Goal: Use online tool/utility: Utilize a website feature to perform a specific function

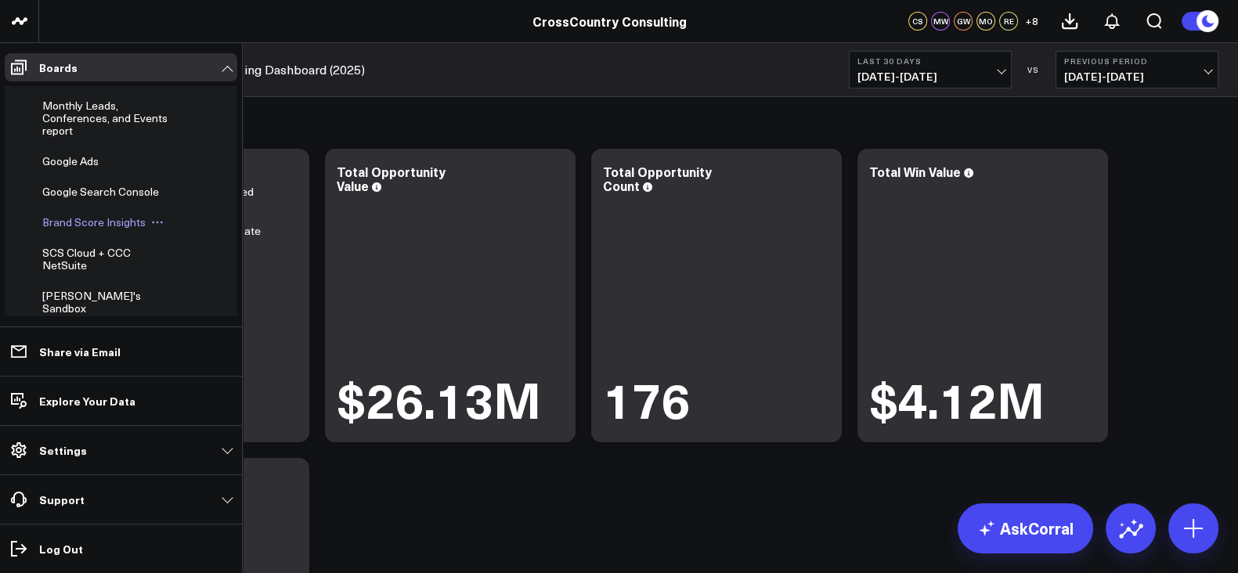
scroll to position [552, 0]
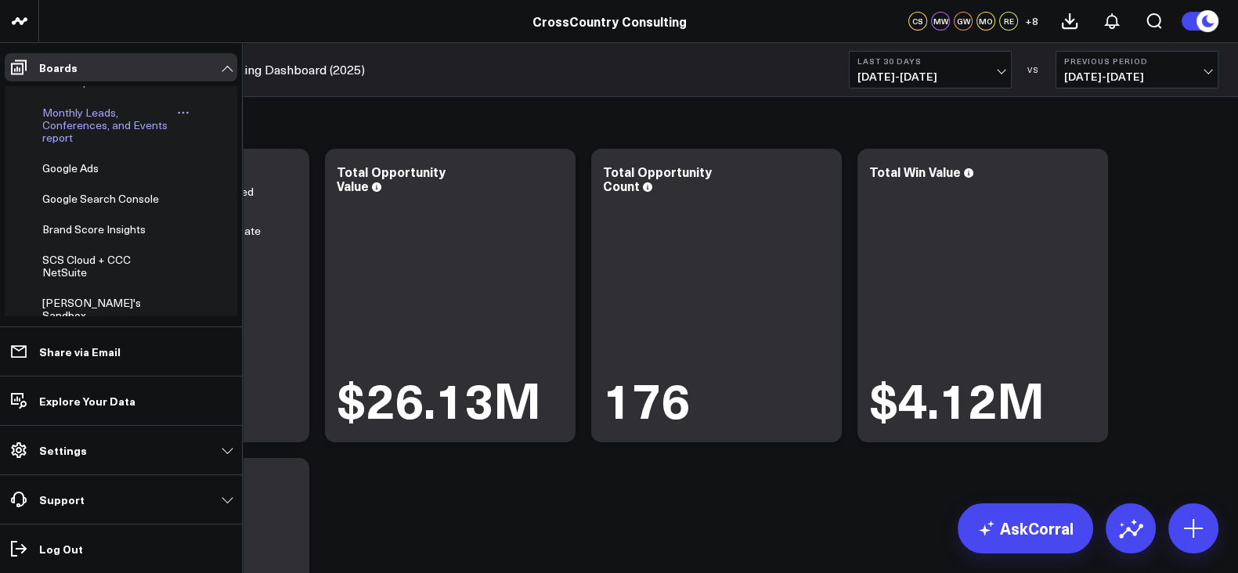
click at [76, 145] on span "Monthly Leads, Conferences, and Events report" at bounding box center [104, 125] width 125 height 40
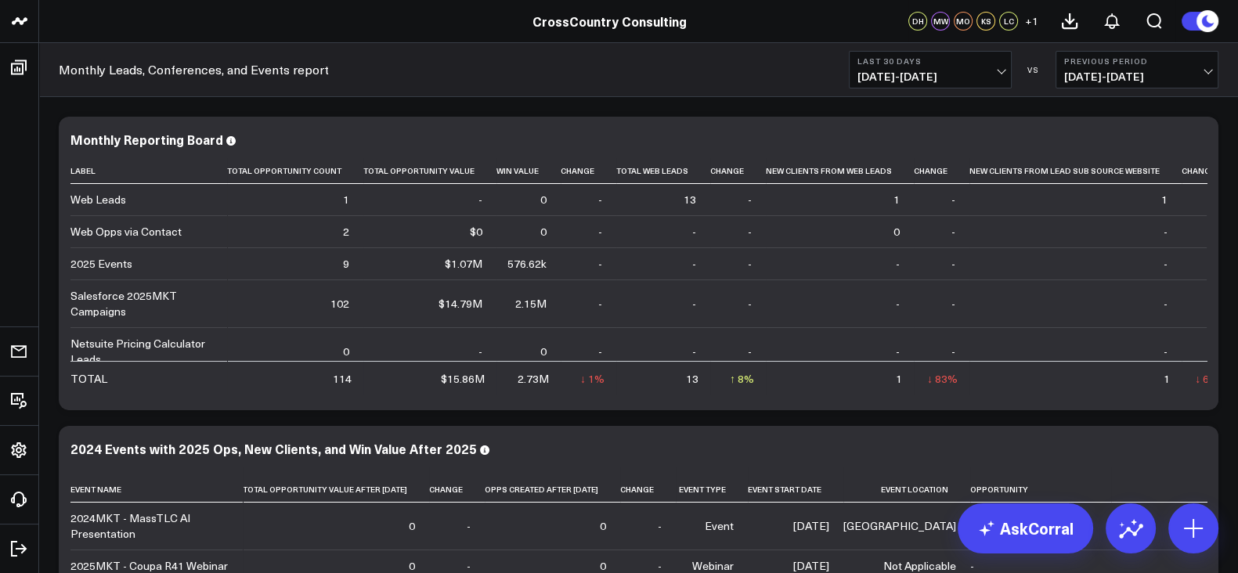
click at [956, 60] on b "Last 30 Days" at bounding box center [930, 60] width 146 height 9
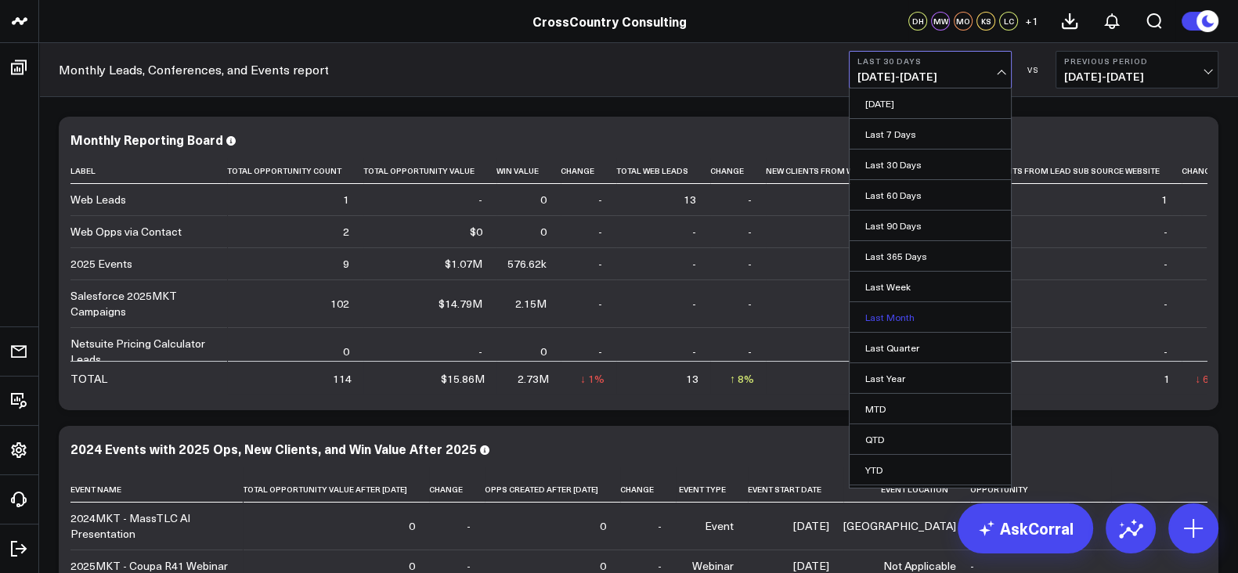
scroll to position [25, 0]
click at [889, 433] on link "YTD" at bounding box center [929, 445] width 161 height 30
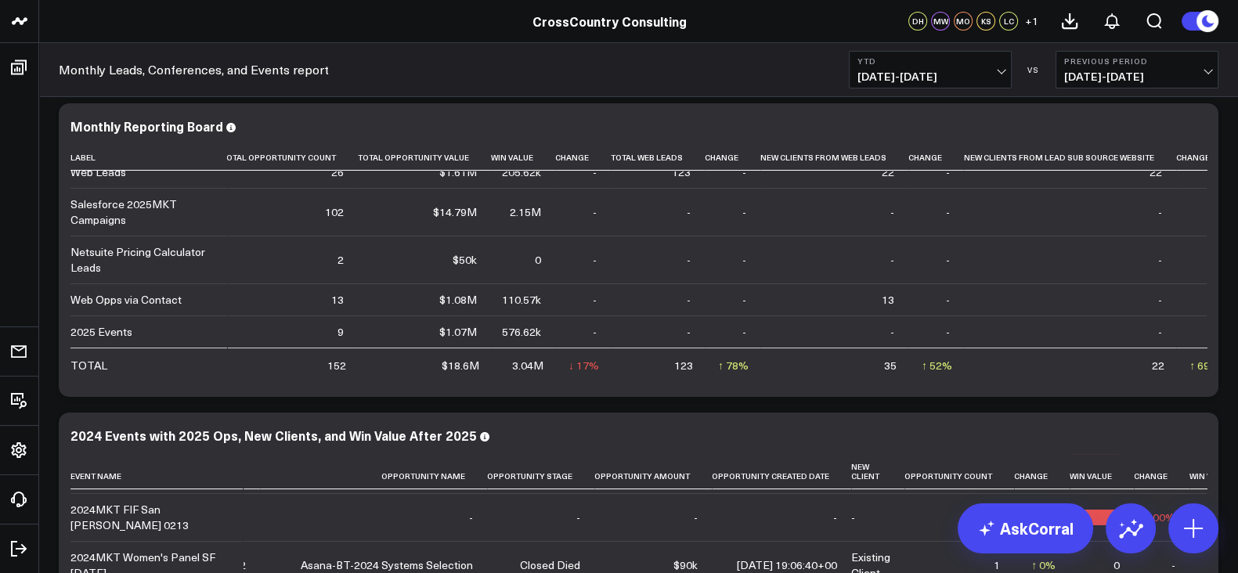
scroll to position [0, 5]
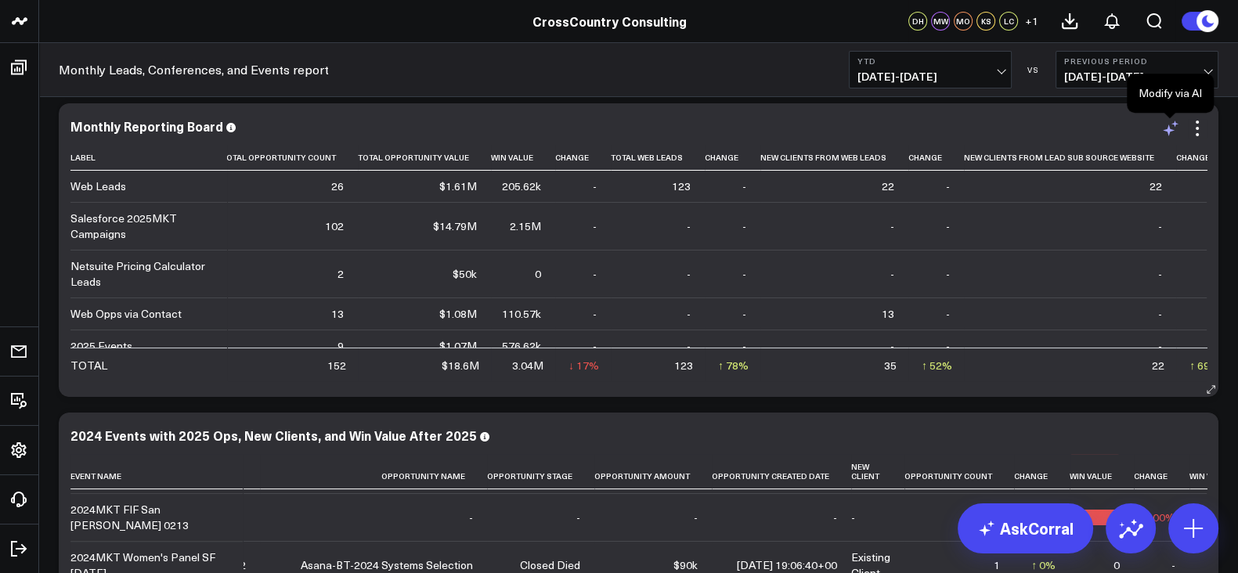
click at [1166, 131] on icon at bounding box center [1169, 130] width 12 height 12
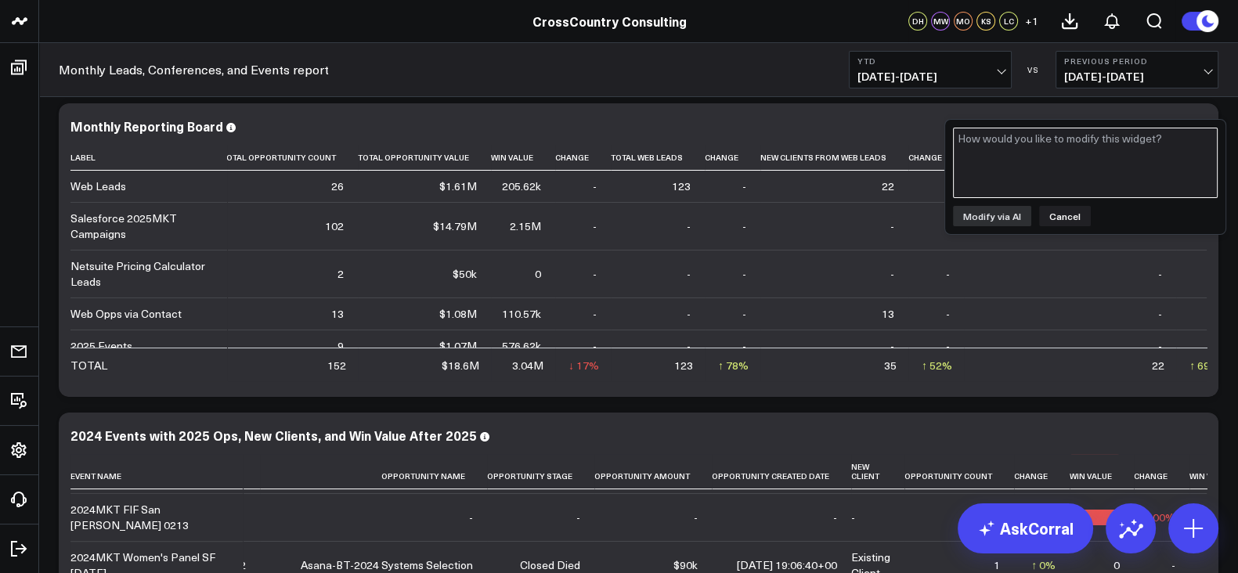
click at [1060, 153] on textarea at bounding box center [1085, 163] width 265 height 70
type textarea "Please remove the row Salesforce 2025MKT Campaigns"
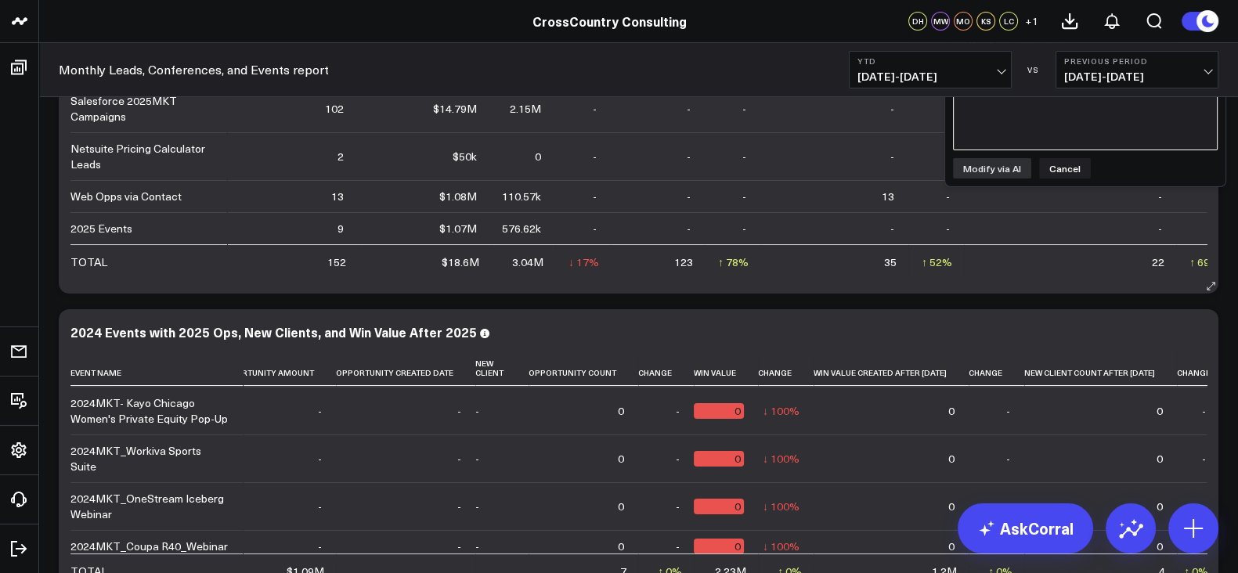
scroll to position [8, 0]
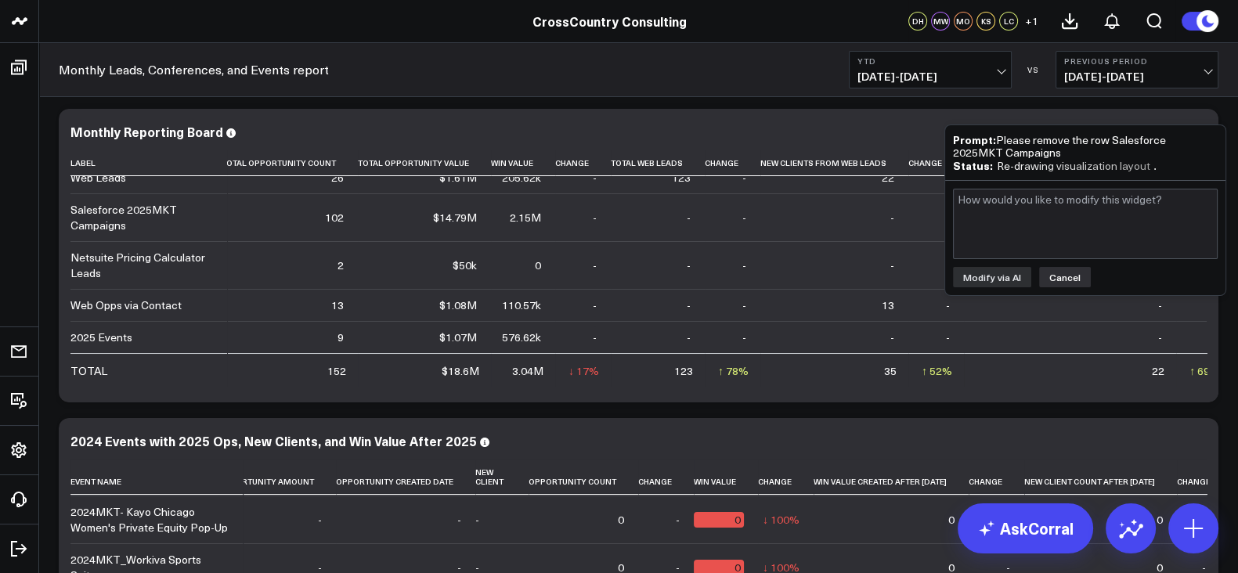
click at [1053, 279] on button "Cancel" at bounding box center [1065, 277] width 52 height 20
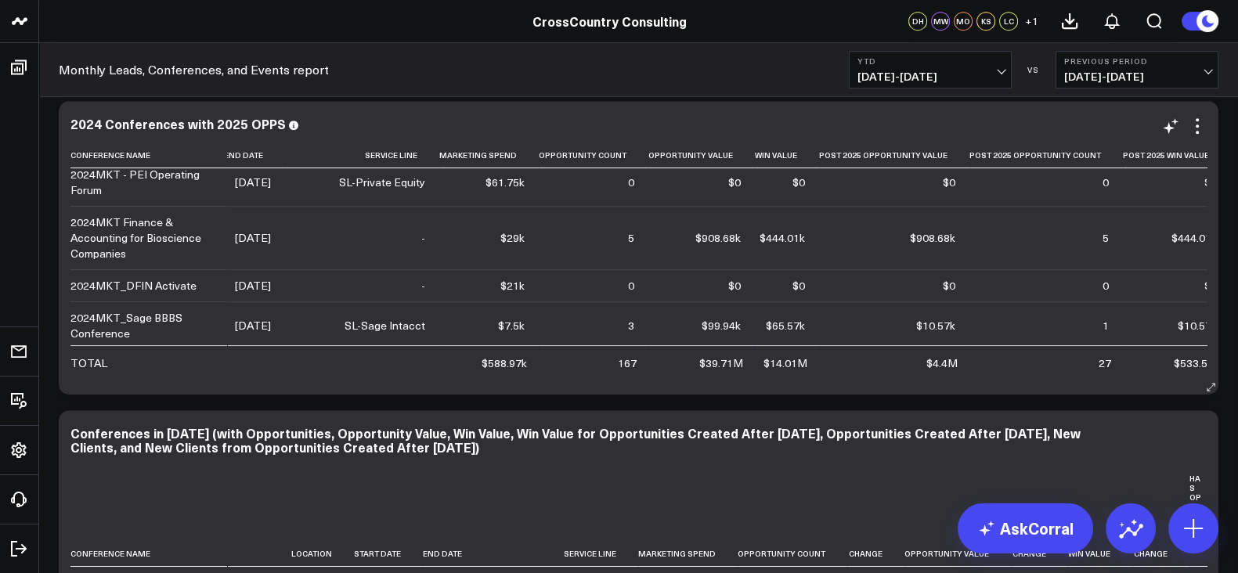
scroll to position [105, 236]
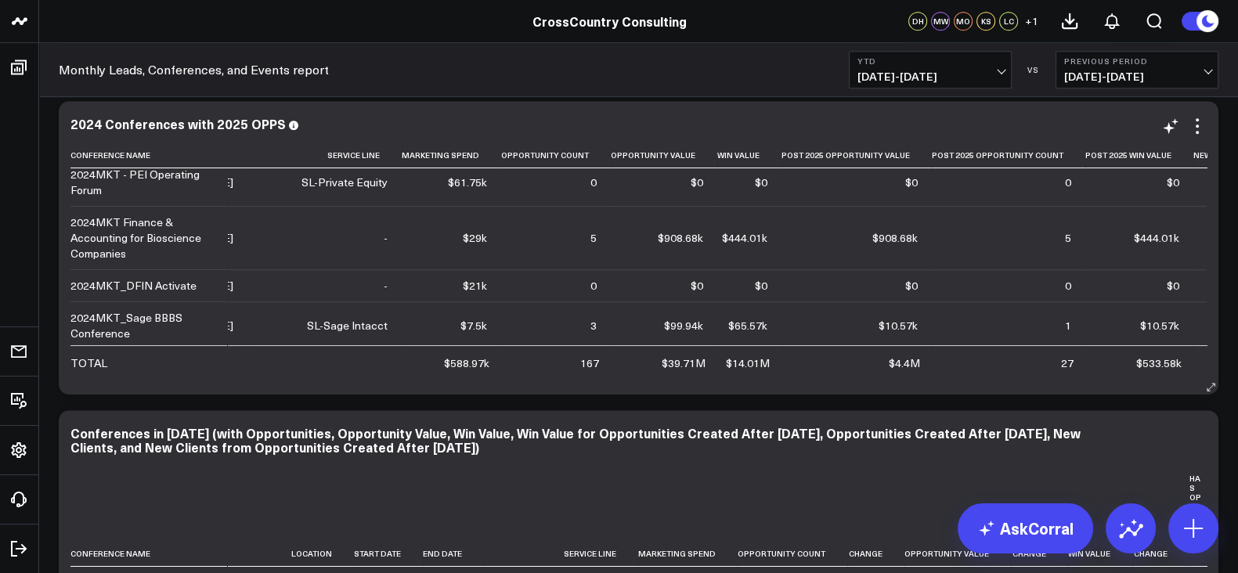
click at [802, 119] on div "2024 Conferences with 2025 OPPS" at bounding box center [638, 124] width 1136 height 14
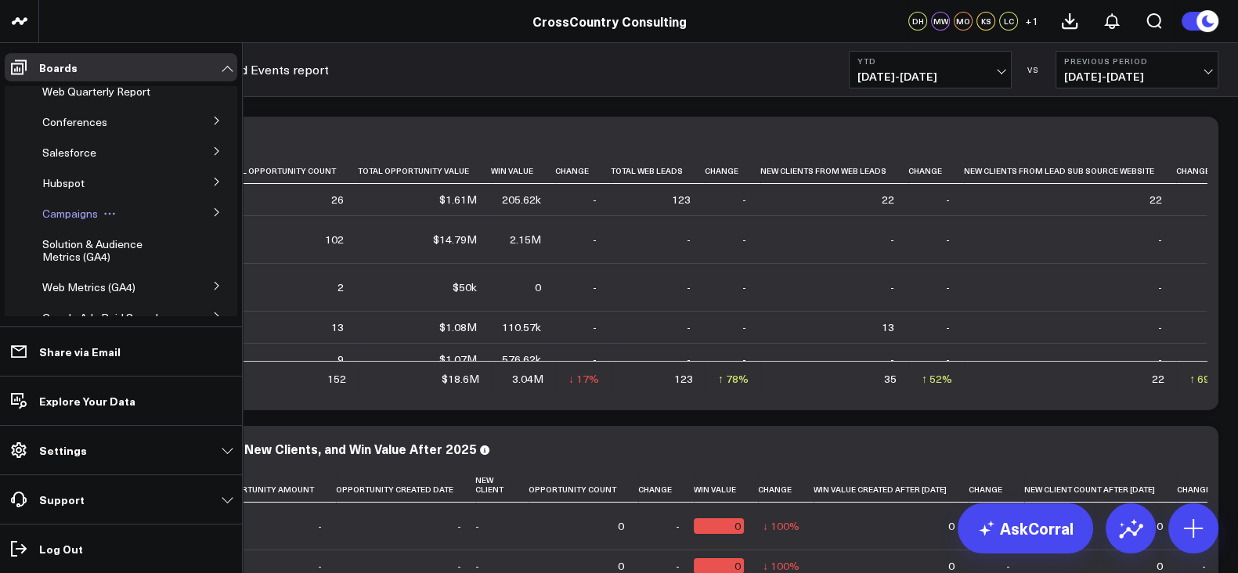
scroll to position [38, 0]
click at [212, 152] on icon at bounding box center [216, 151] width 9 height 9
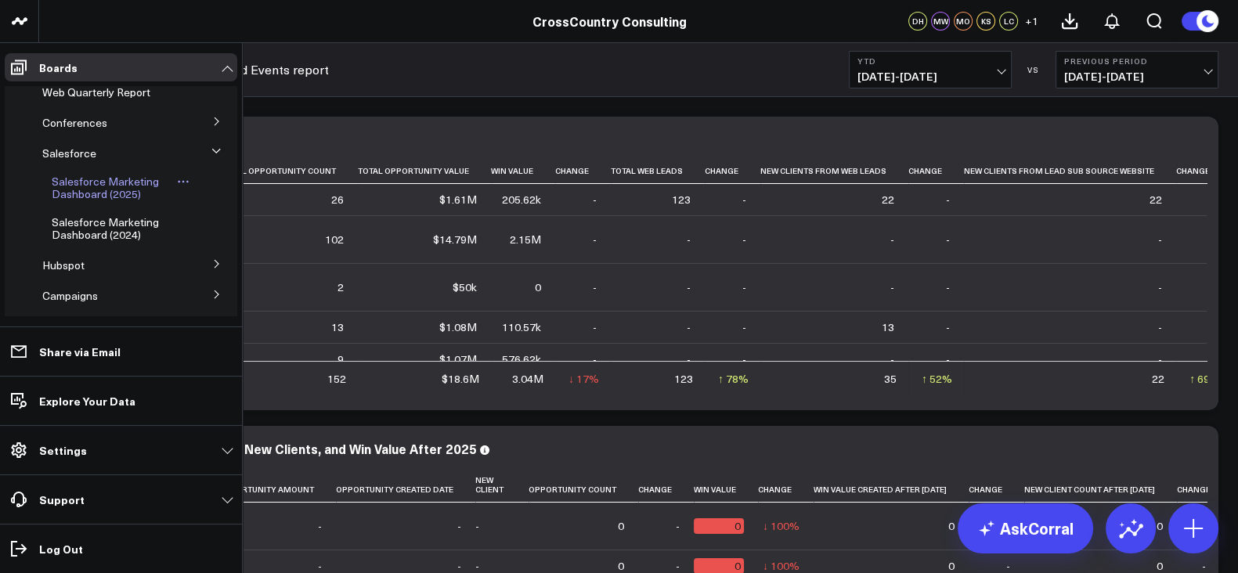
click at [85, 183] on span "Salesforce Marketing Dashboard (2025)" at bounding box center [105, 187] width 107 height 27
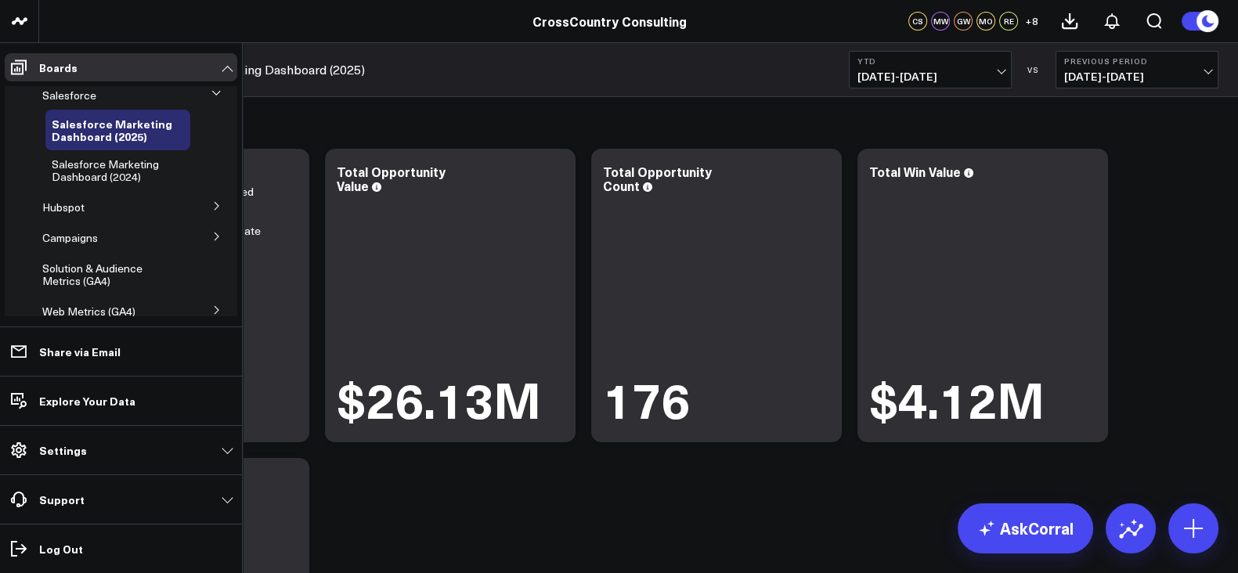
scroll to position [97, 0]
click at [215, 236] on icon at bounding box center [217, 236] width 4 height 8
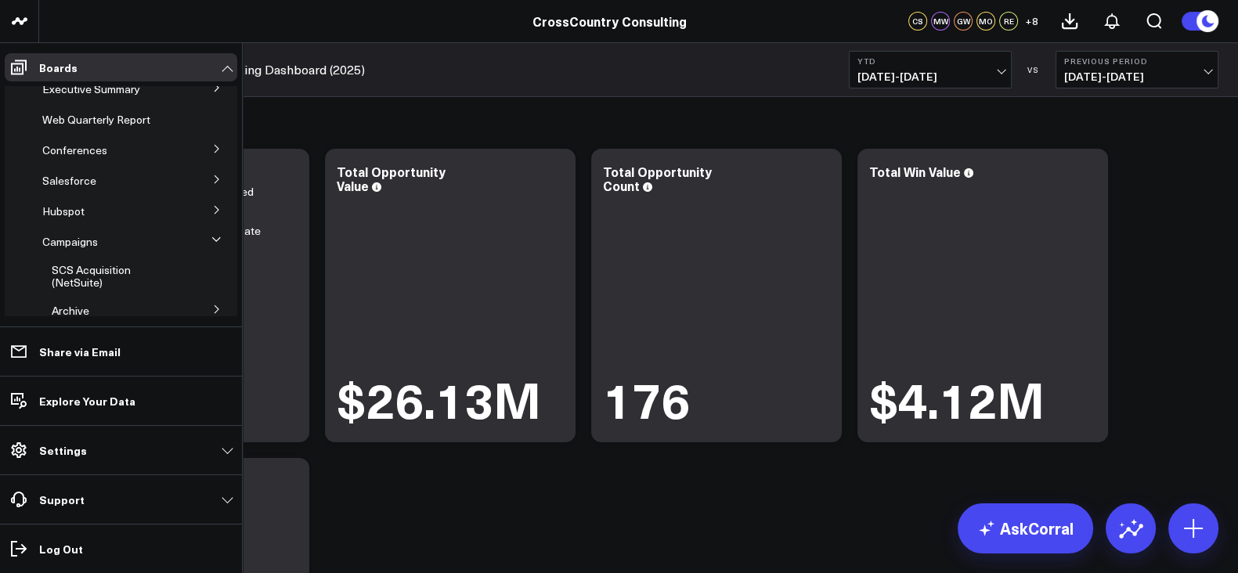
scroll to position [7, 0]
click at [212, 150] on icon at bounding box center [216, 152] width 9 height 9
click at [82, 156] on span "Conferences" at bounding box center [74, 153] width 65 height 15
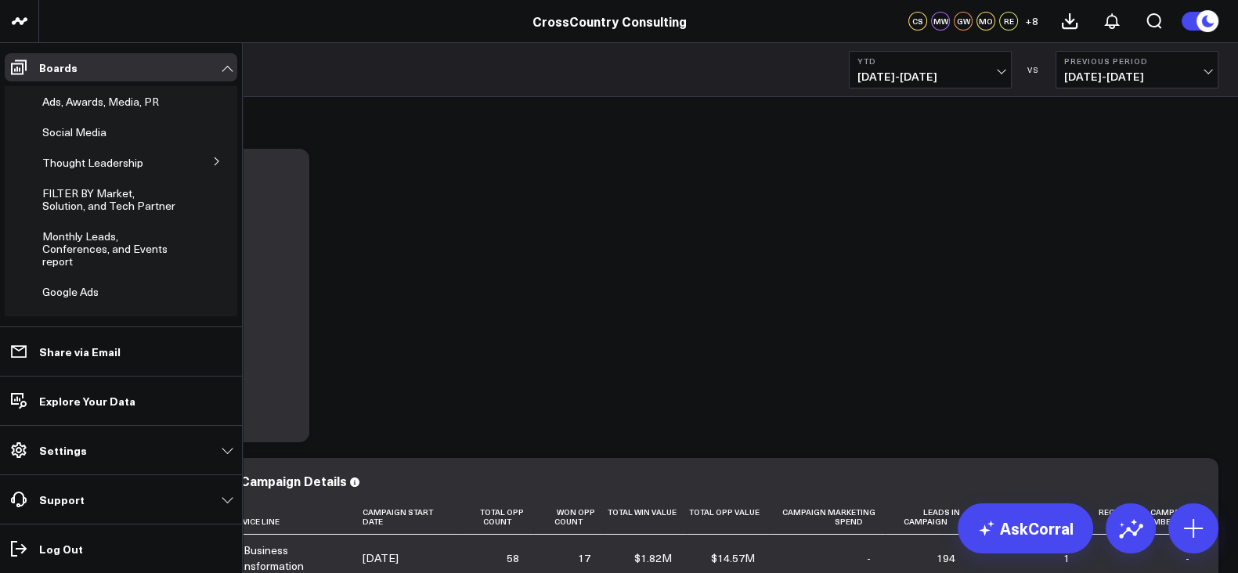
scroll to position [485, 0]
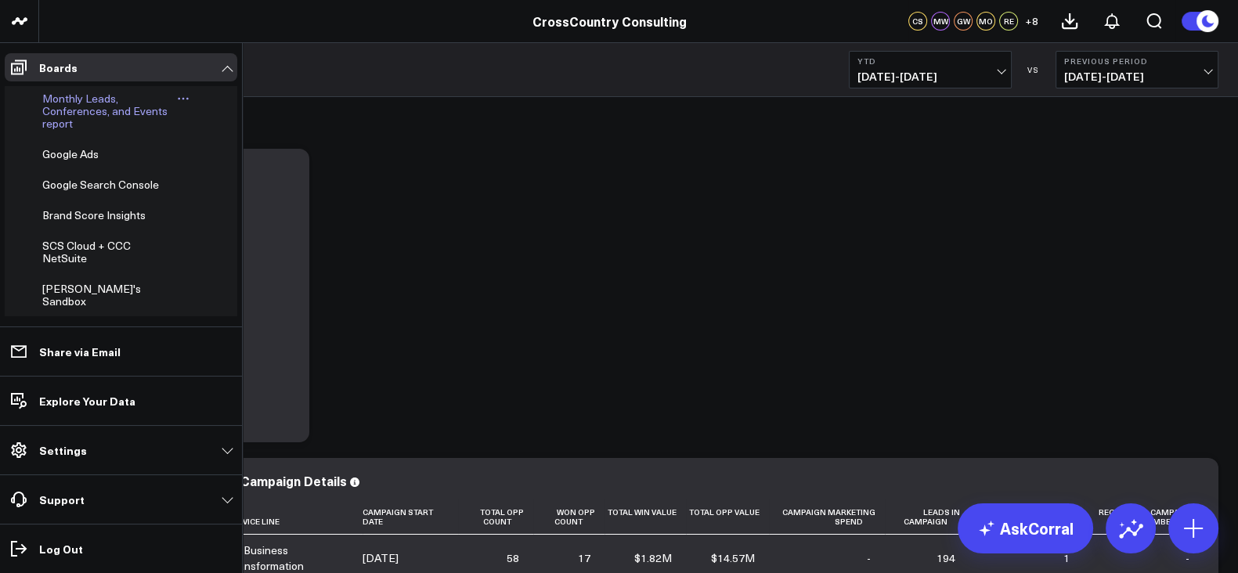
click at [67, 131] on span "Monthly Leads, Conferences, and Events report" at bounding box center [104, 111] width 125 height 40
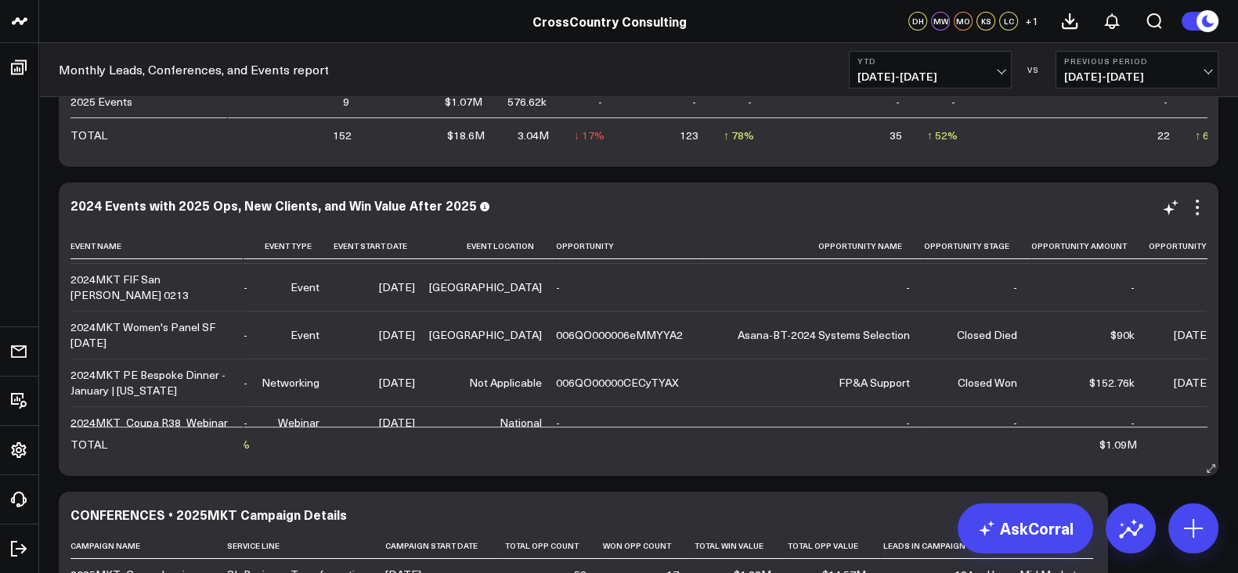
scroll to position [872, 435]
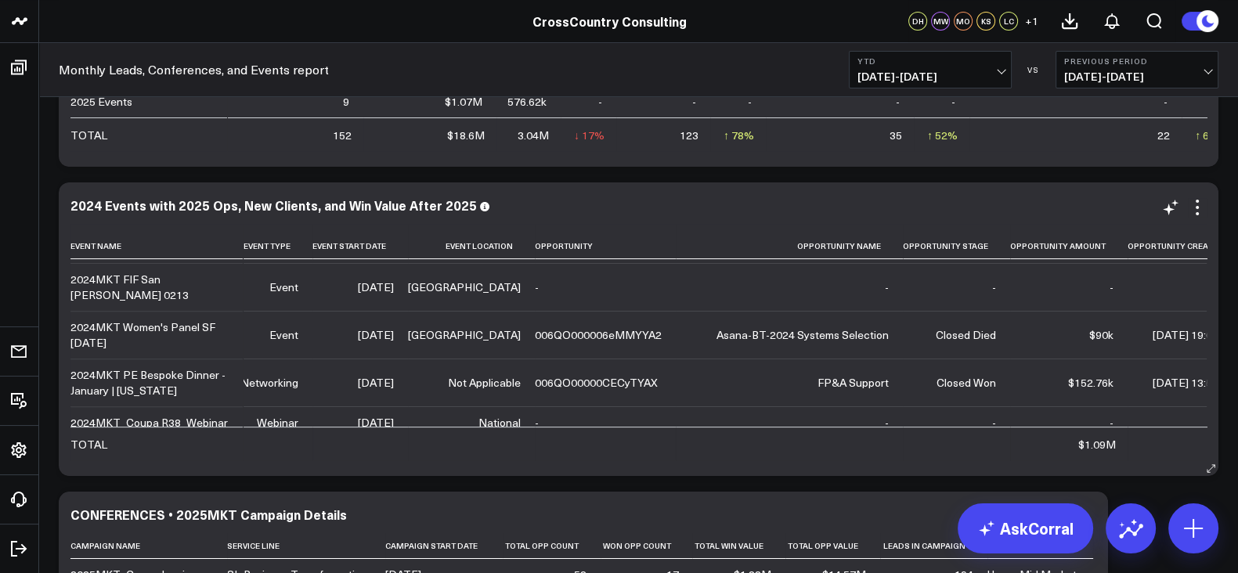
drag, startPoint x: 615, startPoint y: 380, endPoint x: 600, endPoint y: 378, distance: 15.7
click at [600, 378] on td "006QO00000CECyTYAX" at bounding box center [605, 383] width 141 height 48
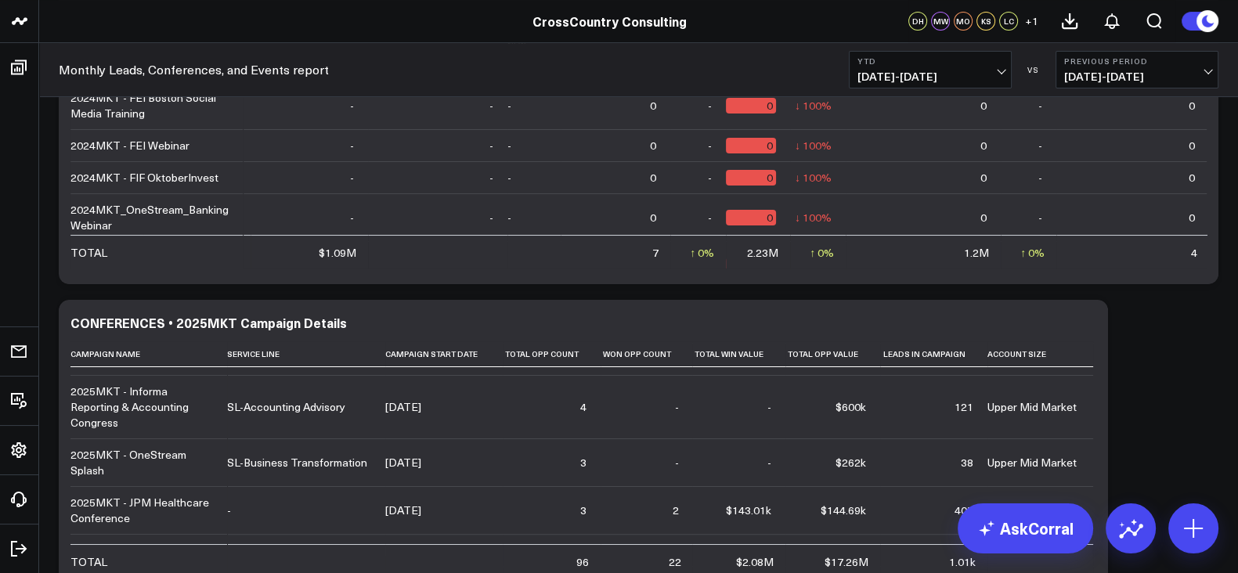
scroll to position [59, 0]
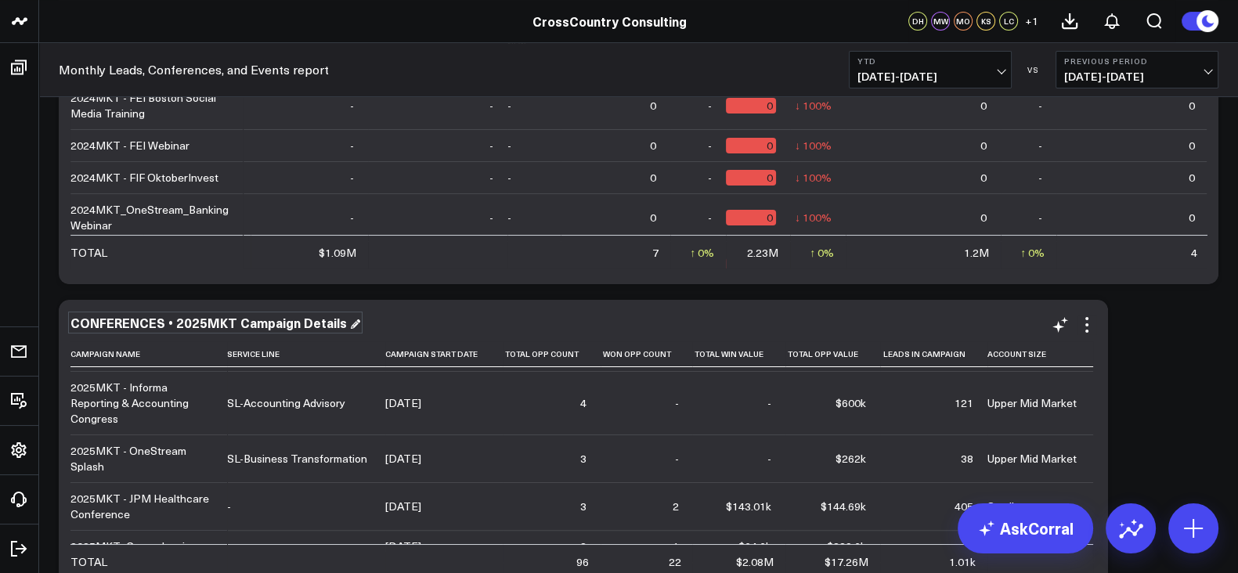
click at [221, 321] on div "CONFERENCES • 2025MKT Campaign Details" at bounding box center [215, 322] width 290 height 17
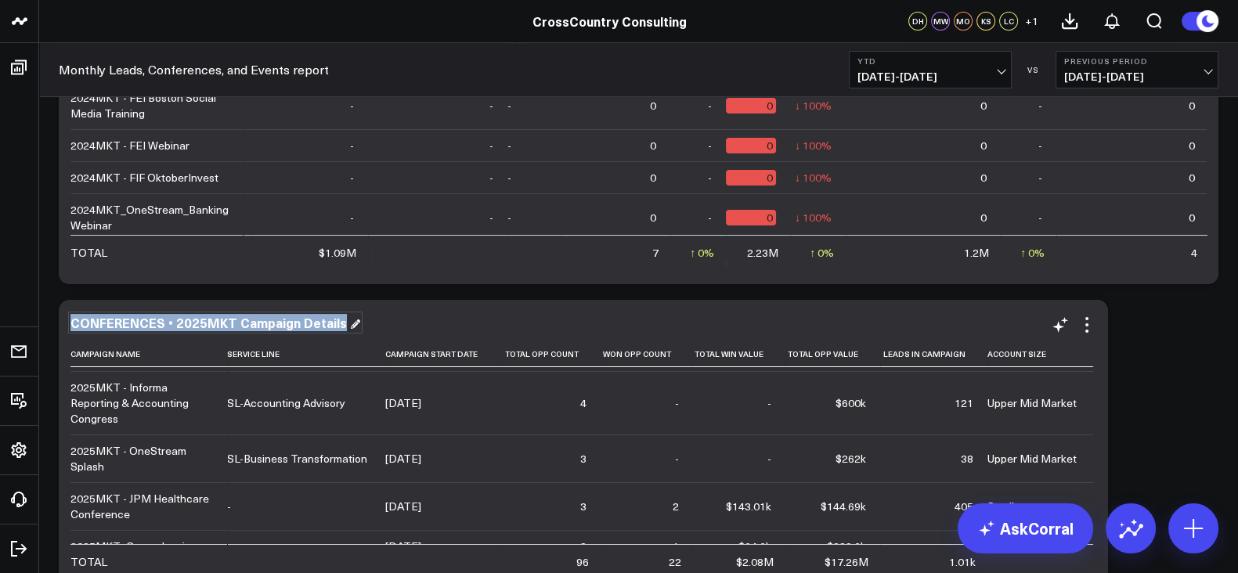
click at [221, 321] on div "CONFERENCES • 2025MKT Campaign Details" at bounding box center [215, 322] width 290 height 17
copy div "CONFERENCES • 2025MKT Campaign Details"
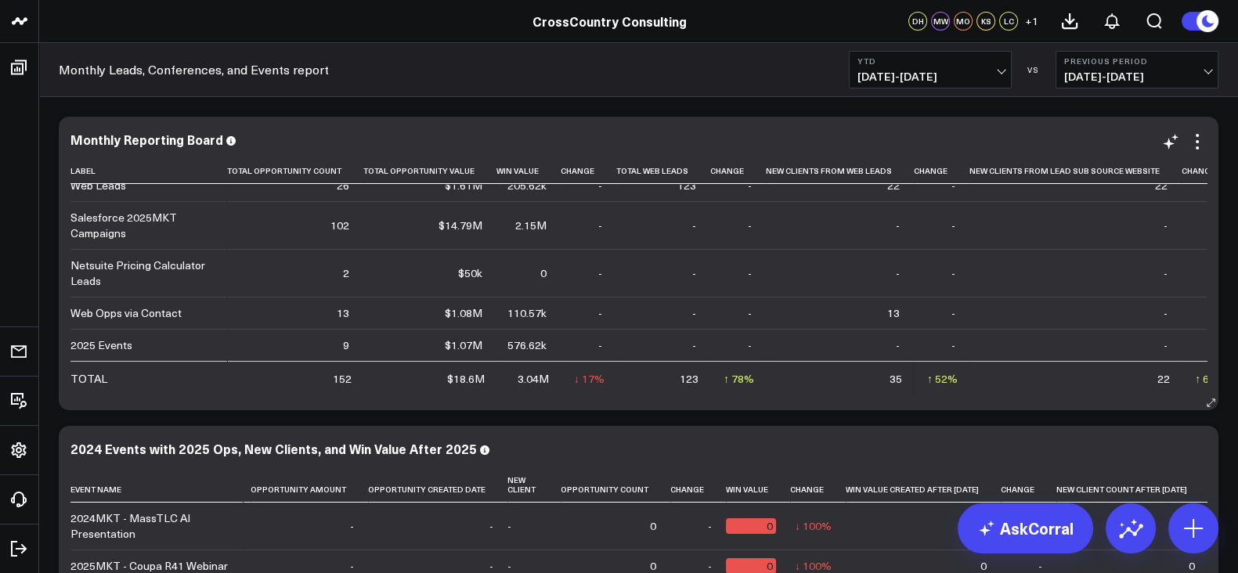
scroll to position [0, 0]
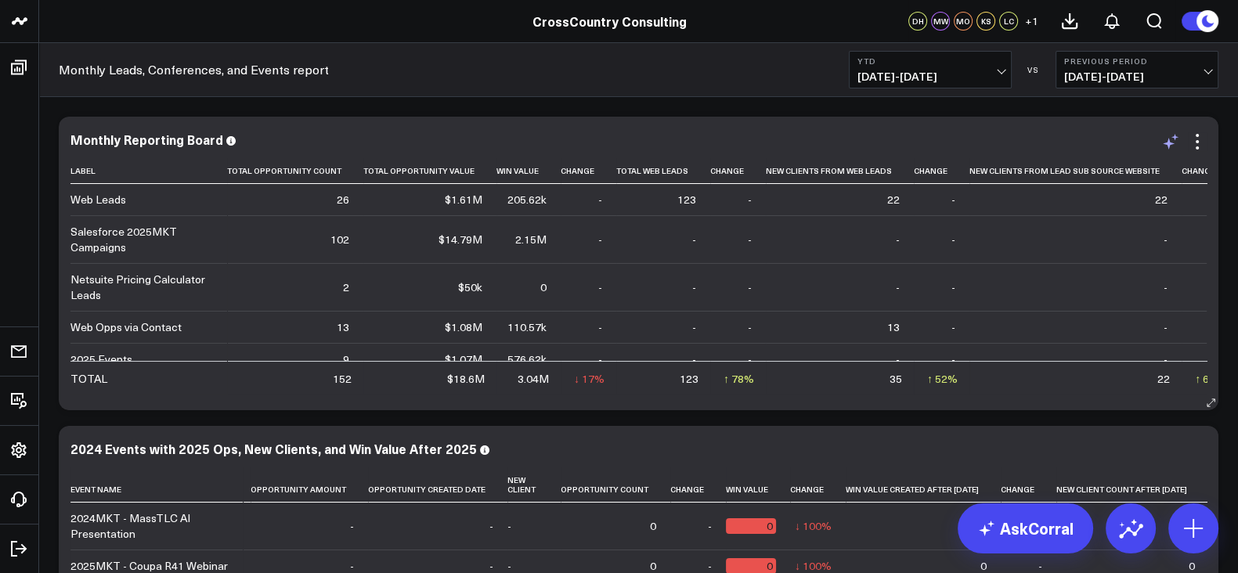
click at [1173, 146] on icon at bounding box center [1170, 141] width 19 height 19
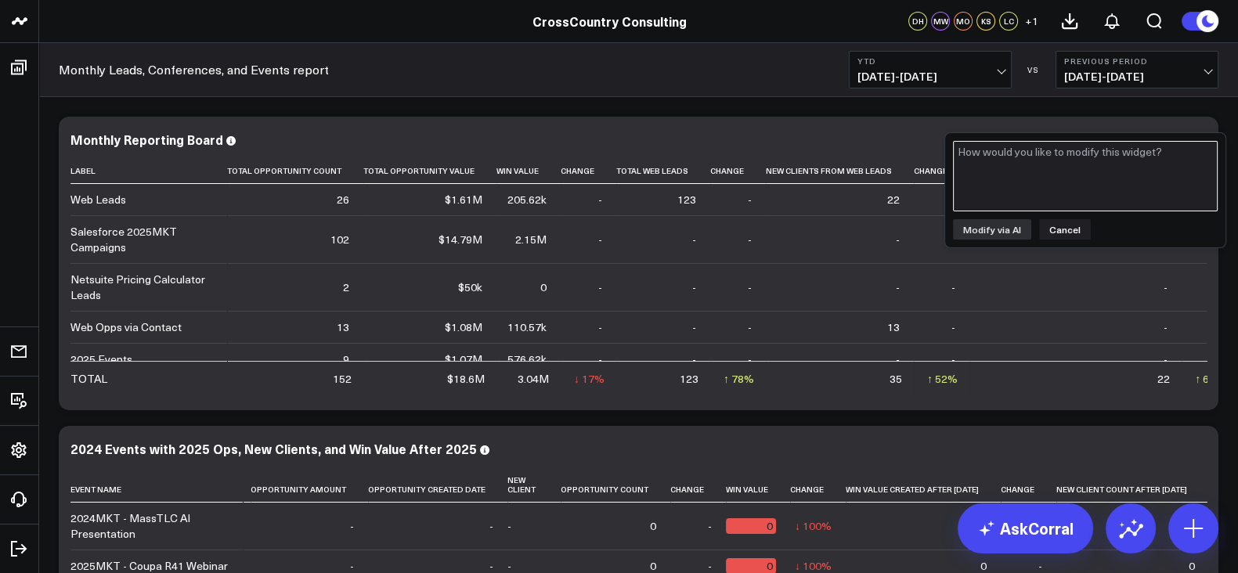
click at [1069, 180] on textarea at bounding box center [1085, 176] width 265 height 70
paste textarea "CONFERENCES • 2025MKT Campaign Details"
type textarea "Could you add a row for "CONFERENCES • 2025MKT Campaign Details""
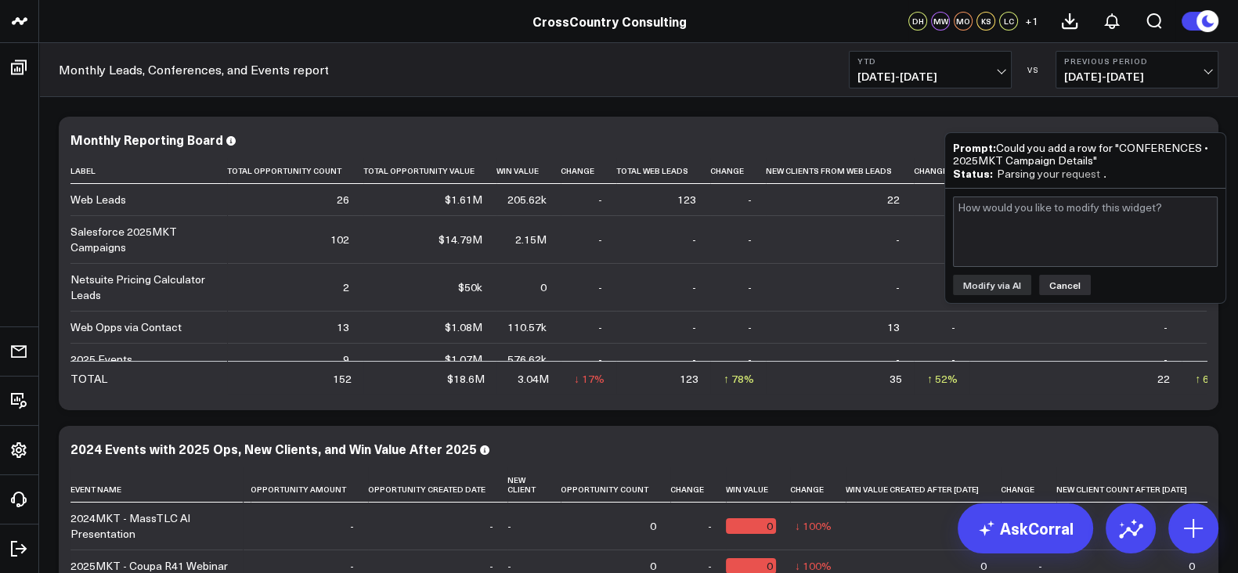
click at [1068, 284] on button "Cancel" at bounding box center [1065, 285] width 52 height 20
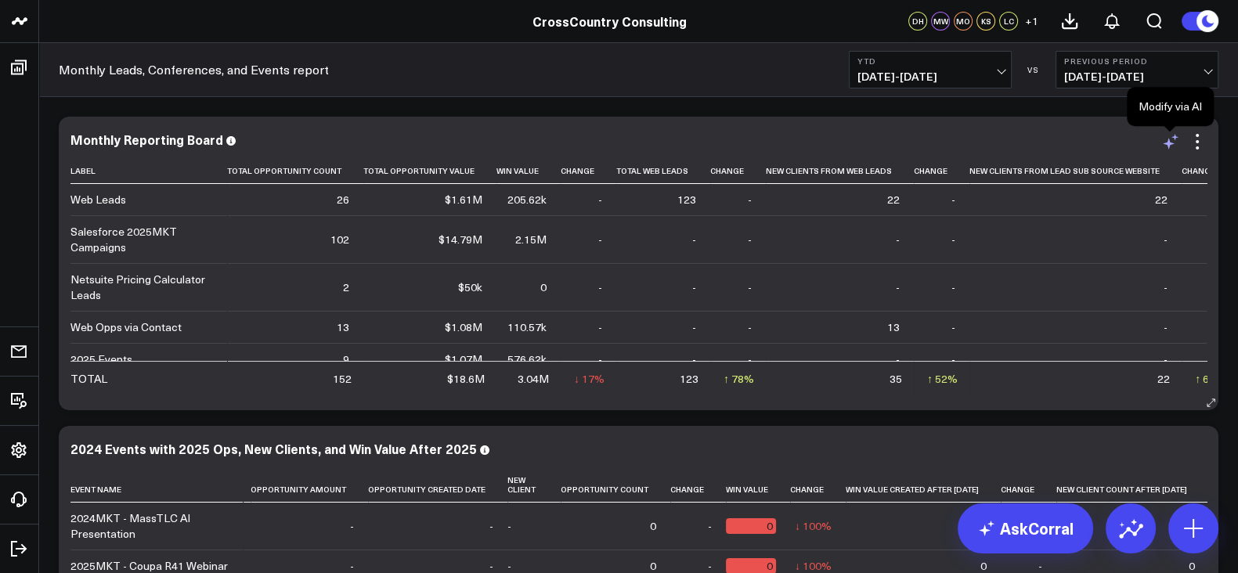
click at [1167, 146] on icon at bounding box center [1169, 144] width 12 height 12
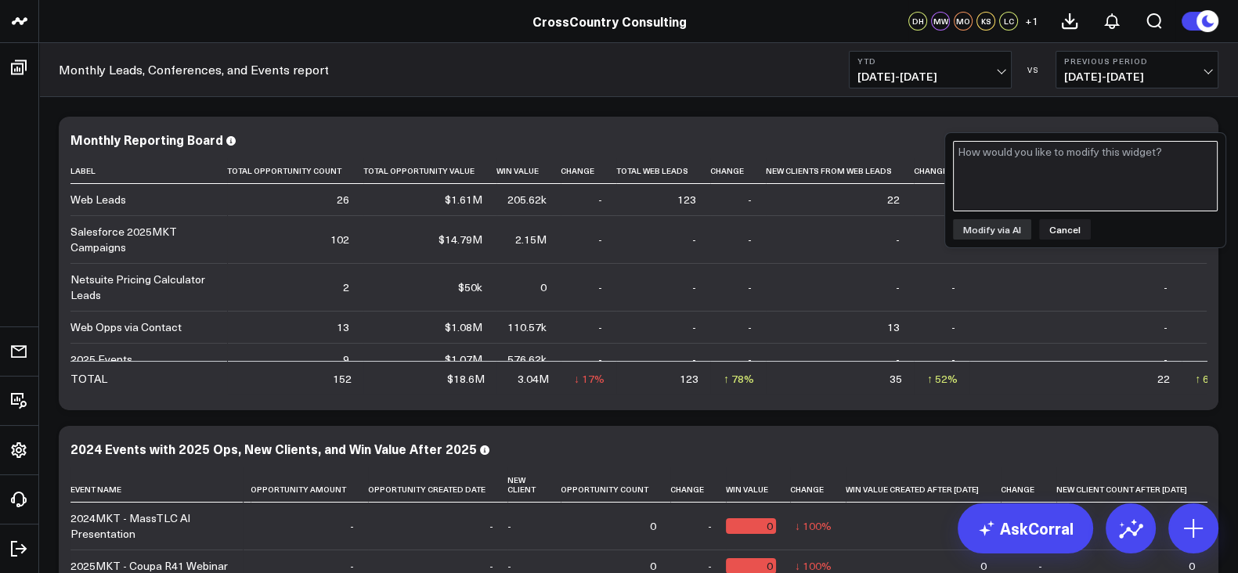
click at [1101, 170] on textarea at bounding box center [1085, 176] width 265 height 70
paste textarea "CONFERENCES • 2025MKT Campaign Details"
type textarea "Could you add a row based on the widget "CONFERENCES • 2025MKT Campaign Details""
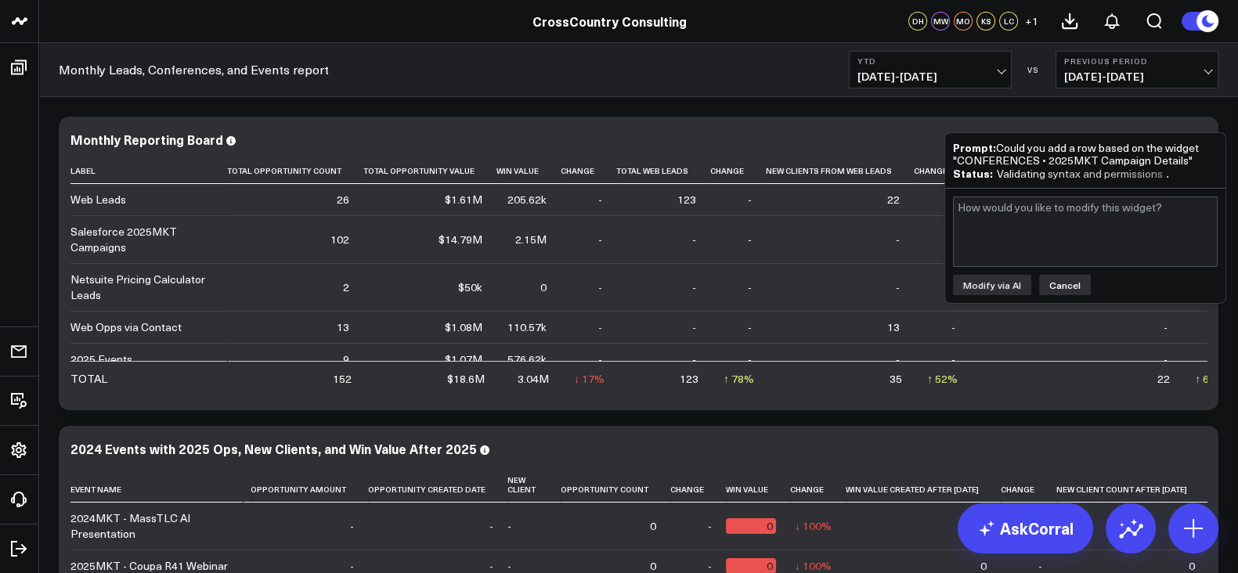
click at [1067, 290] on button "Cancel" at bounding box center [1065, 285] width 52 height 20
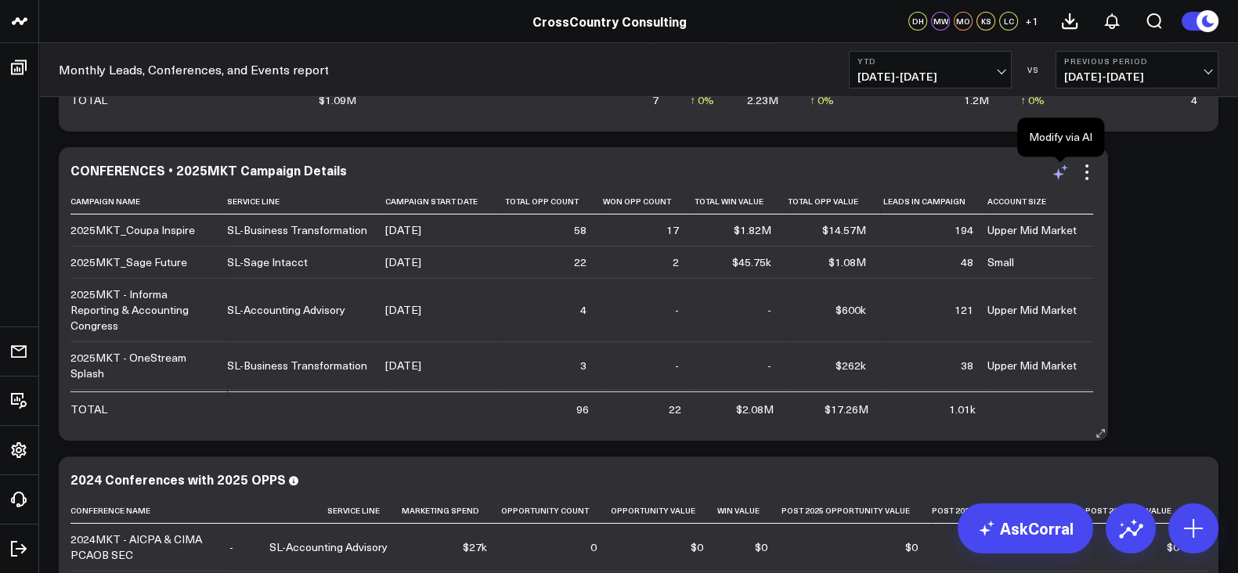
click at [1057, 164] on icon at bounding box center [1060, 172] width 19 height 19
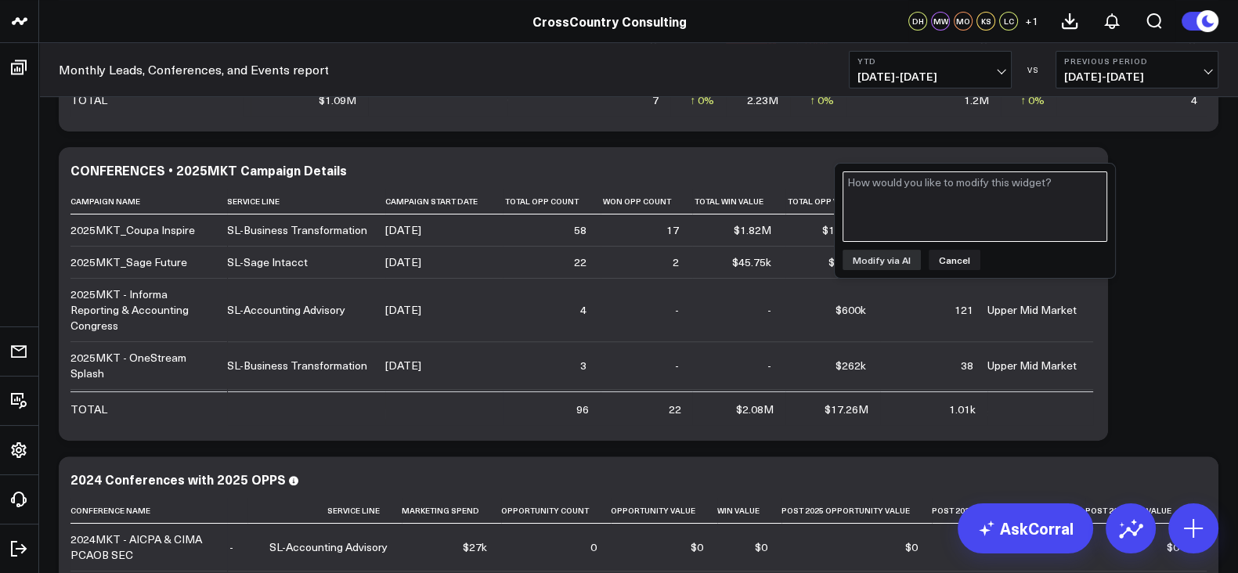
click at [939, 203] on textarea at bounding box center [974, 206] width 265 height 70
type textarea "Could you add a new clients column?"
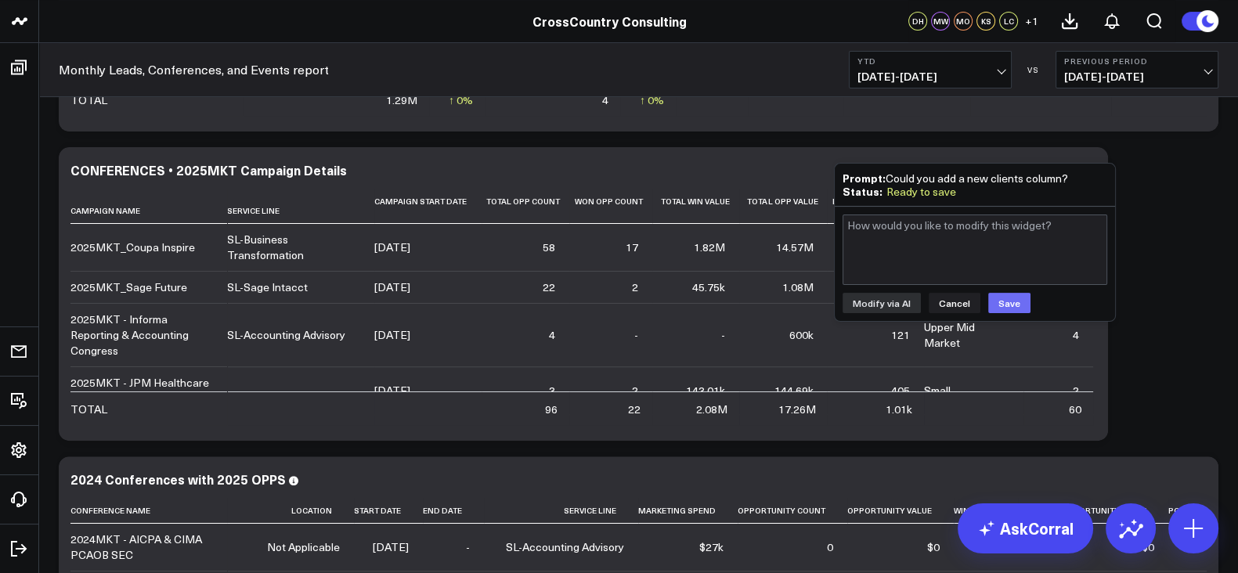
click at [1010, 295] on button "Save" at bounding box center [1009, 303] width 42 height 20
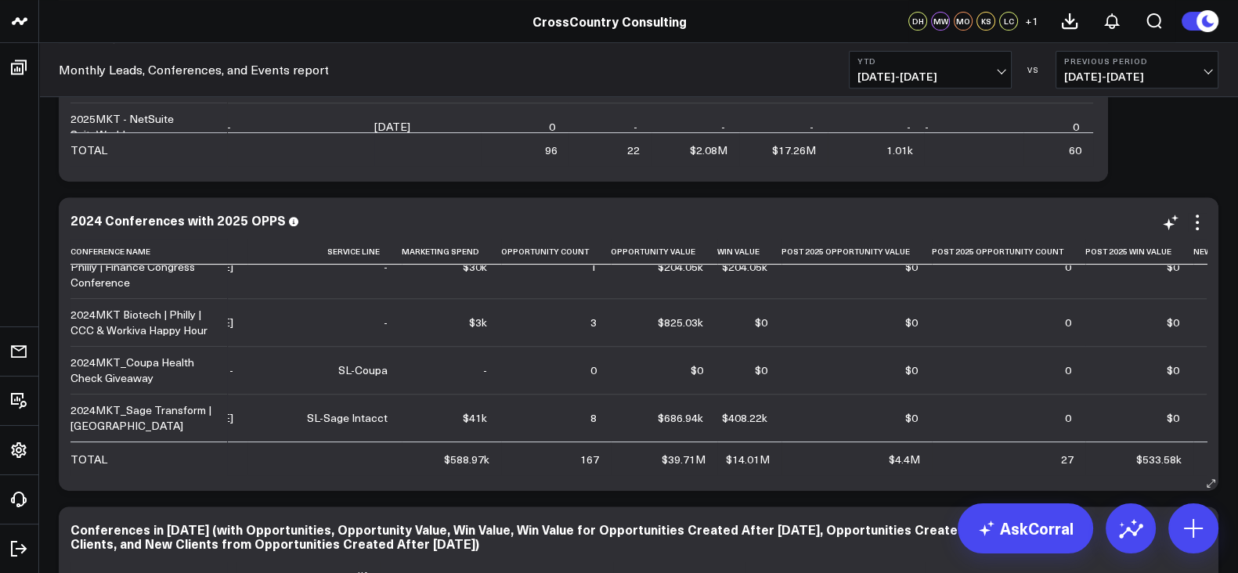
scroll to position [851, 0]
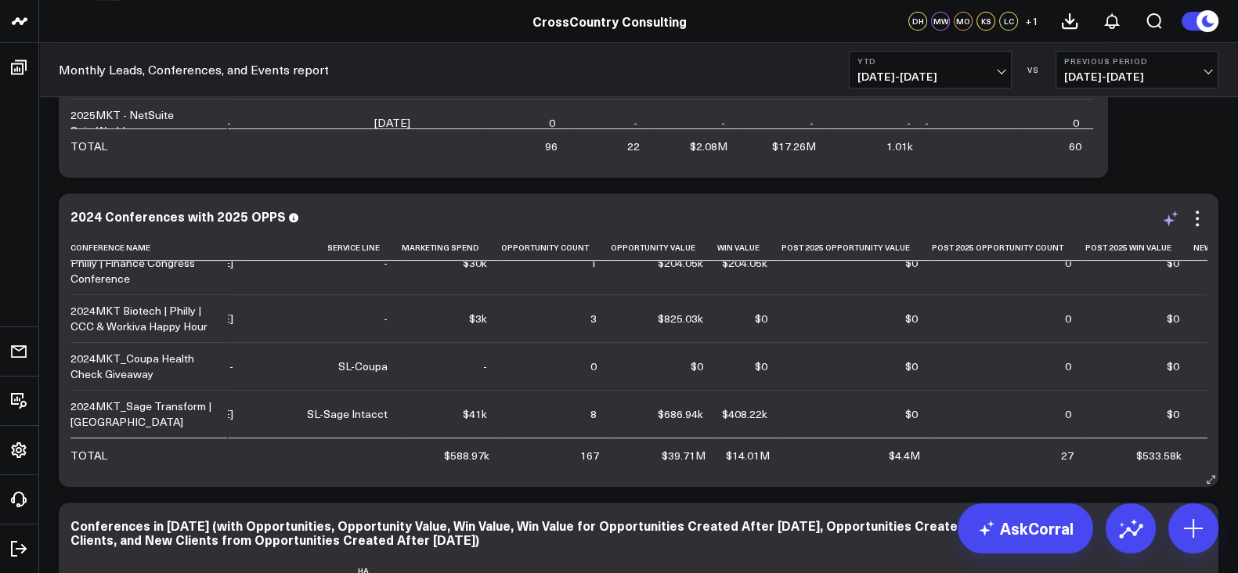
click at [1166, 225] on icon at bounding box center [1170, 218] width 19 height 19
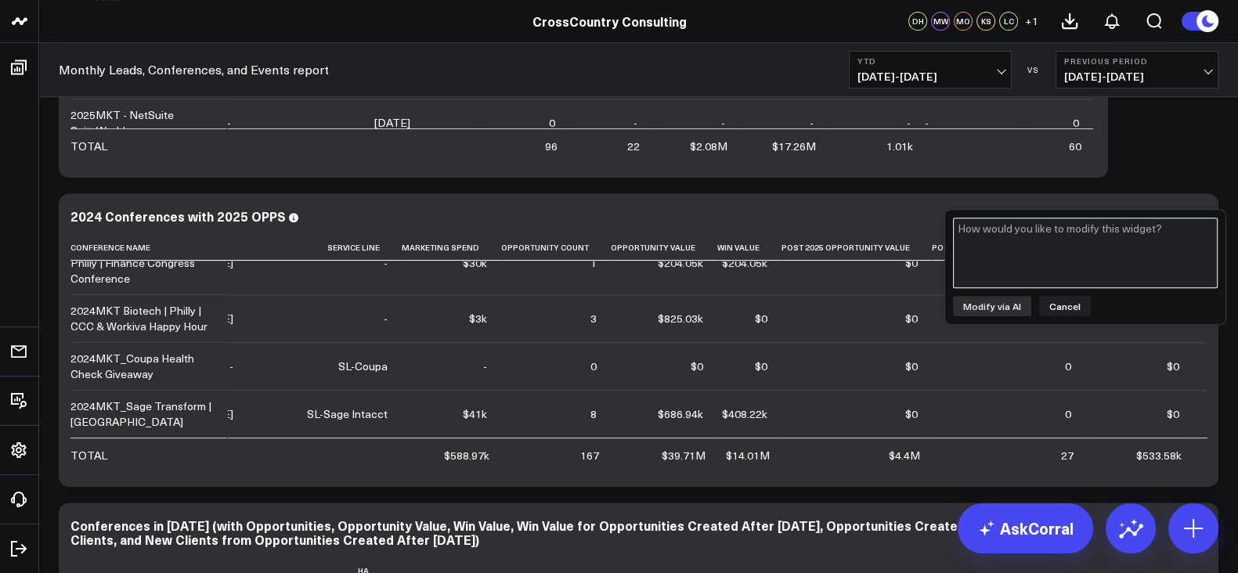
click at [1116, 233] on textarea at bounding box center [1085, 253] width 265 height 70
paste textarea "Opportunities are associated with new clients"
click at [1178, 229] on textarea "Could you add a column for Opportunities are associated with new clients" at bounding box center [1085, 253] width 265 height 70
click at [1203, 238] on textarea "Could you add a column for Opportunities created after [DATE] associated with n…" at bounding box center [1085, 253] width 265 height 70
type textarea "Could you add a column for Opportunities created after [DATE] associated with n…"
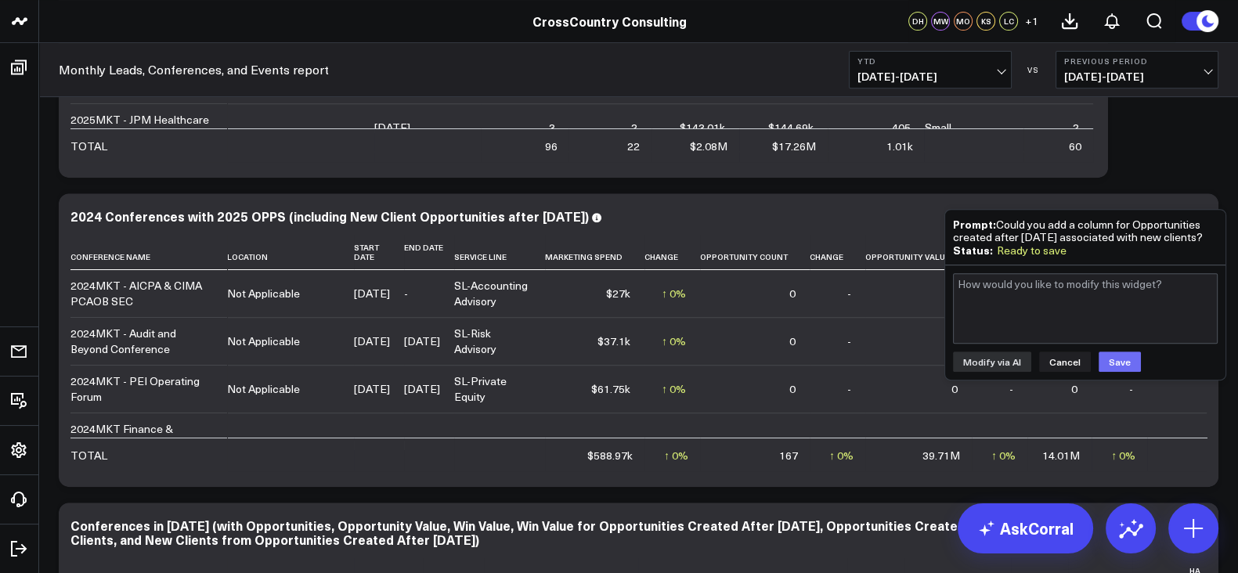
click at [1118, 372] on button "Save" at bounding box center [1119, 362] width 42 height 20
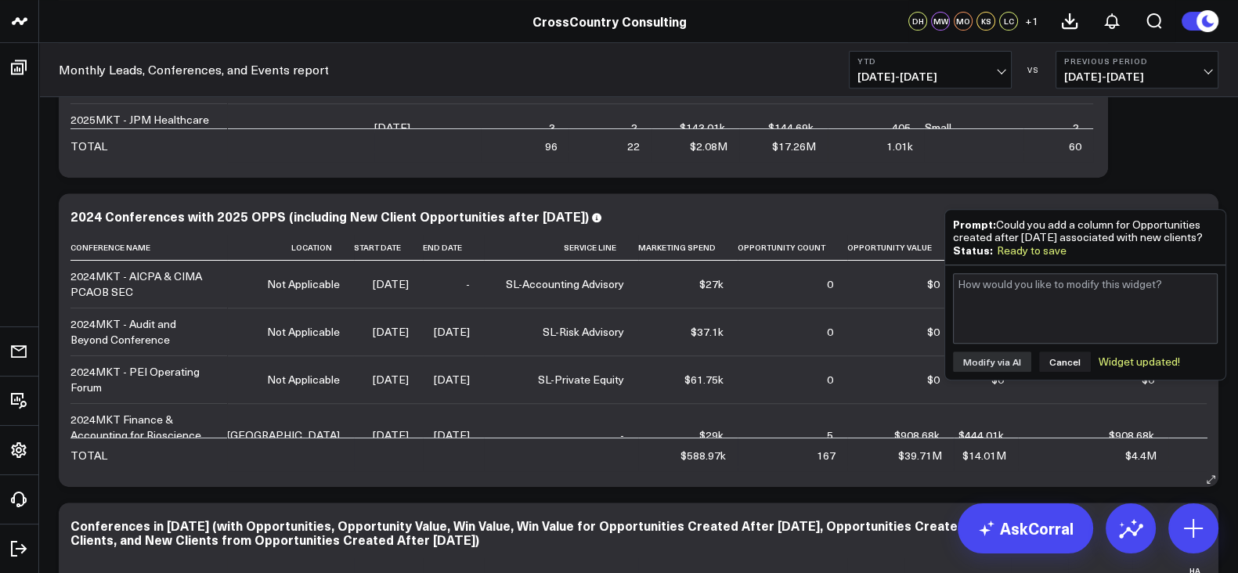
click at [847, 339] on td "$0" at bounding box center [900, 332] width 106 height 48
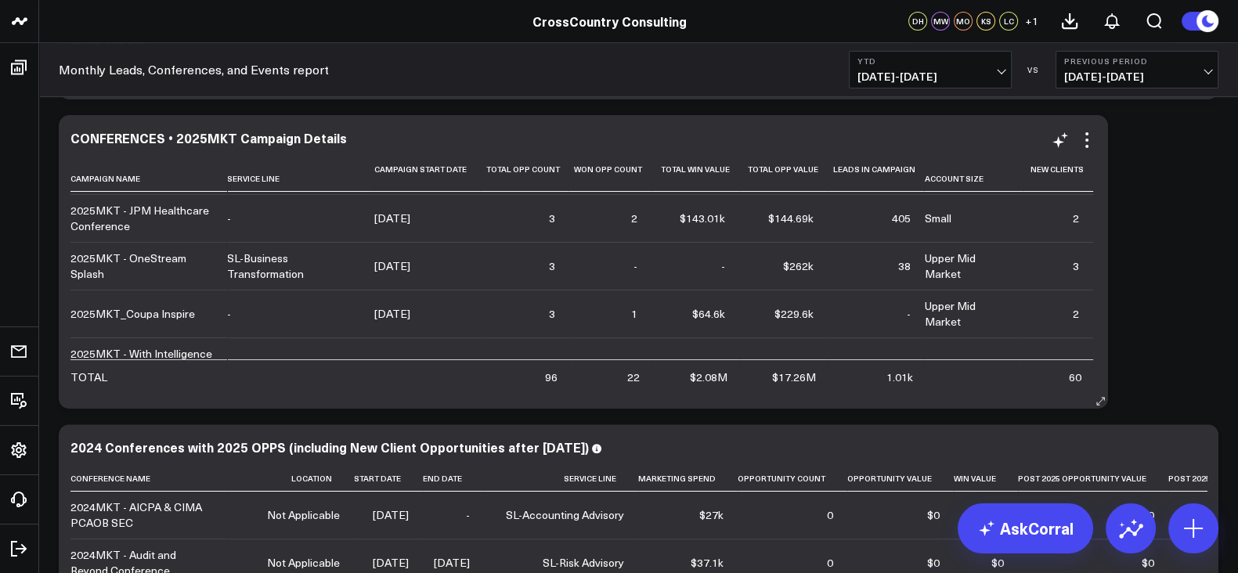
scroll to position [0, 0]
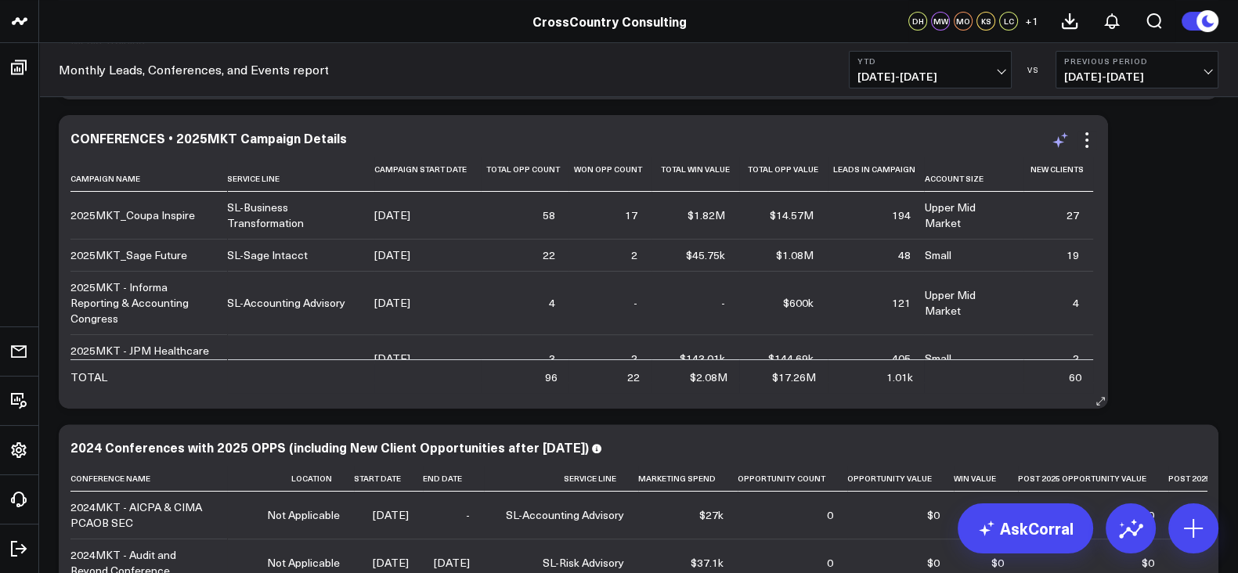
click at [1058, 135] on icon at bounding box center [1060, 140] width 19 height 19
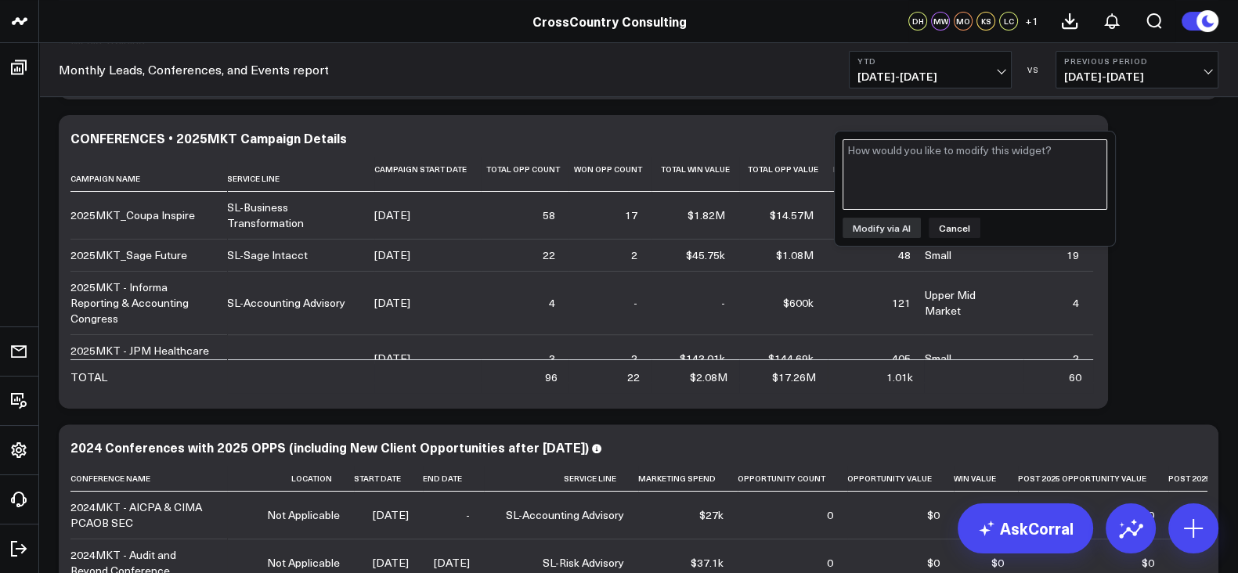
click at [998, 188] on textarea at bounding box center [974, 174] width 265 height 70
click at [982, 153] on textarea "Could you add a column for associated opps" at bounding box center [974, 174] width 265 height 70
click at [990, 162] on textarea "Could you add a column for new clients with associated opps" at bounding box center [974, 174] width 265 height 70
type textarea "Could you add a column for new clients with associated opportunities"
click at [861, 229] on button "Modify via AI" at bounding box center [881, 228] width 78 height 20
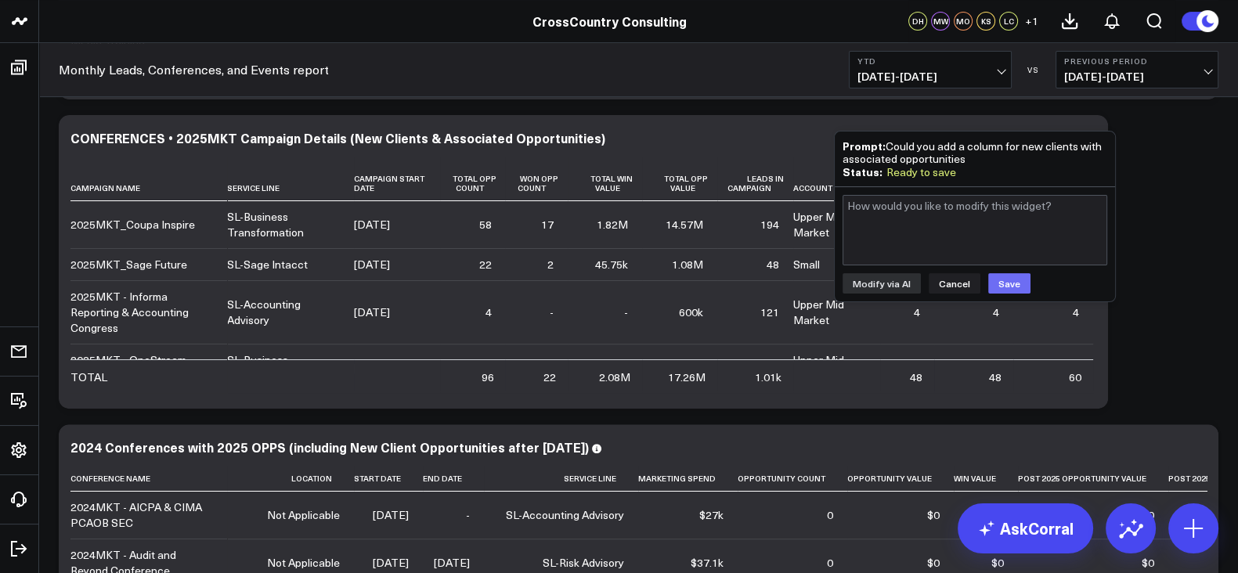
click at [1010, 283] on button "Save" at bounding box center [1009, 283] width 42 height 20
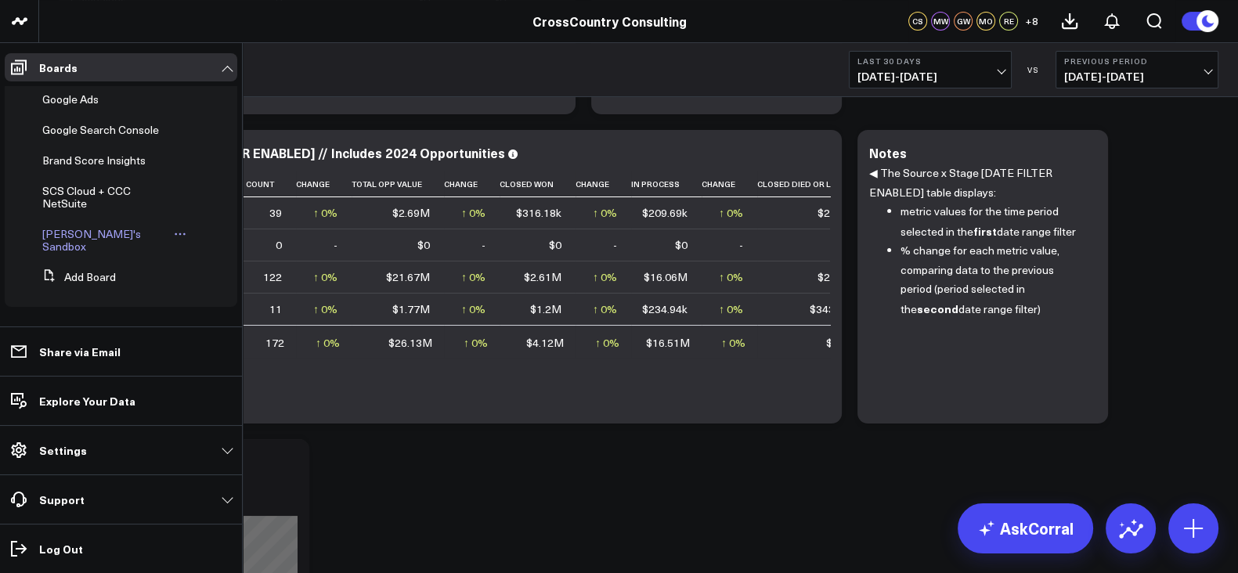
scroll to position [352, 0]
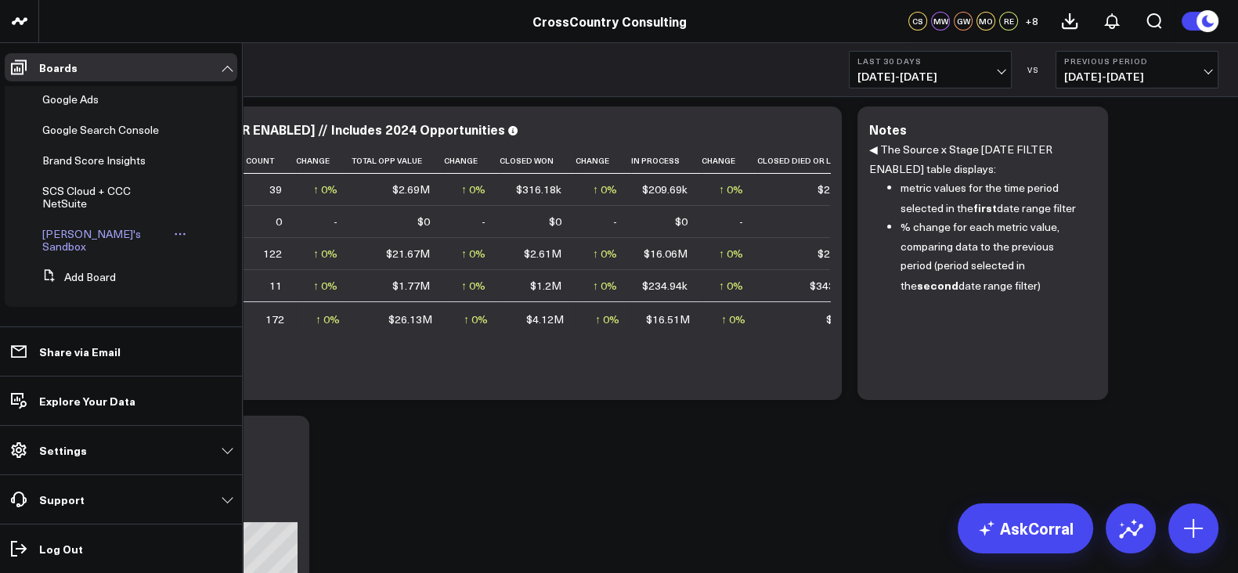
click at [101, 243] on span "[PERSON_NAME]'s Sandbox" at bounding box center [91, 239] width 99 height 27
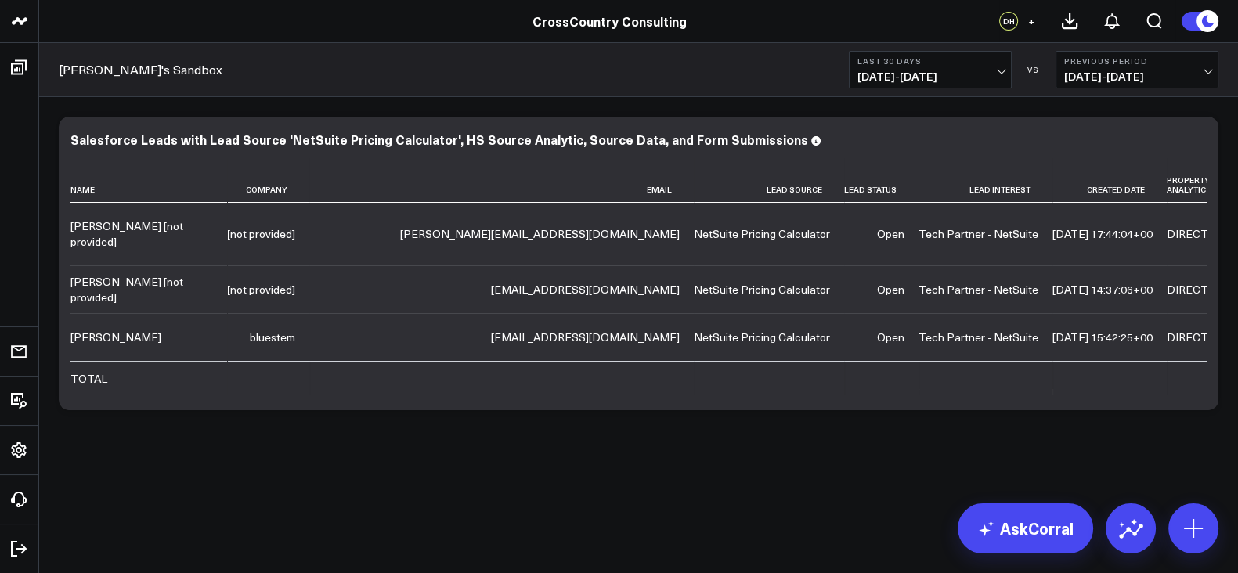
click at [914, 85] on button "Last 30 Days [DATE] - [DATE]" at bounding box center [930, 70] width 163 height 38
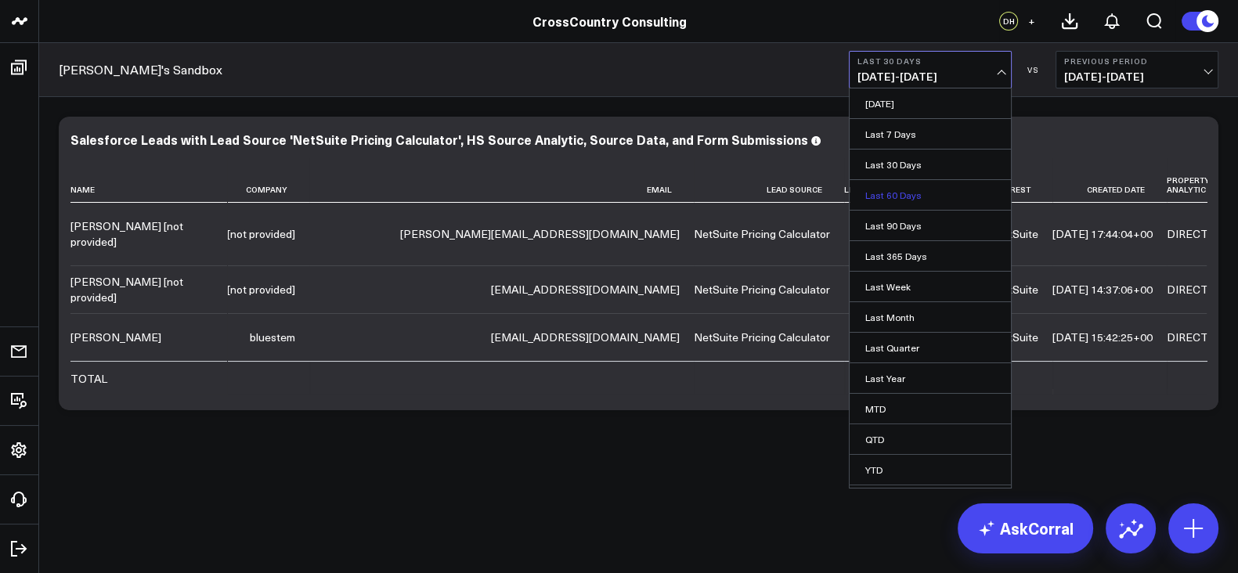
scroll to position [25, 0]
click at [907, 447] on link "YTD" at bounding box center [929, 445] width 161 height 30
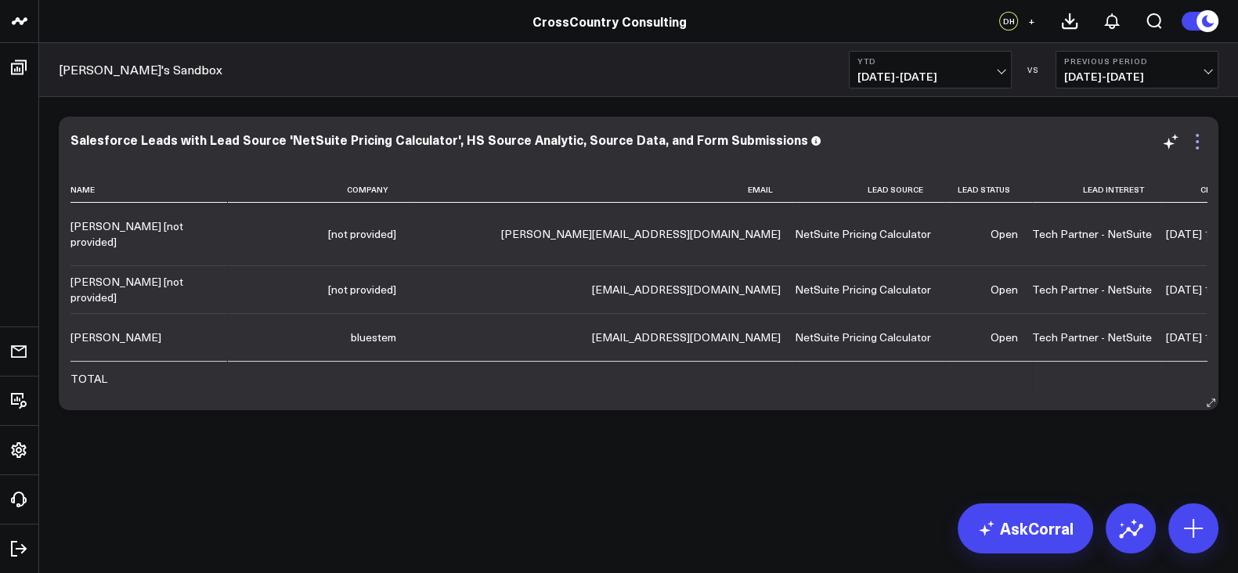
click at [1199, 139] on icon at bounding box center [1197, 141] width 19 height 19
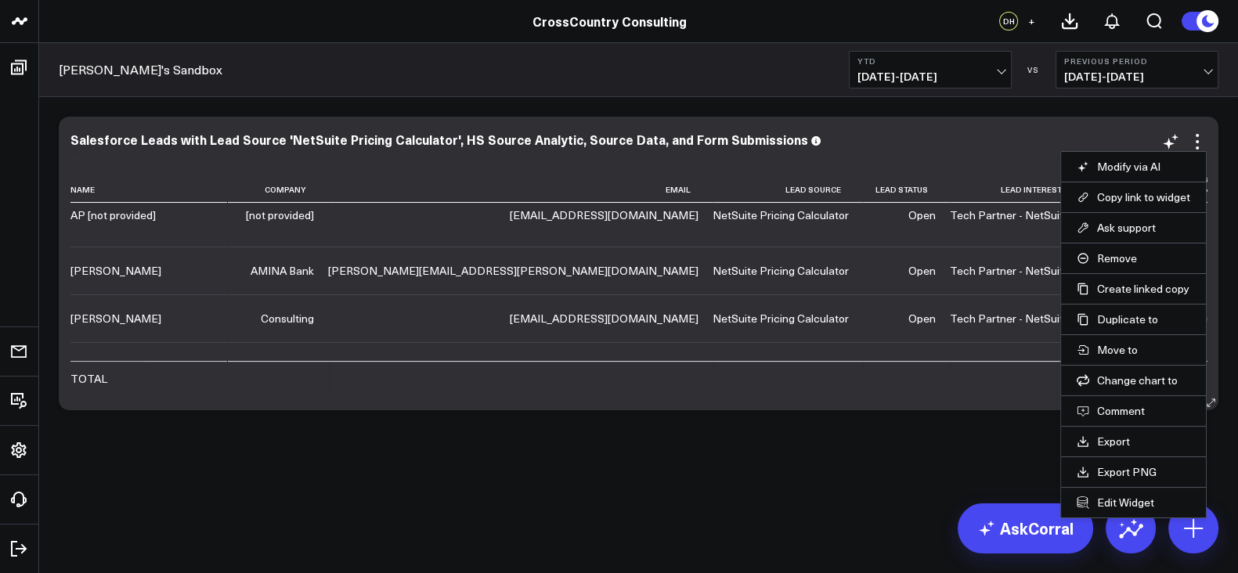
scroll to position [305, 0]
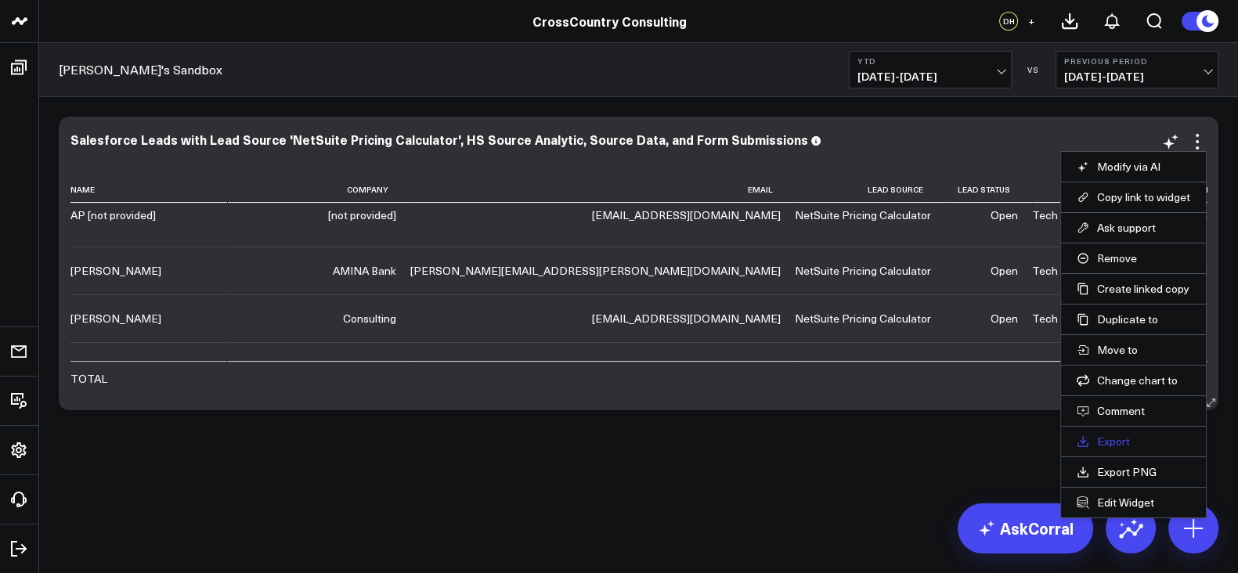
click at [1110, 441] on link "Export" at bounding box center [1133, 441] width 114 height 14
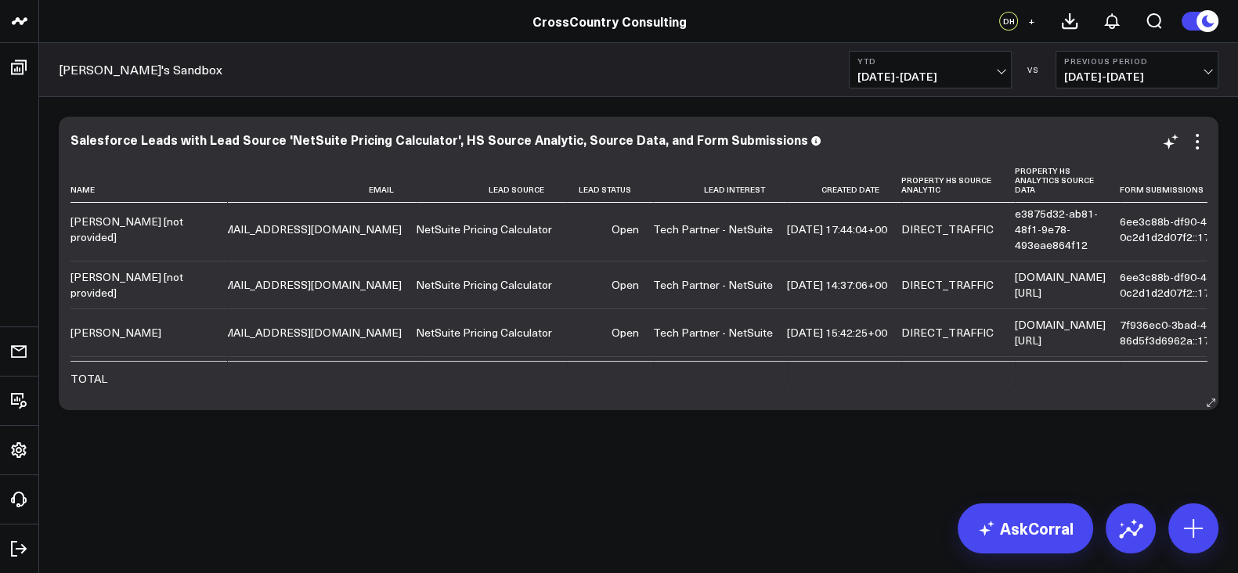
scroll to position [5, 504]
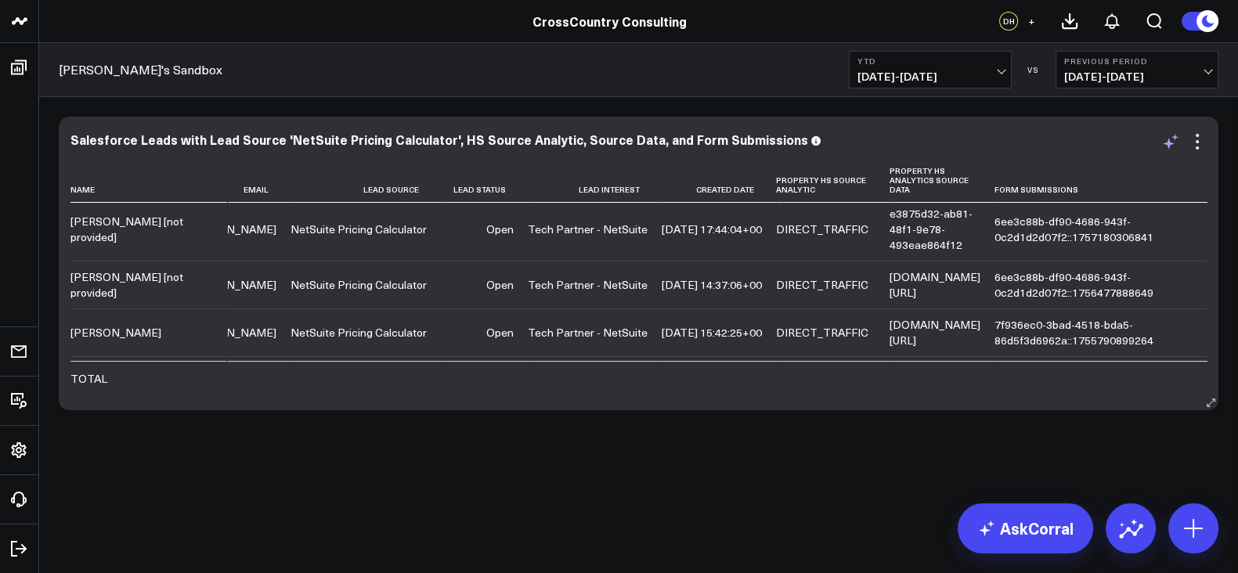
click at [998, 143] on icon at bounding box center [1169, 144] width 12 height 12
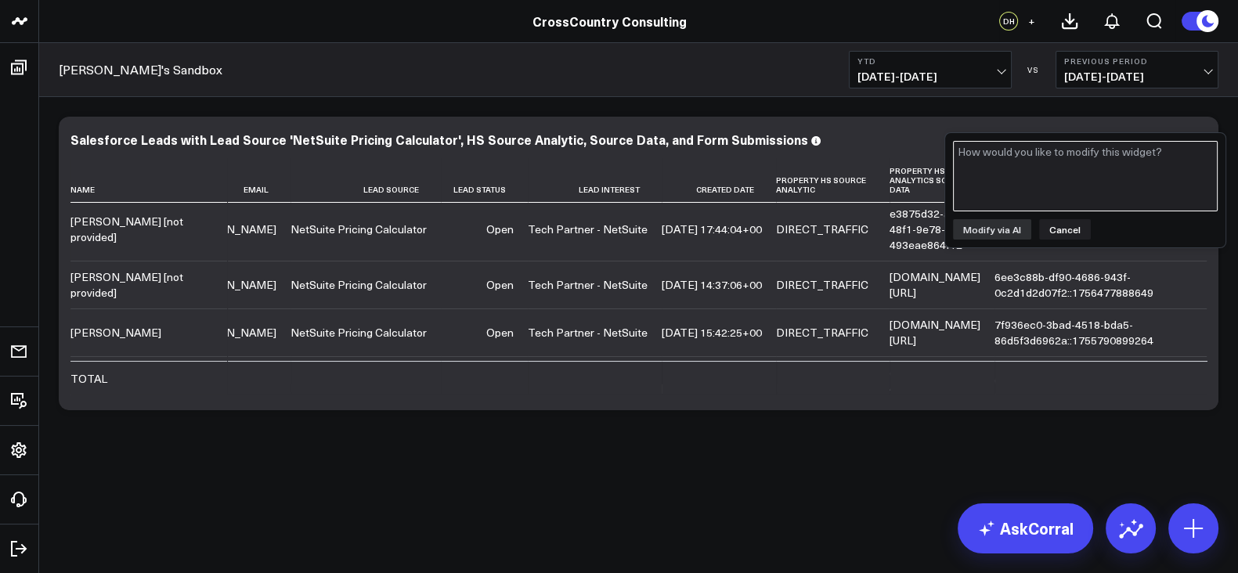
click at [998, 178] on textarea at bounding box center [1085, 176] width 265 height 70
type textarea "Could you add a win value column?"
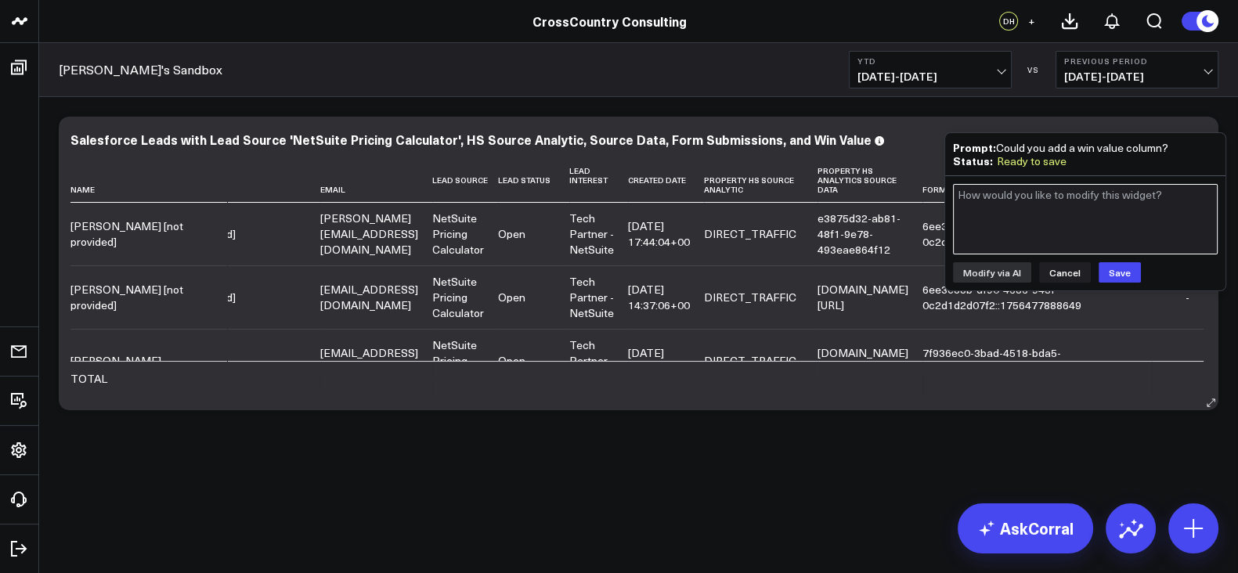
scroll to position [0, 332]
click at [998, 265] on button "Save" at bounding box center [1119, 272] width 42 height 20
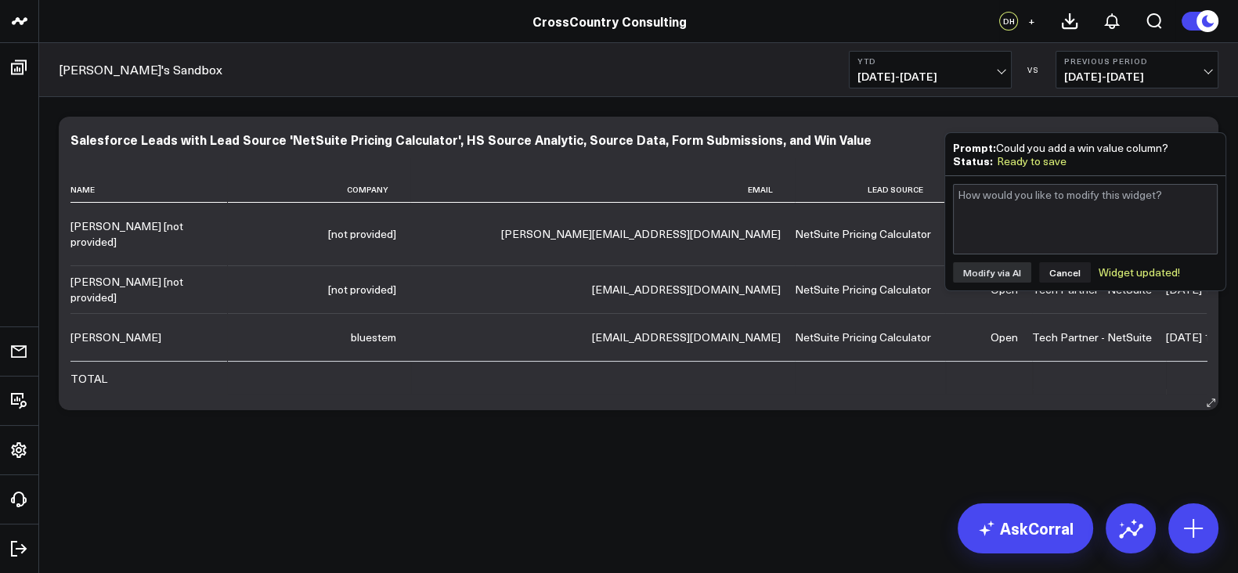
click at [998, 375] on td at bounding box center [1099, 378] width 134 height 34
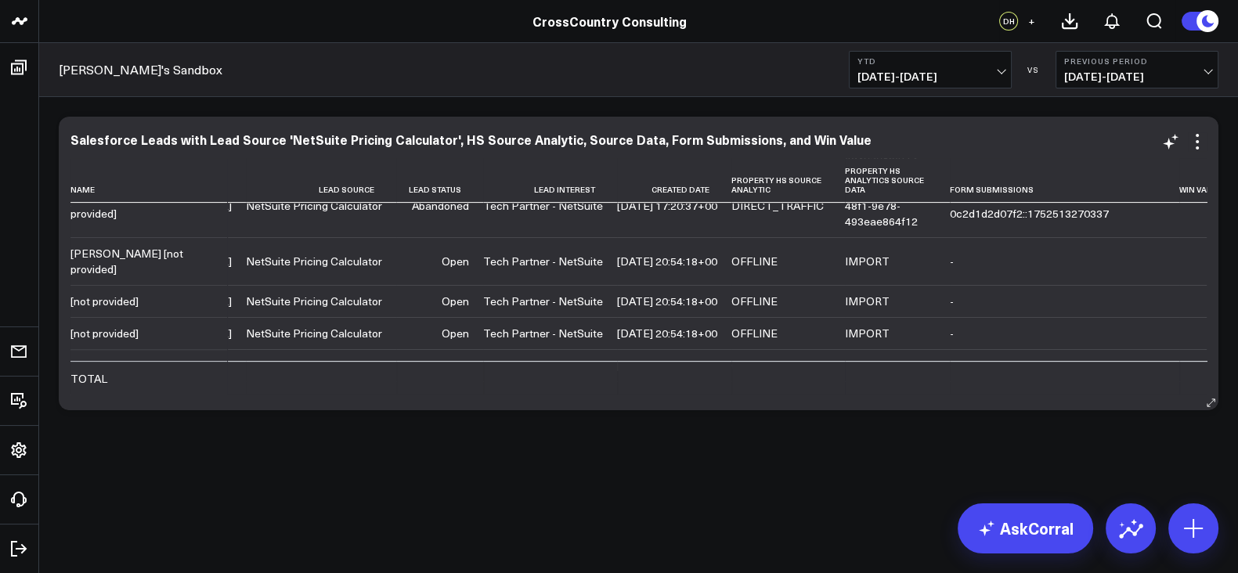
scroll to position [765, 549]
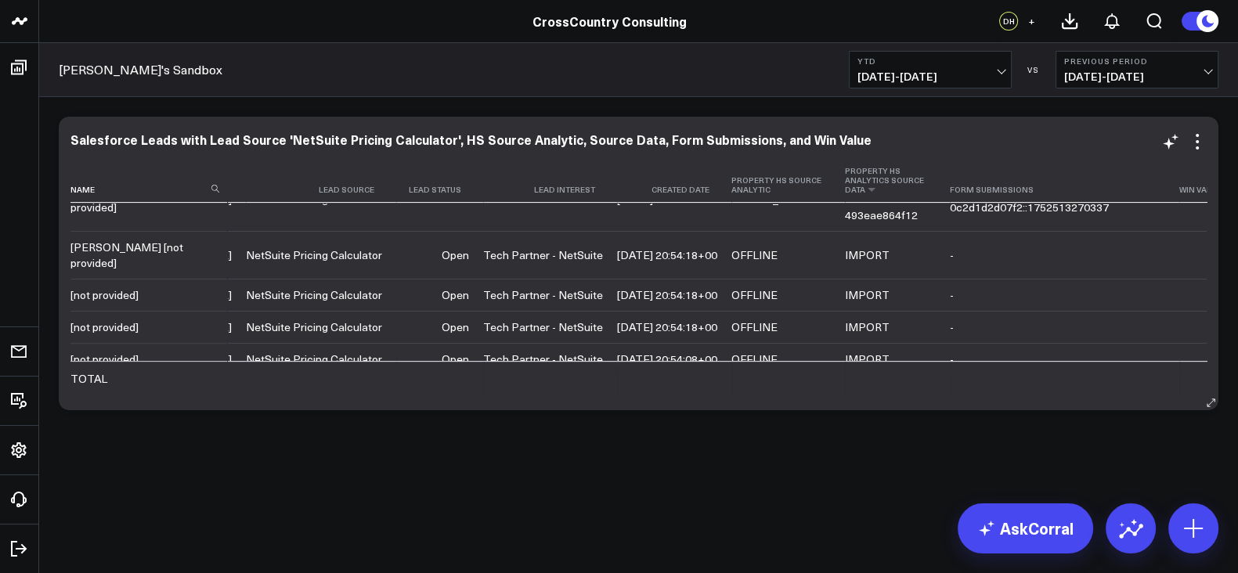
click at [845, 176] on th "Property Hs Analytics Source Data" at bounding box center [897, 180] width 105 height 45
click at [845, 174] on th "Property Hs Analytics Source Data" at bounding box center [897, 180] width 105 height 45
click at [998, 142] on icon at bounding box center [1197, 141] width 19 height 19
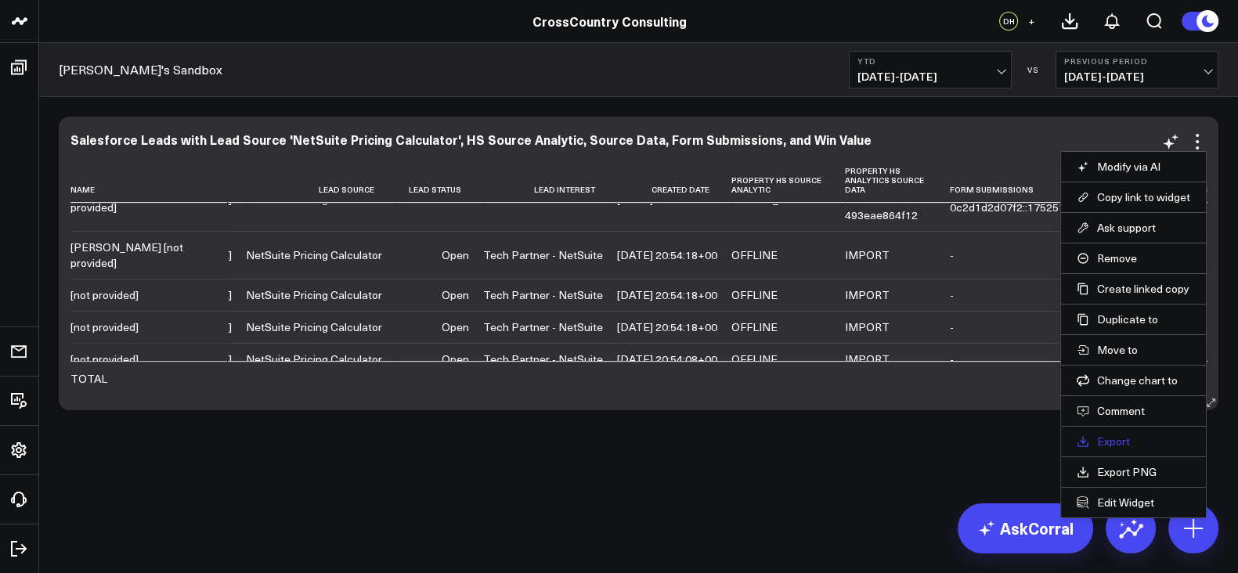
click at [998, 444] on link "Export" at bounding box center [1133, 441] width 114 height 14
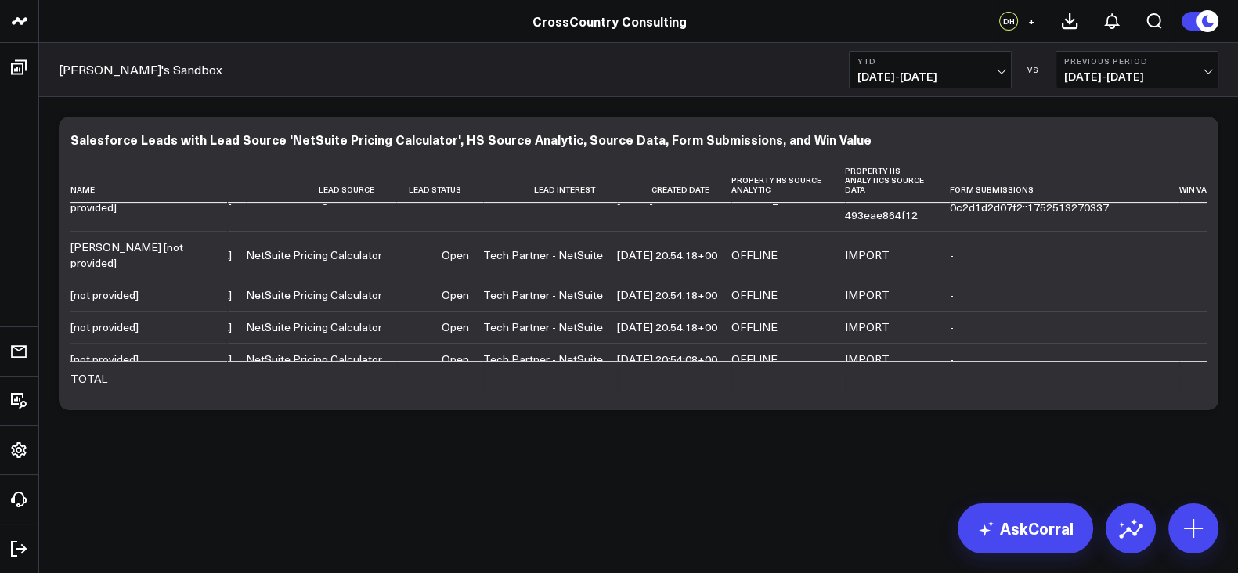
click at [566, 111] on div "Modify via AI Copy link to widget Ask support Remove Create linked copy Executi…" at bounding box center [638, 263] width 1175 height 309
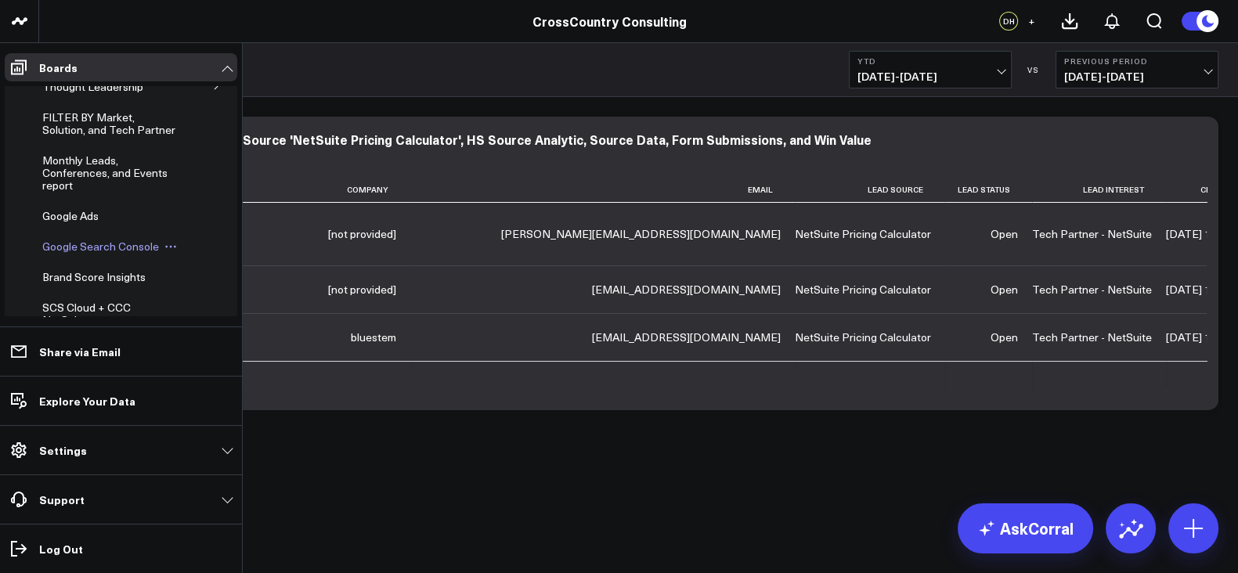
scroll to position [434, 0]
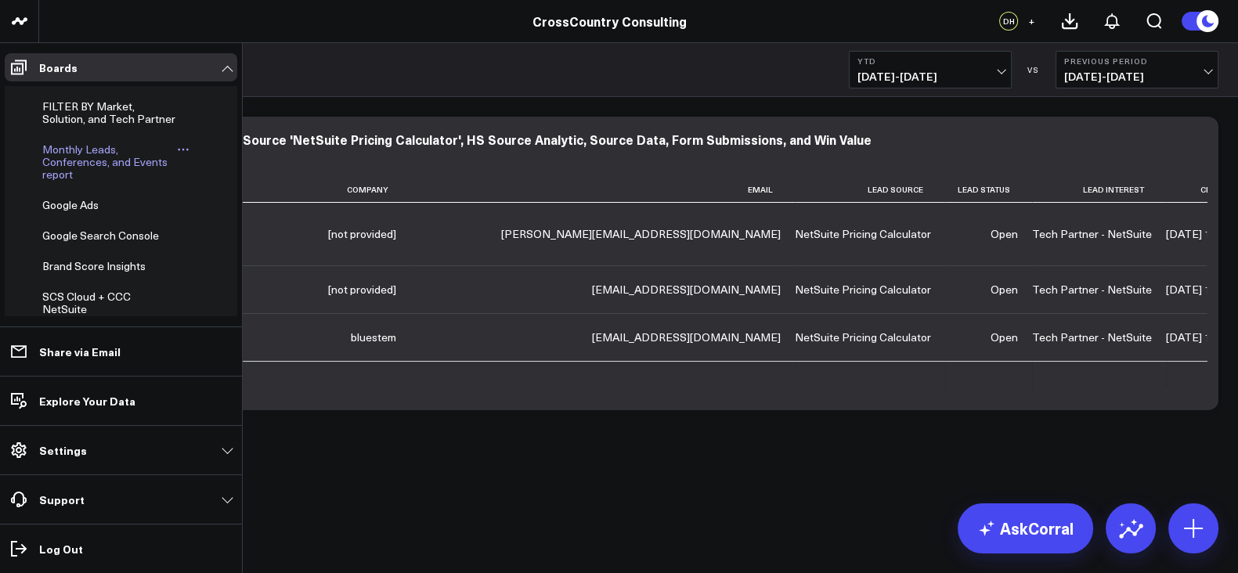
click at [70, 176] on span "Monthly Leads, Conferences, and Events report" at bounding box center [104, 162] width 125 height 40
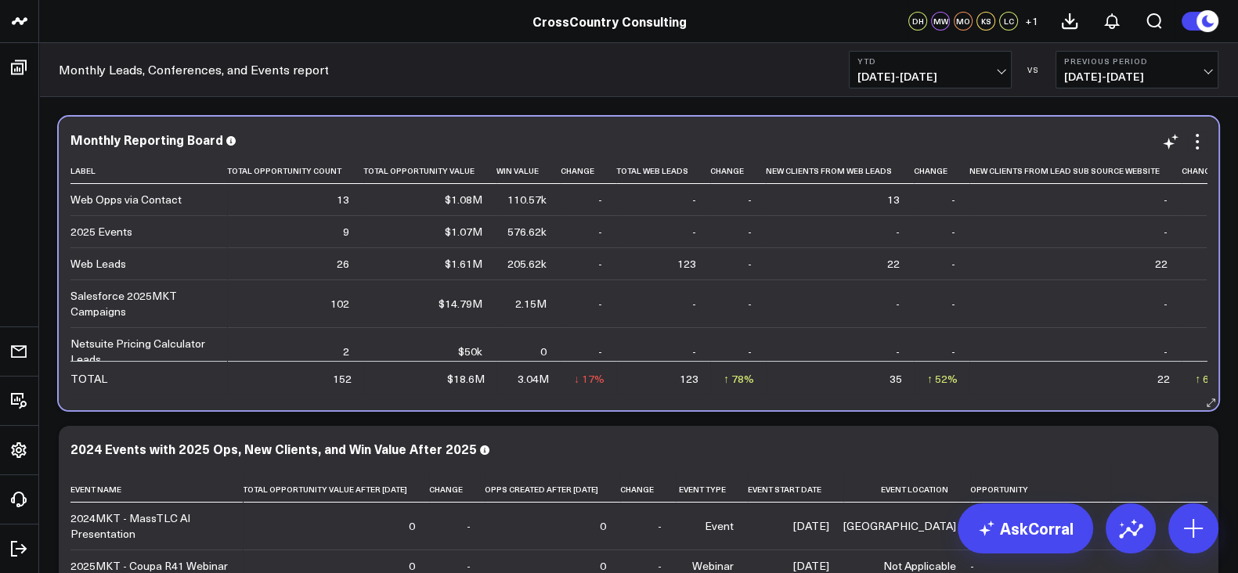
click at [600, 242] on td "-" at bounding box center [589, 231] width 56 height 32
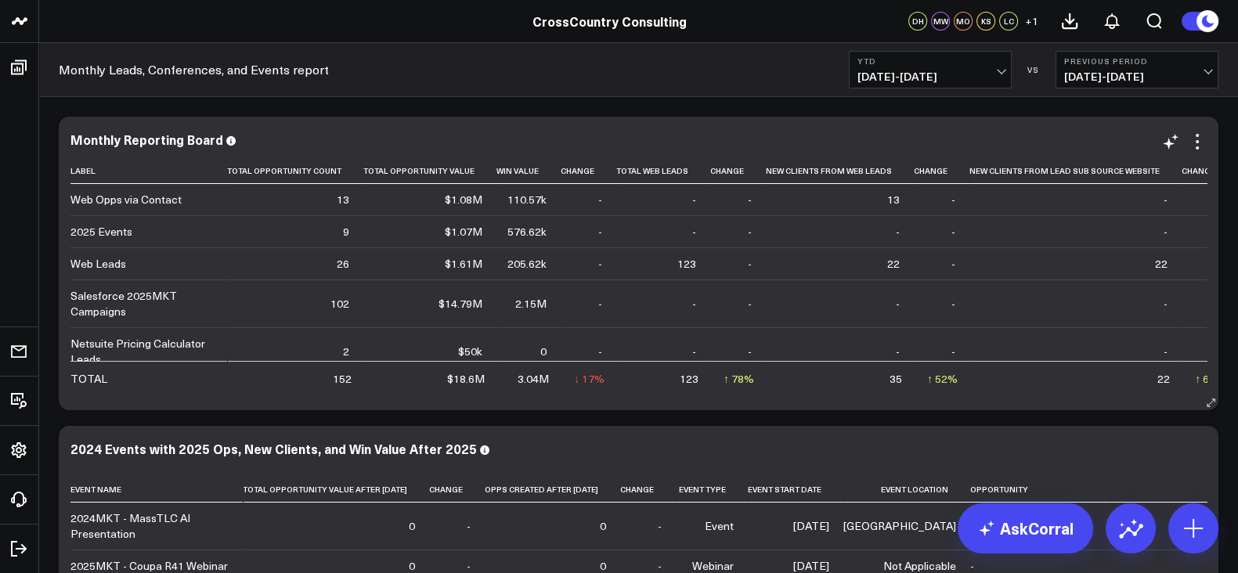
click at [710, 229] on td "-" at bounding box center [738, 231] width 56 height 32
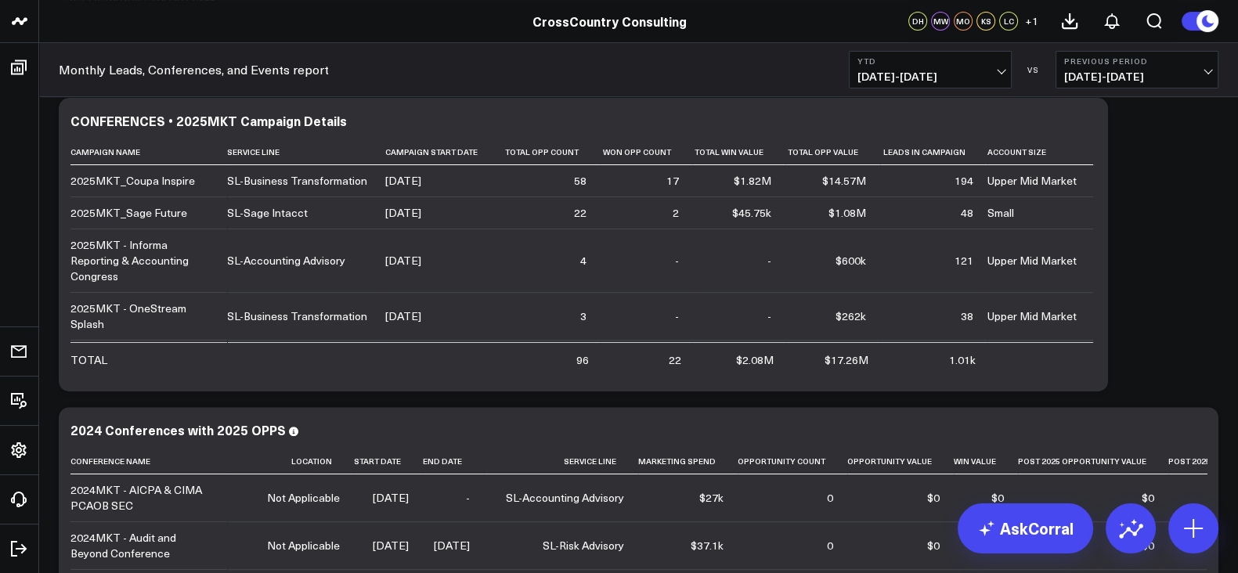
scroll to position [637, 0]
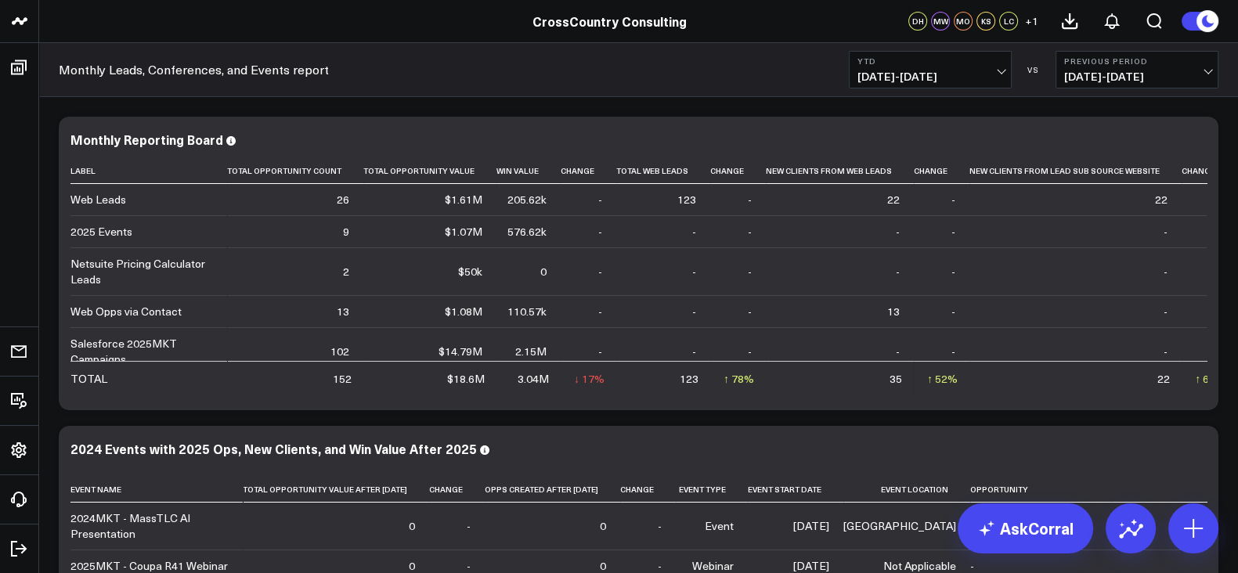
click at [755, 96] on div "Monthly Leads, Conferences, and Events report YTD 01/01/25 - 09/08/25 VS Previo…" at bounding box center [638, 70] width 1199 height 54
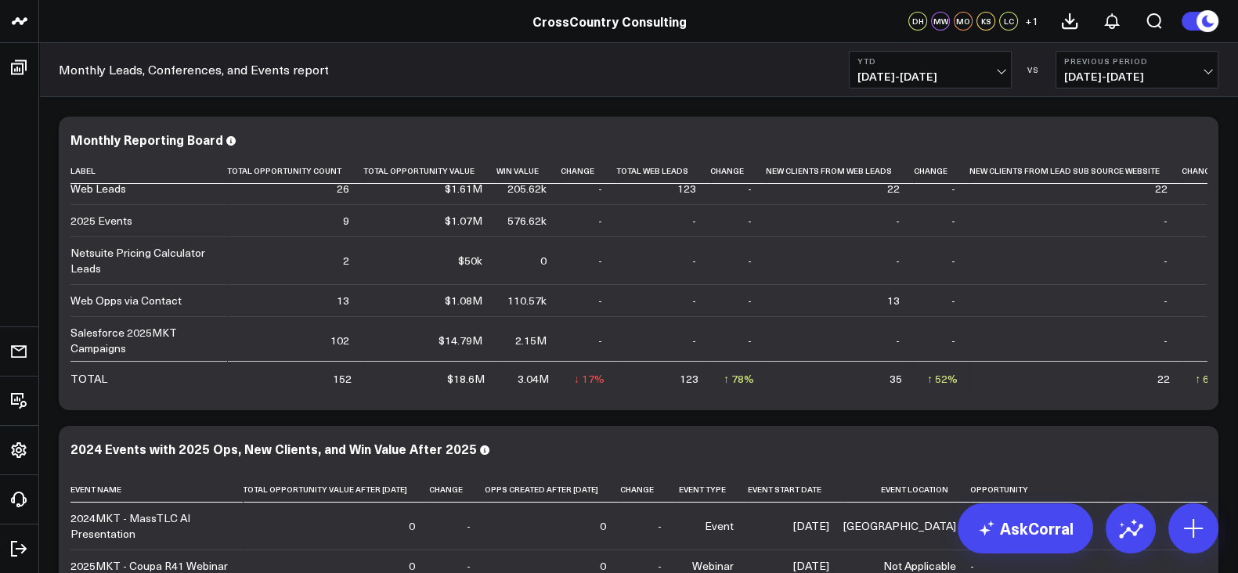
scroll to position [334, 0]
click at [1053, 542] on link "AskCorral" at bounding box center [1024, 528] width 135 height 50
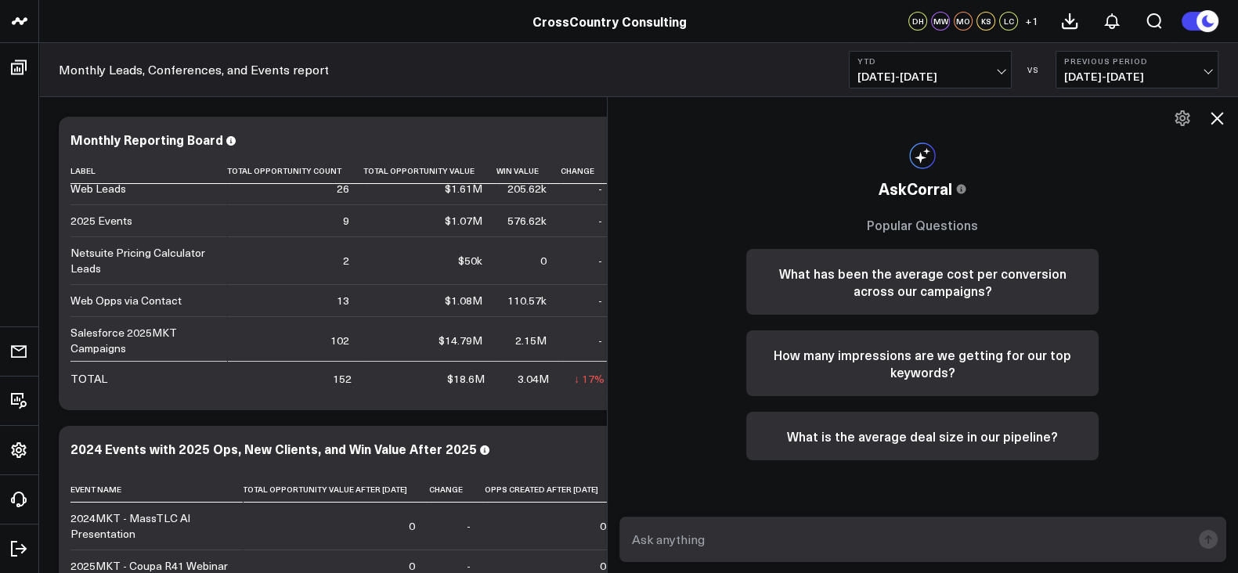
click at [819, 528] on textarea at bounding box center [910, 539] width 564 height 28
type textarea "how many web Opps via contact have new clients associated with them?"
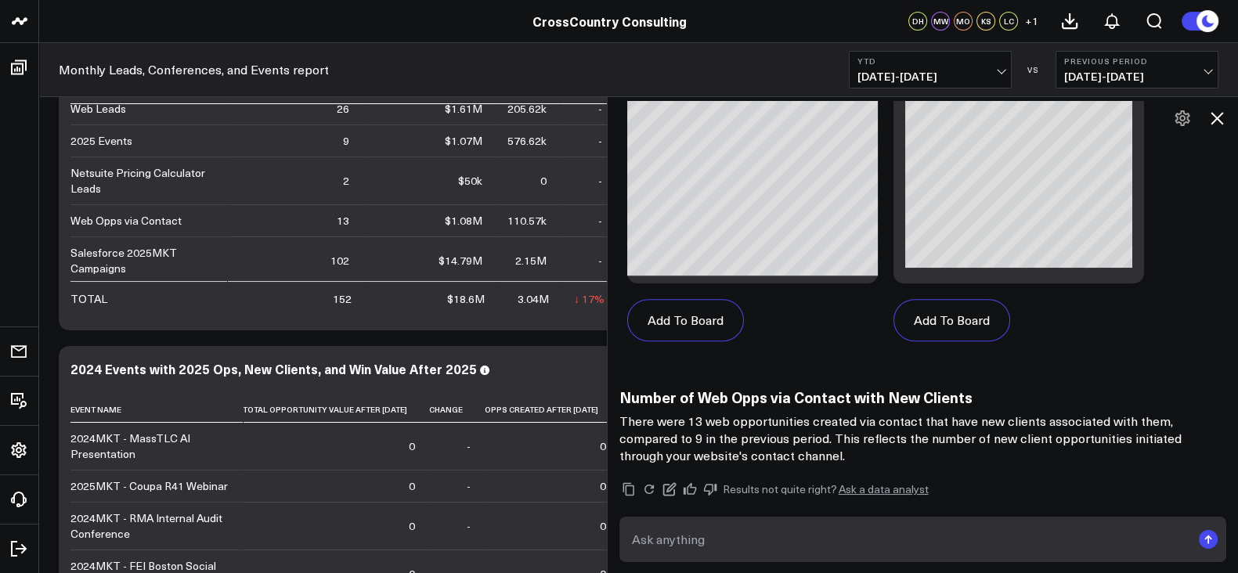
scroll to position [1264, 0]
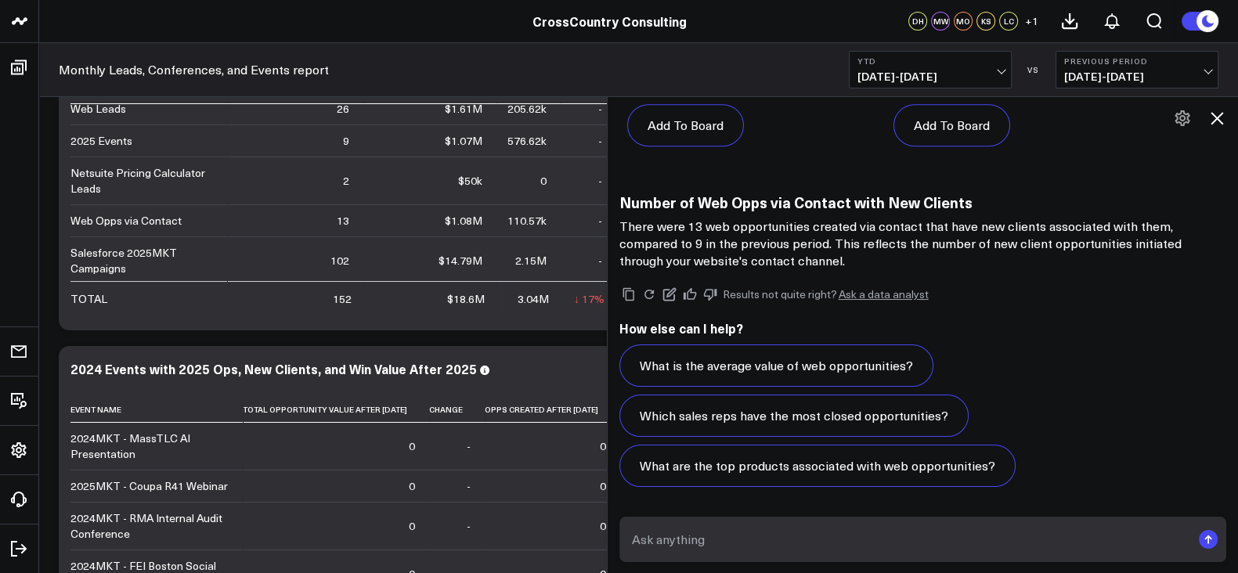
click at [813, 252] on p "There were 13 web opportunities created via contact that have new clients assoc…" at bounding box center [922, 244] width 607 height 52
click at [1226, 113] on button at bounding box center [1216, 118] width 27 height 27
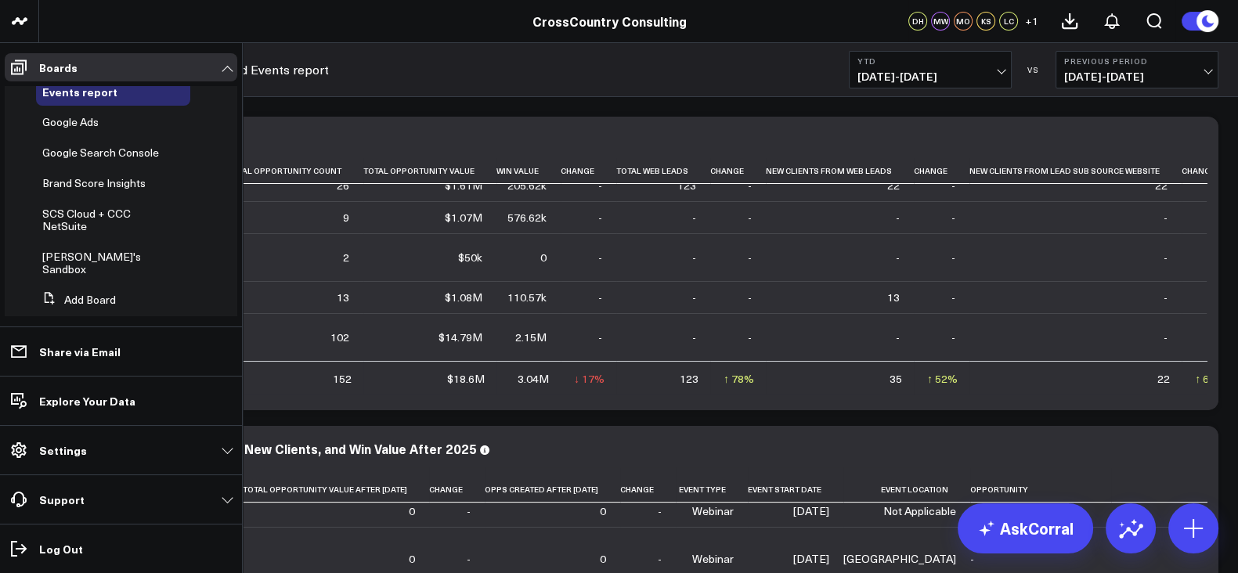
scroll to position [552, 0]
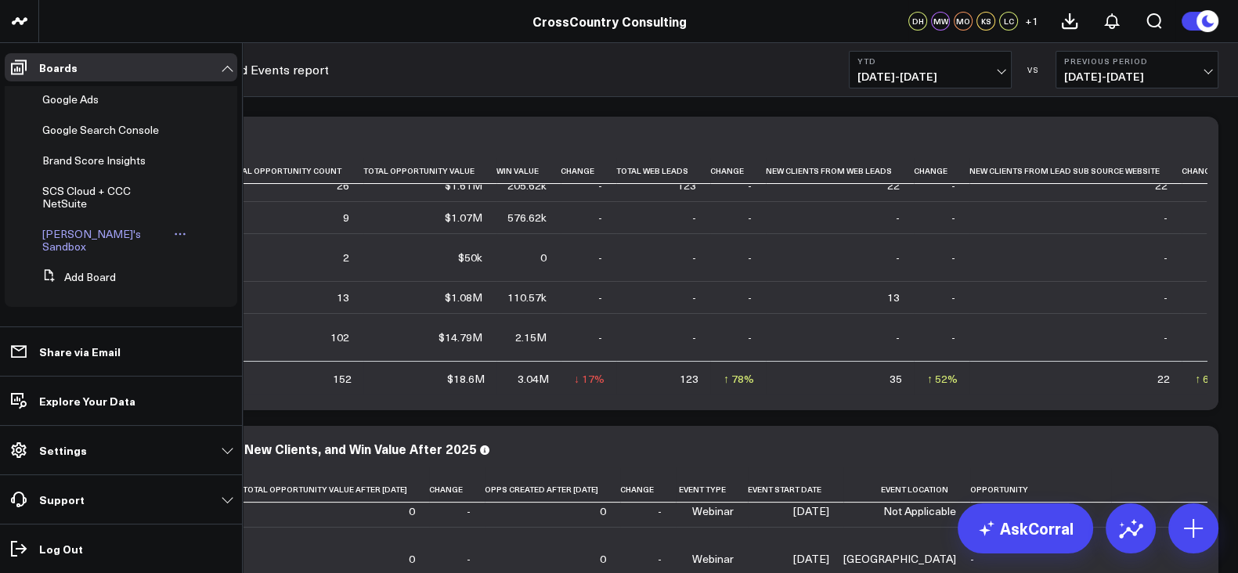
click at [74, 240] on span "[PERSON_NAME]'s Sandbox" at bounding box center [91, 239] width 99 height 27
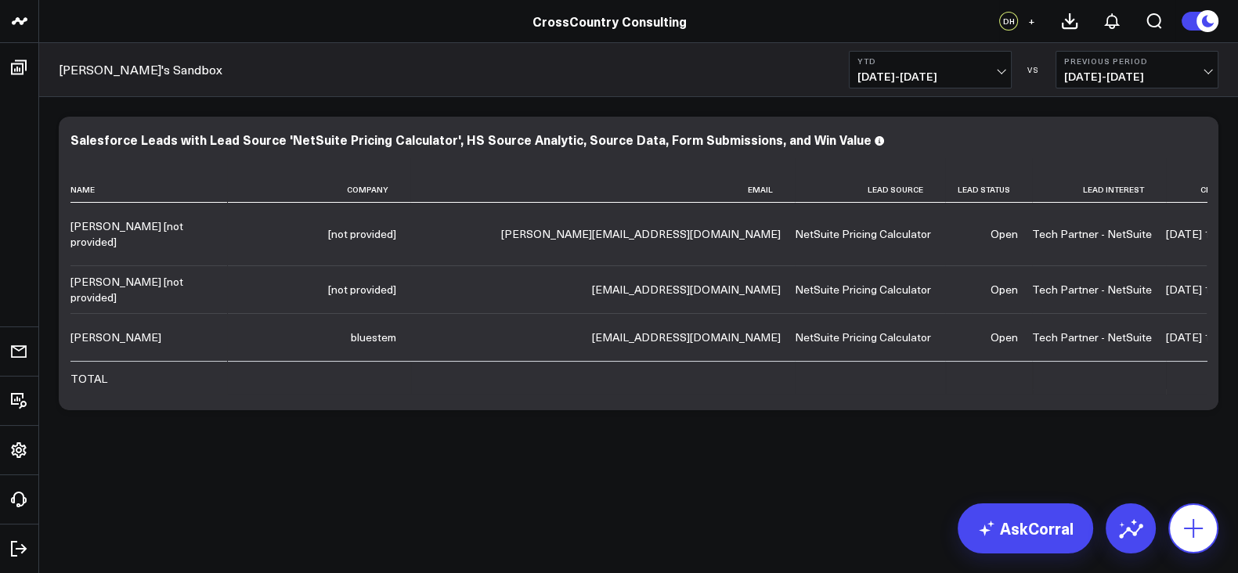
click at [1201, 525] on icon at bounding box center [1193, 528] width 25 height 25
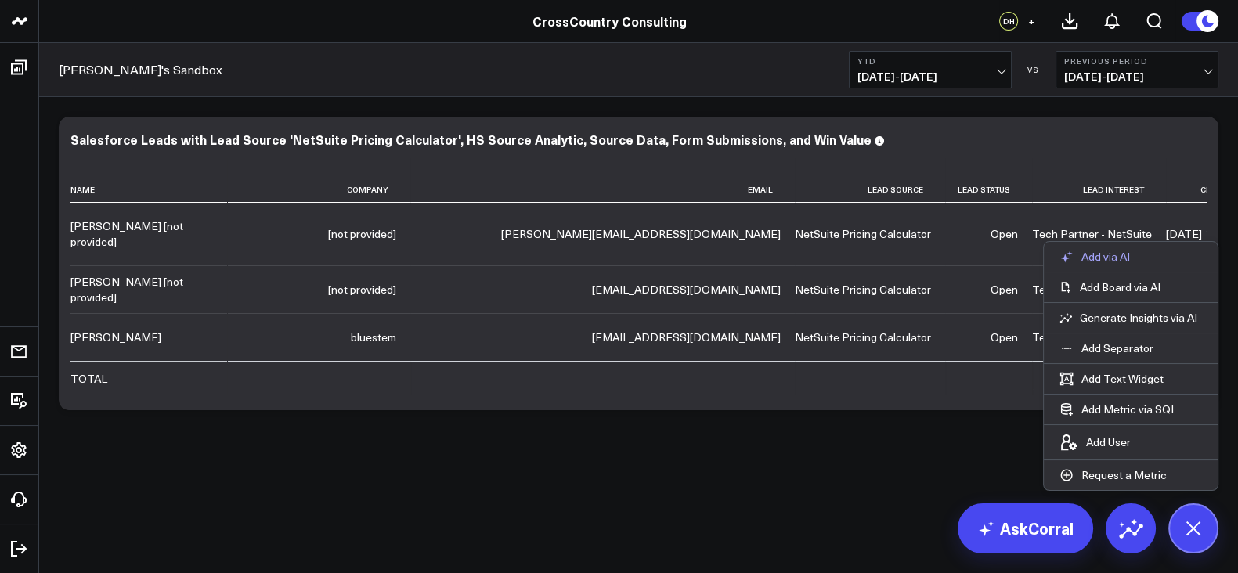
click at [1095, 263] on p "Add via AI" at bounding box center [1105, 257] width 49 height 14
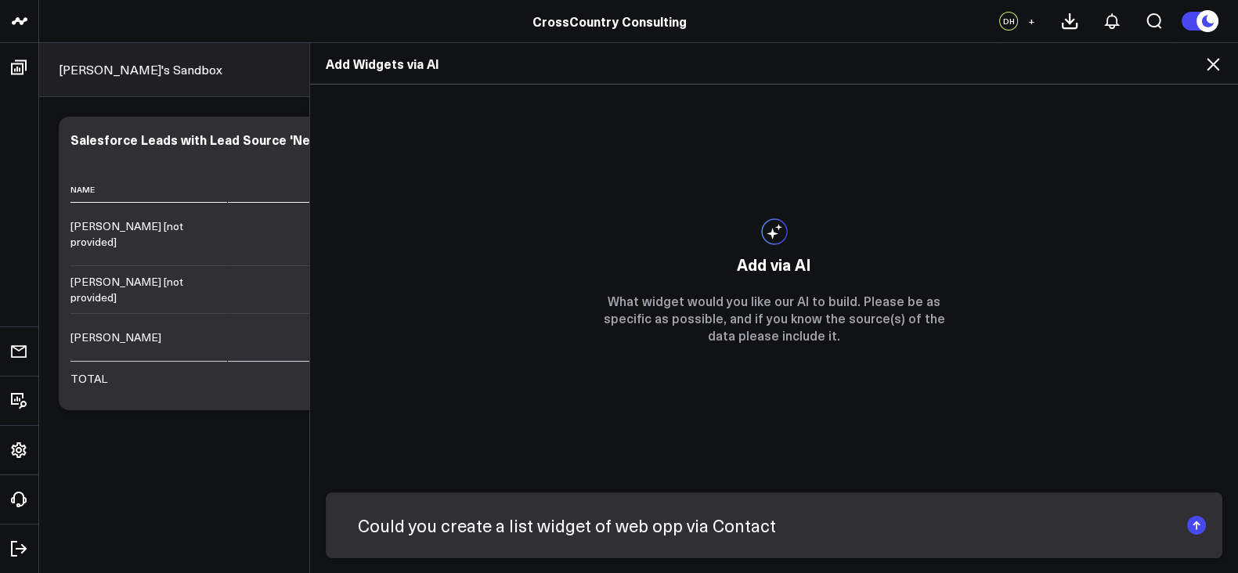
click at [662, 529] on textarea "Could you create a list widget of web opp via Contact" at bounding box center [760, 525] width 837 height 41
click at [766, 529] on textarea "Could you create a list widget of web opps via Contact" at bounding box center [760, 525] width 837 height 41
type textarea "Could you create a list widget of web opps via Contact?"
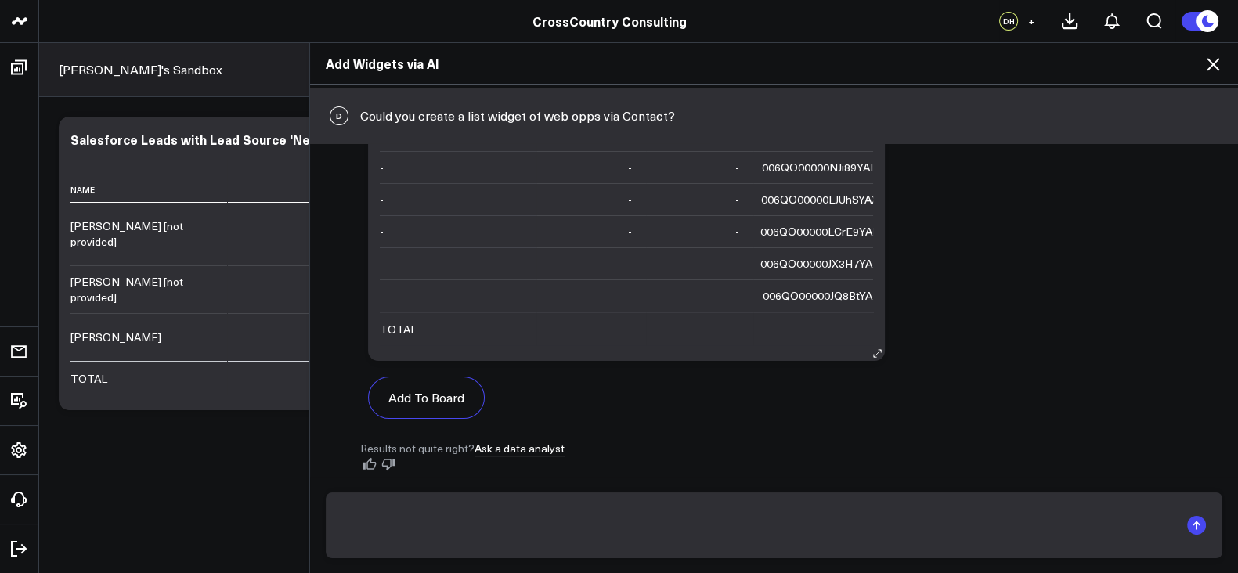
scroll to position [217, 0]
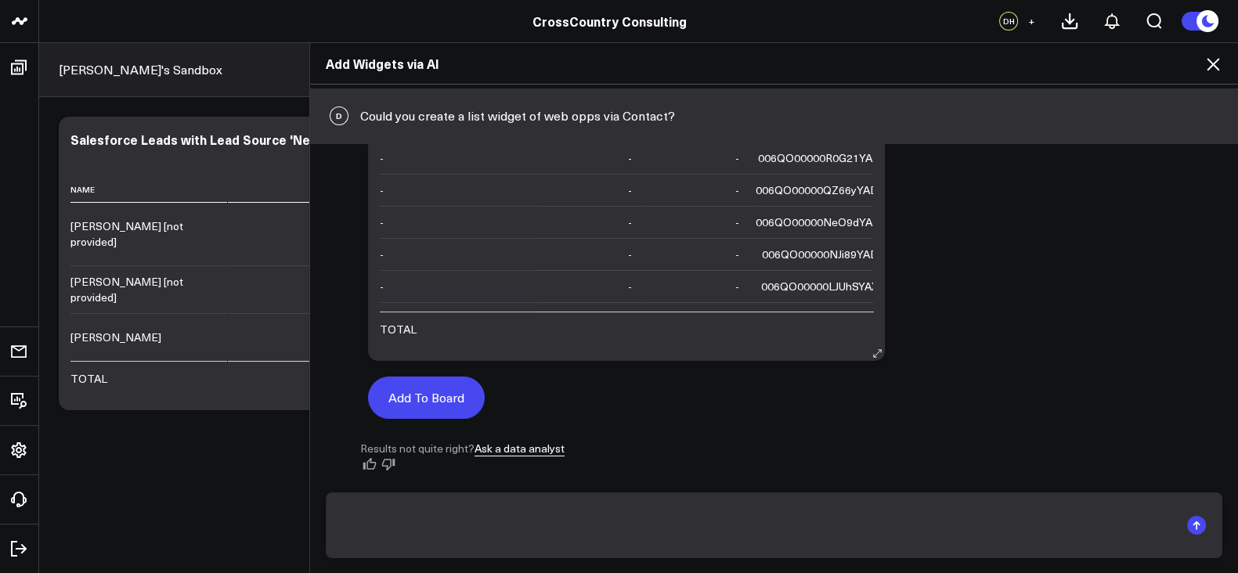
click at [398, 403] on button "Add To Board" at bounding box center [426, 398] width 117 height 42
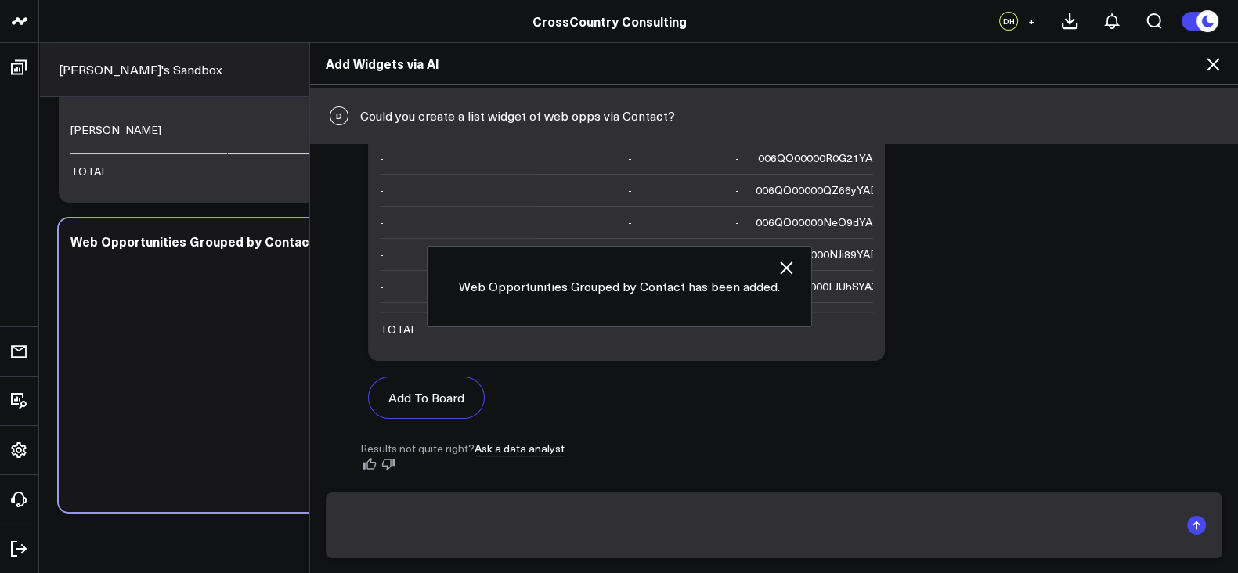
scroll to position [248, 0]
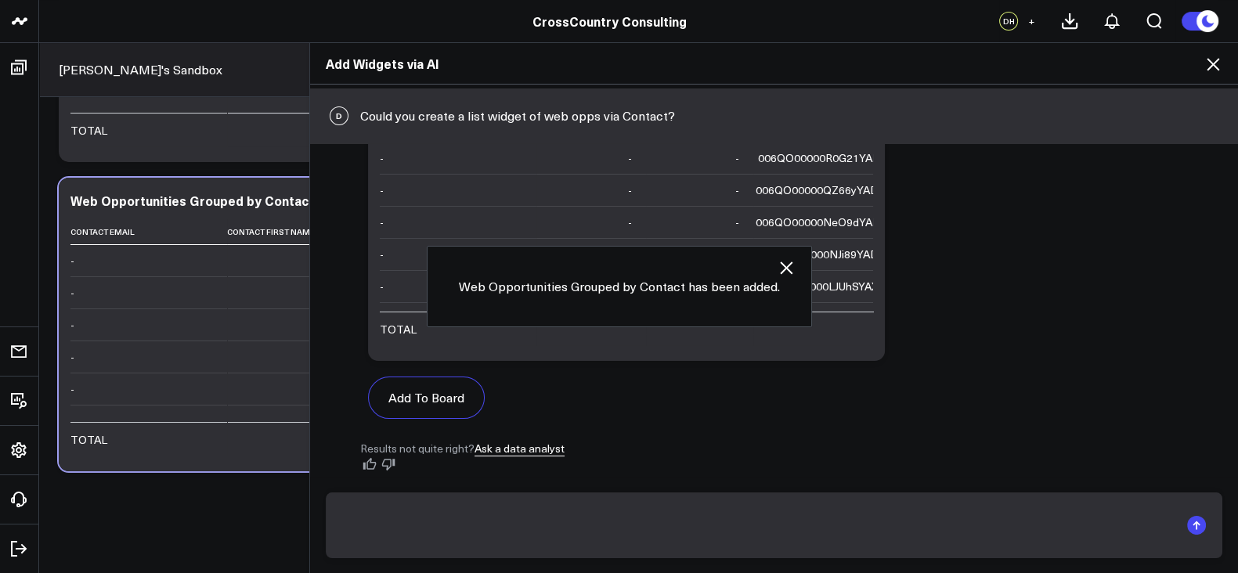
click at [1210, 56] on icon at bounding box center [1212, 64] width 19 height 19
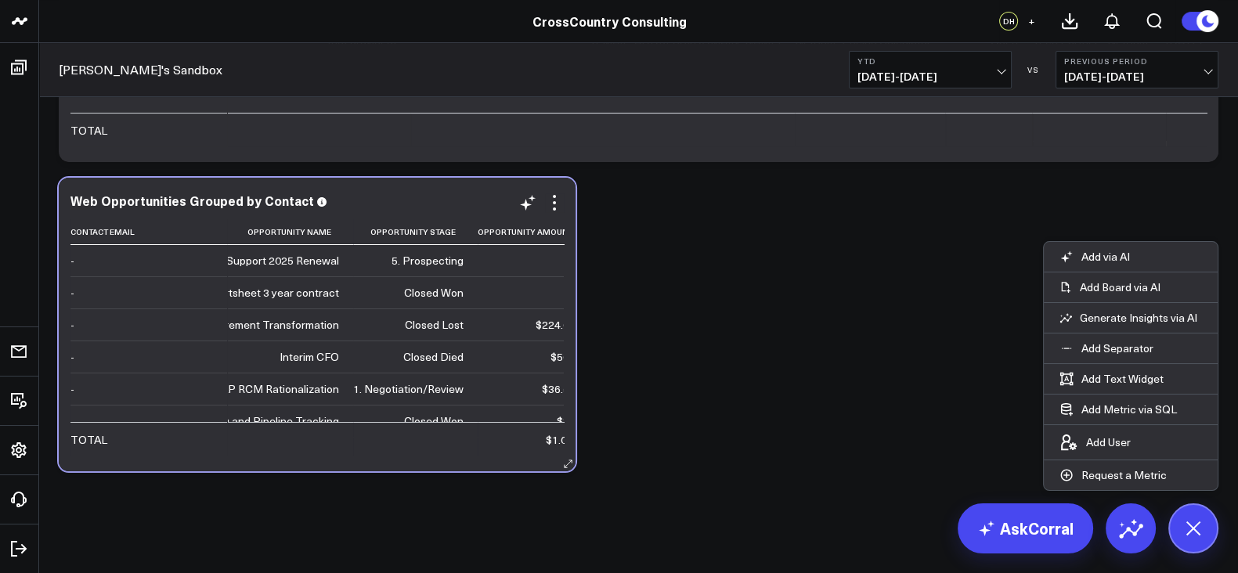
scroll to position [0, 747]
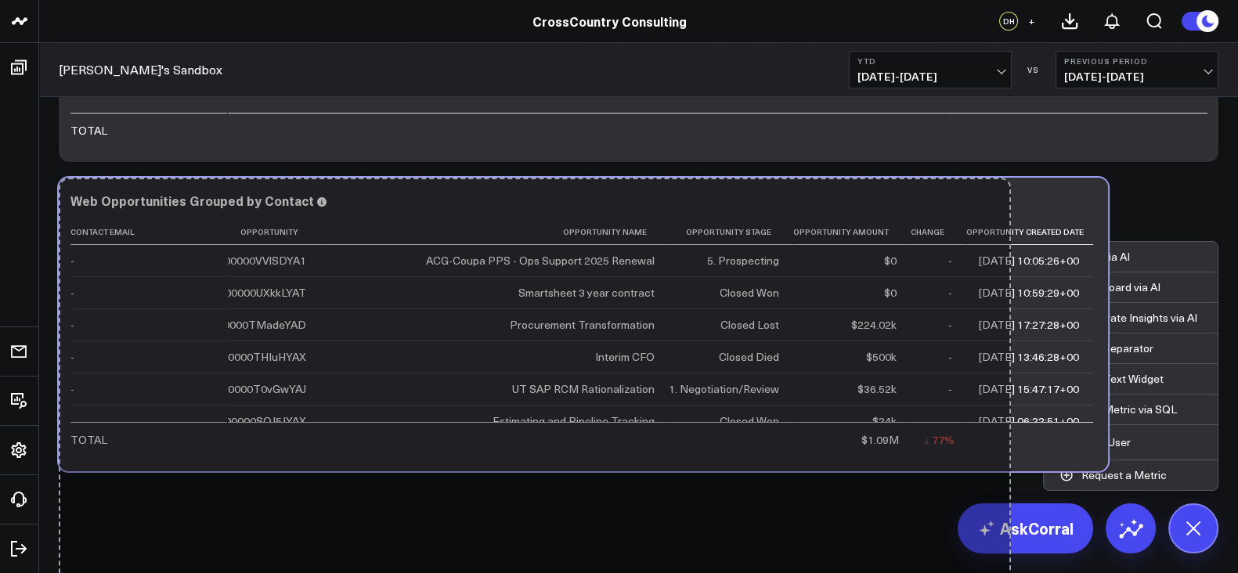
drag, startPoint x: 567, startPoint y: 470, endPoint x: 1027, endPoint y: 589, distance: 475.5
click at [1027, 572] on html "CrossCountry Consulting CrossCountry Consulting DH + Drew's Sandbox YTD 01/01/2…" at bounding box center [619, 162] width 1238 height 821
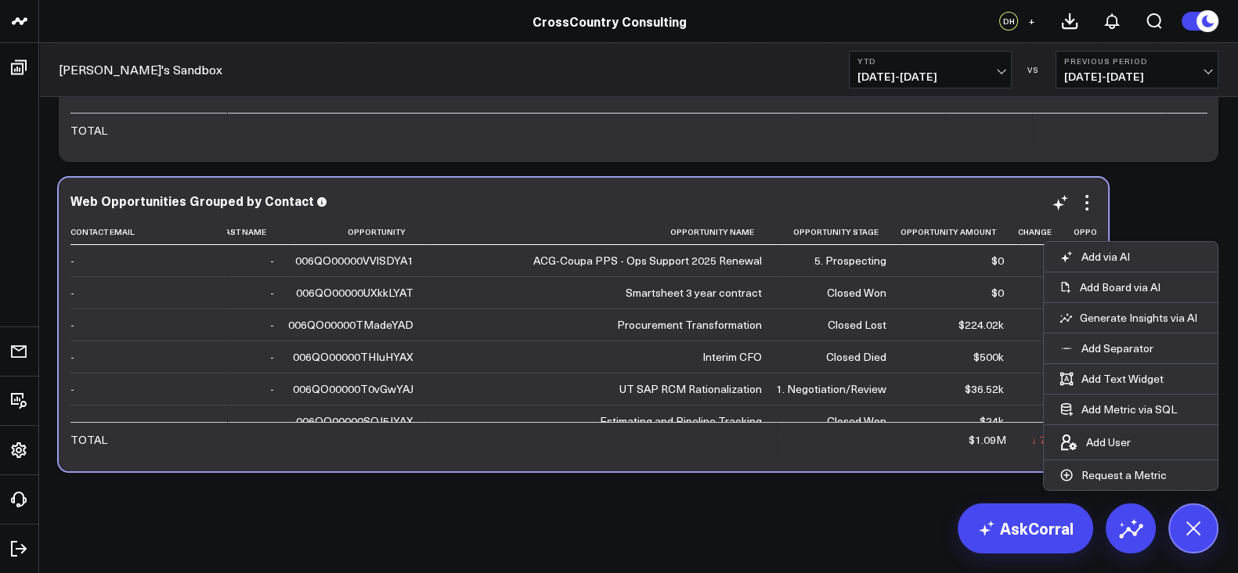
scroll to position [0, 215]
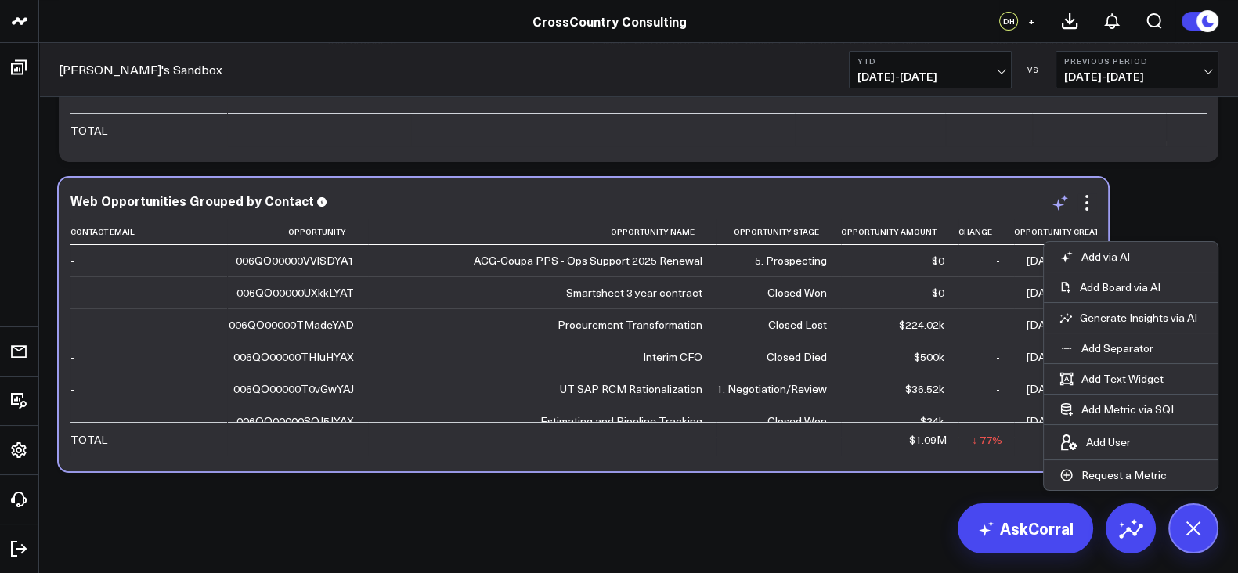
click at [1057, 198] on icon at bounding box center [1060, 202] width 19 height 19
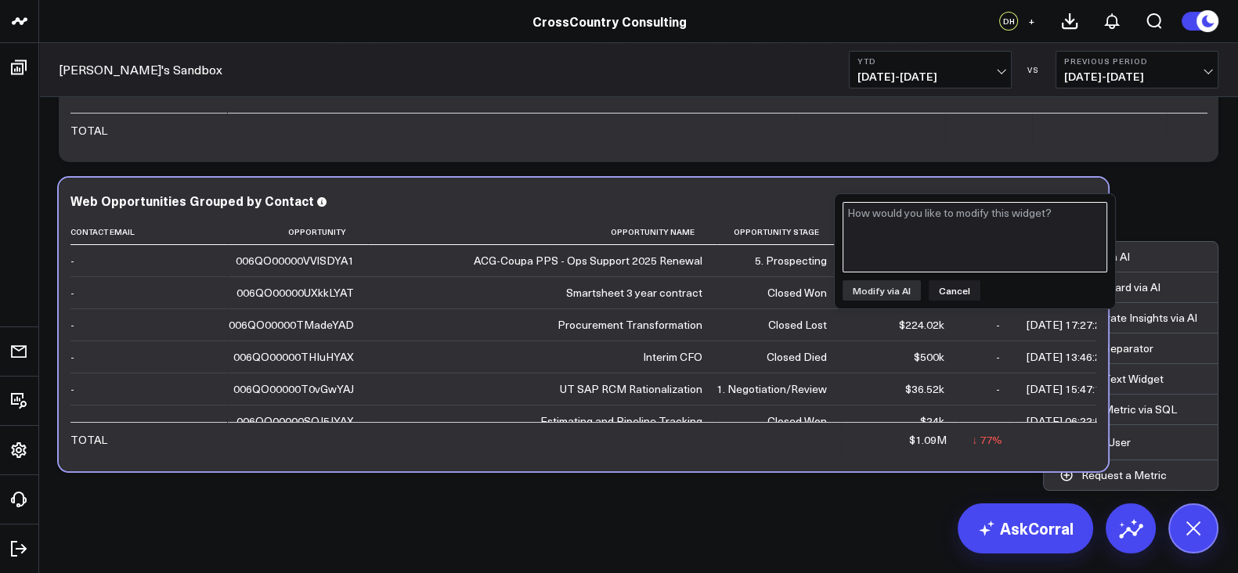
click at [921, 230] on textarea at bounding box center [974, 237] width 265 height 70
type textarea "Could you create a column for new clients that have asscoiate"
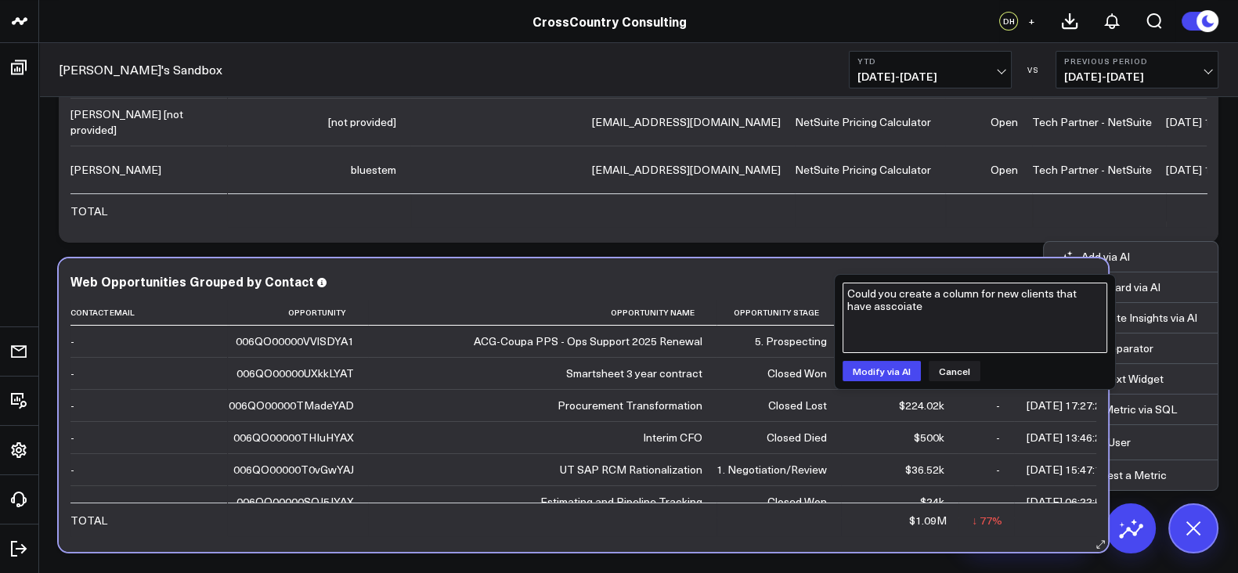
scroll to position [175, 0]
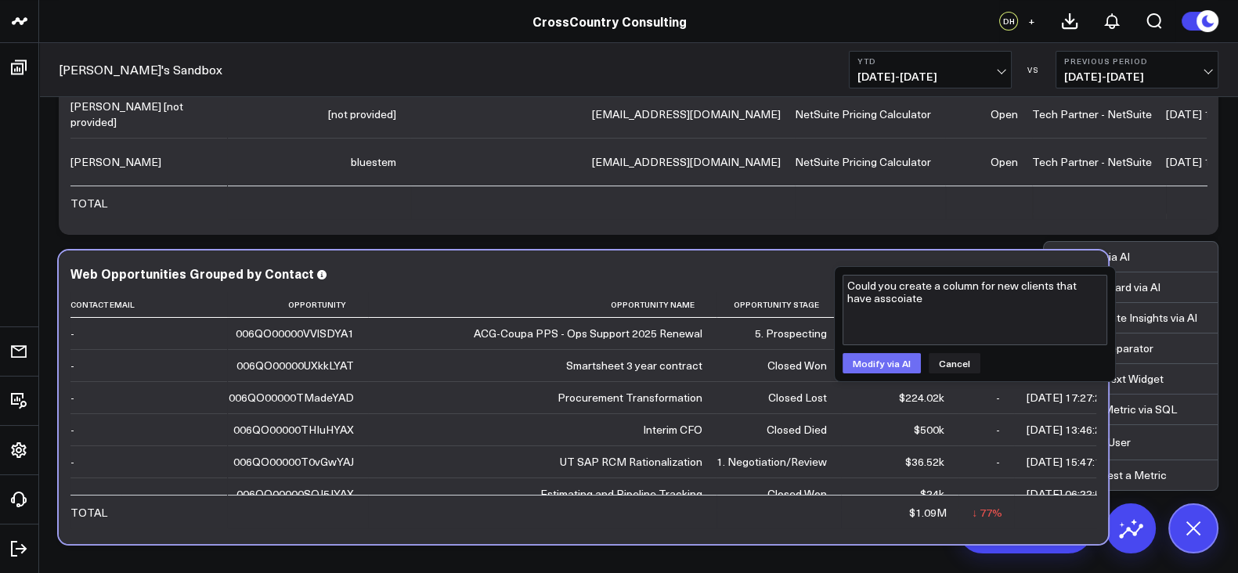
click at [867, 366] on button "Modify via AI" at bounding box center [881, 363] width 78 height 20
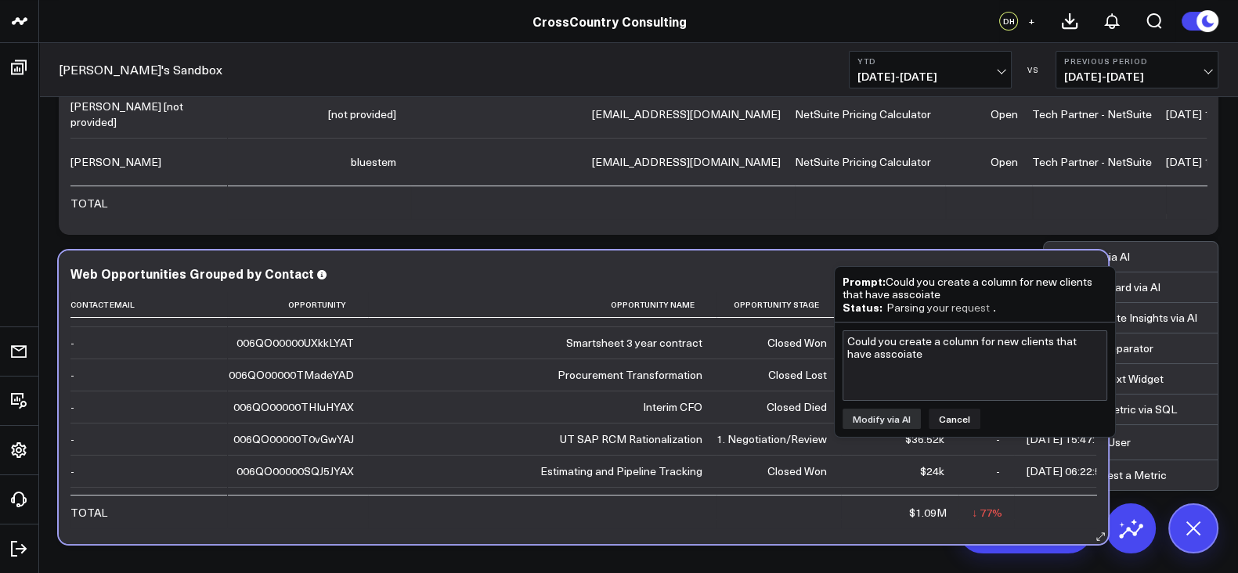
scroll to position [0, 215]
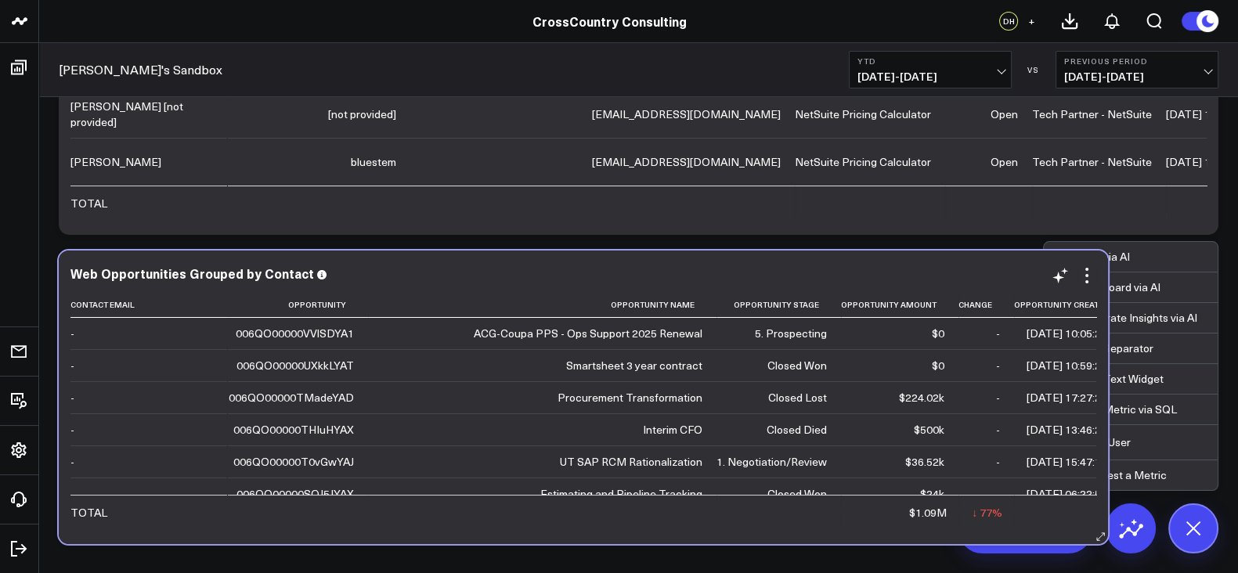
click at [768, 402] on div "Closed Lost" at bounding box center [797, 398] width 59 height 16
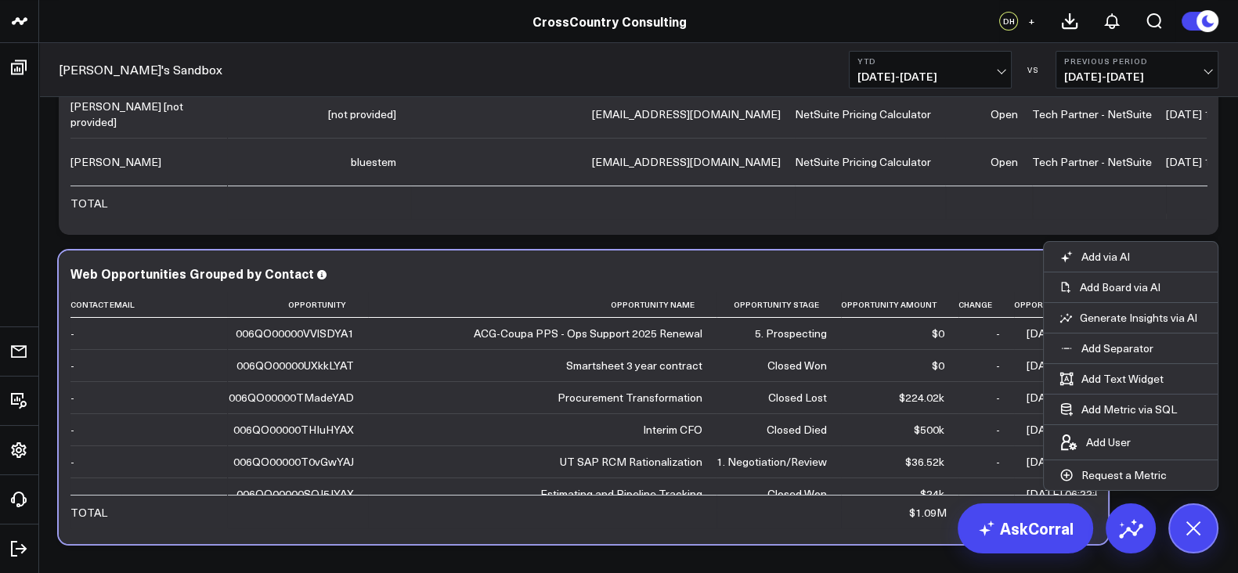
click at [939, 240] on div "Modify via AI Copy link to widget Ask support Remove Create linked copy Executi…" at bounding box center [638, 242] width 1175 height 618
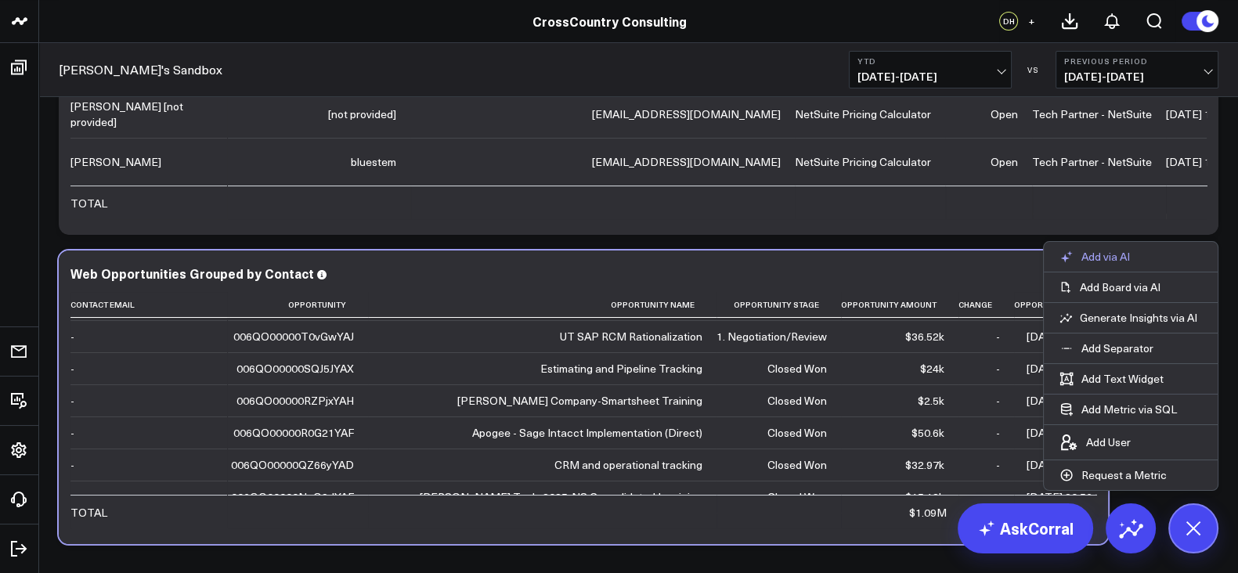
click at [1109, 251] on p "Add via AI" at bounding box center [1105, 257] width 49 height 14
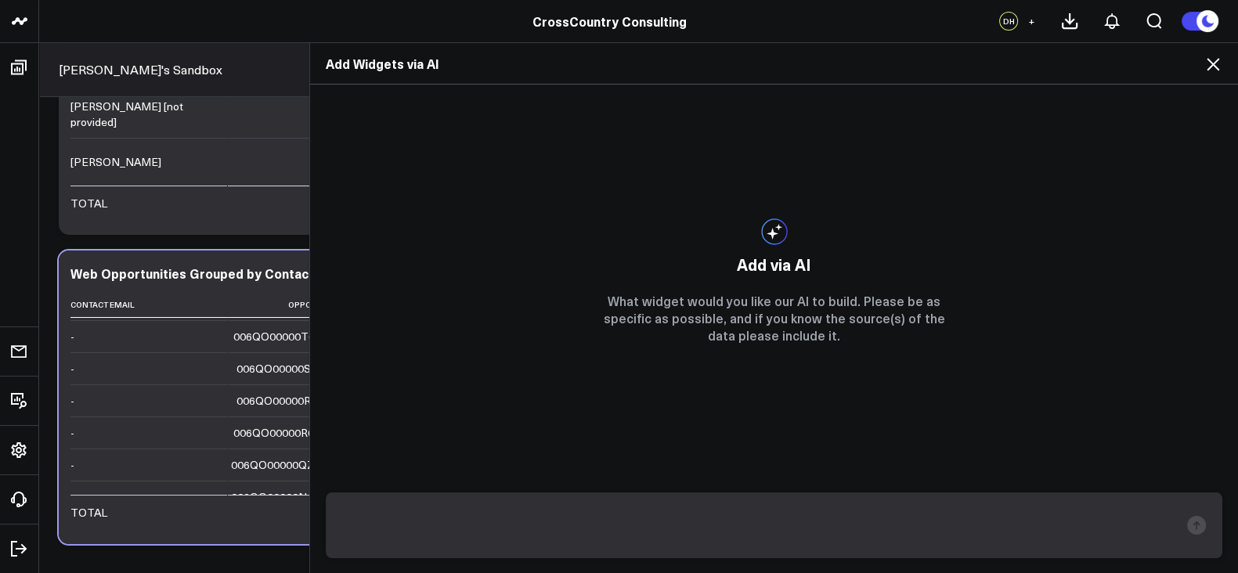
scroll to position [700, 0]
click at [1222, 37] on header "CrossCountry Consulting CrossCountry Consulting DH +" at bounding box center [619, 21] width 1238 height 43
click at [1216, 70] on icon at bounding box center [1212, 64] width 19 height 19
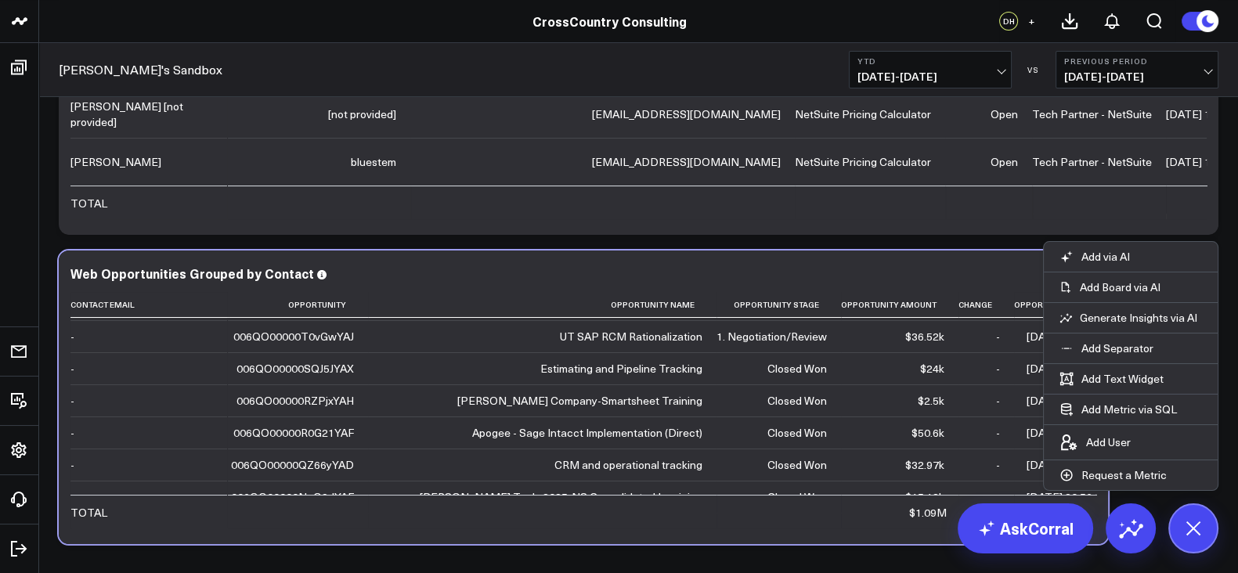
scroll to position [1264, 0]
click at [1200, 518] on icon at bounding box center [1192, 527] width 35 height 35
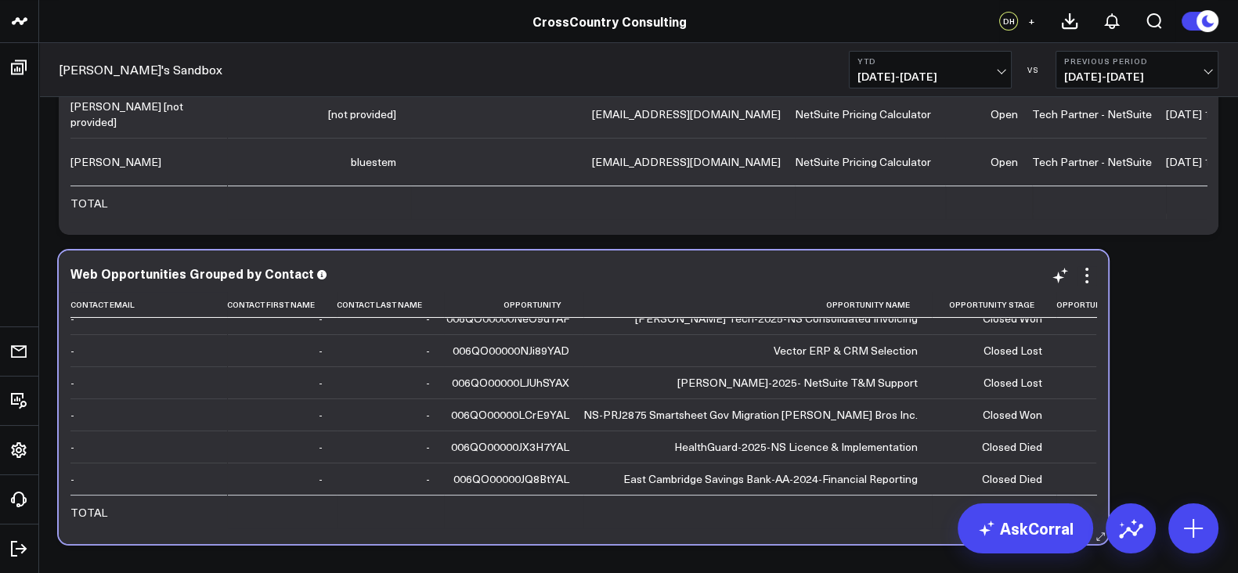
scroll to position [248, 0]
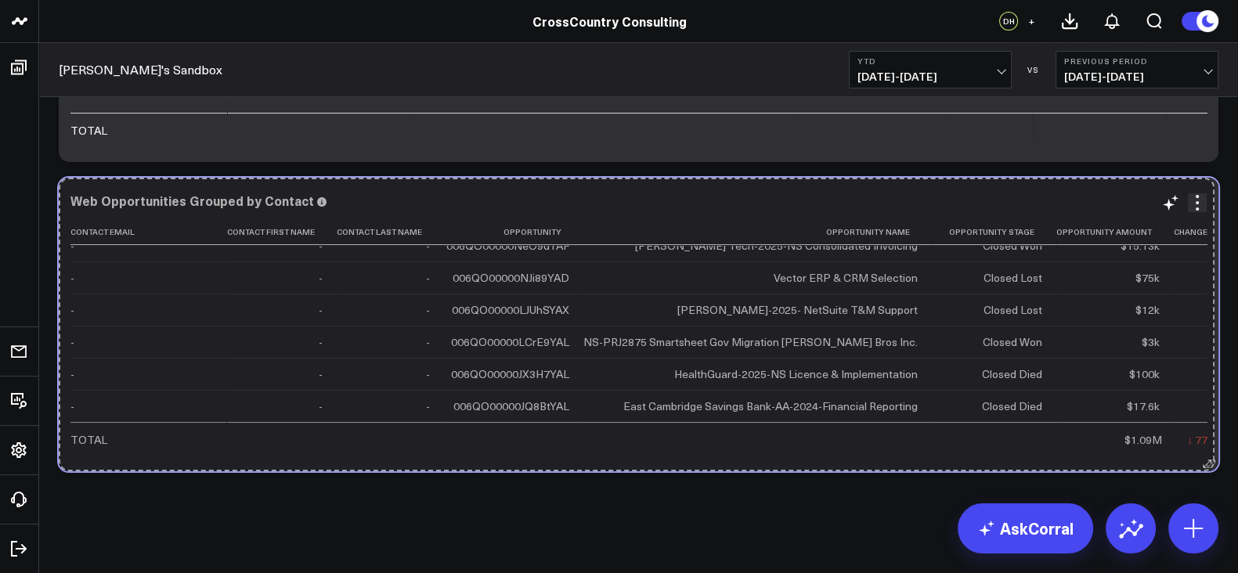
drag, startPoint x: 1101, startPoint y: 460, endPoint x: 1208, endPoint y: 455, distance: 106.6
click at [1208, 456] on button at bounding box center [1210, 464] width 16 height 16
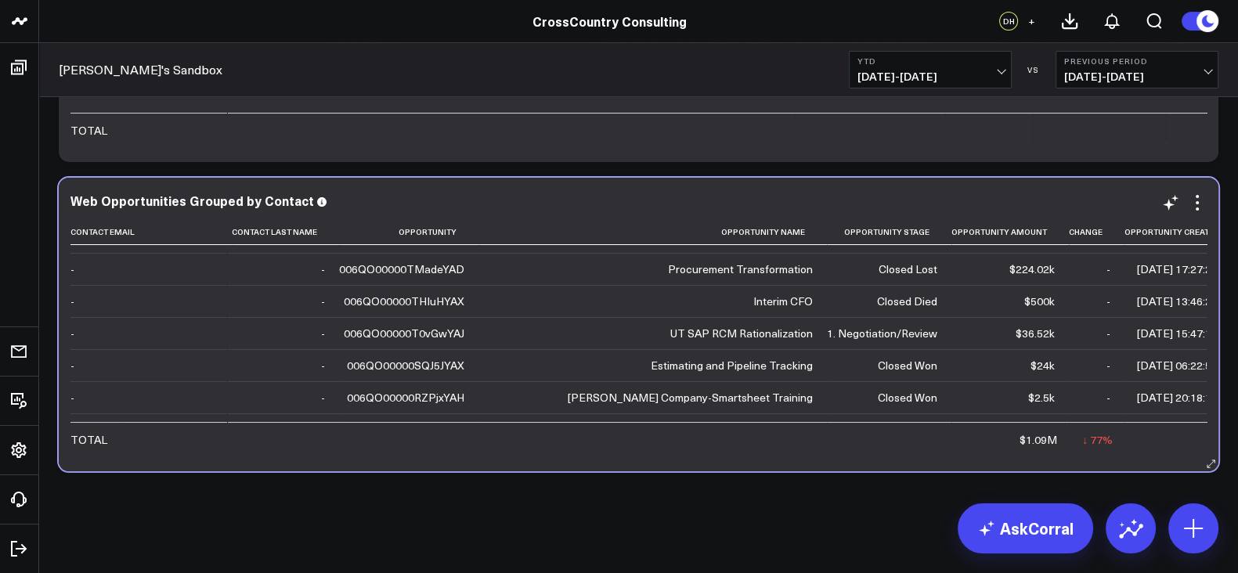
scroll to position [0, 105]
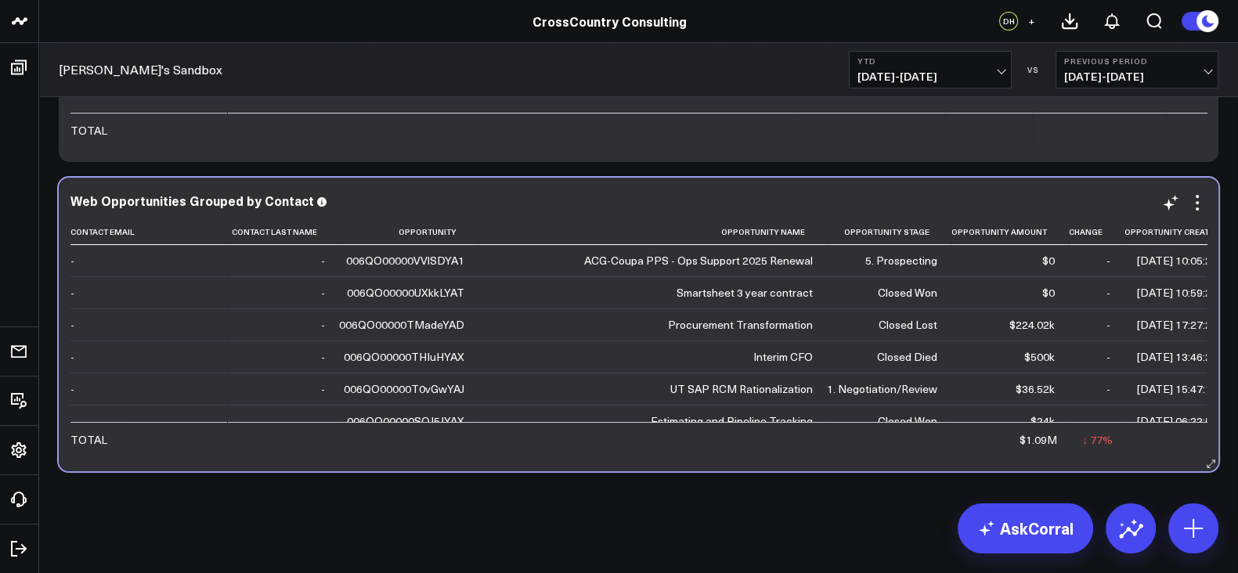
click at [741, 280] on td "Smartsheet 3 year contract" at bounding box center [652, 292] width 348 height 32
click at [1178, 208] on icon at bounding box center [1170, 202] width 19 height 19
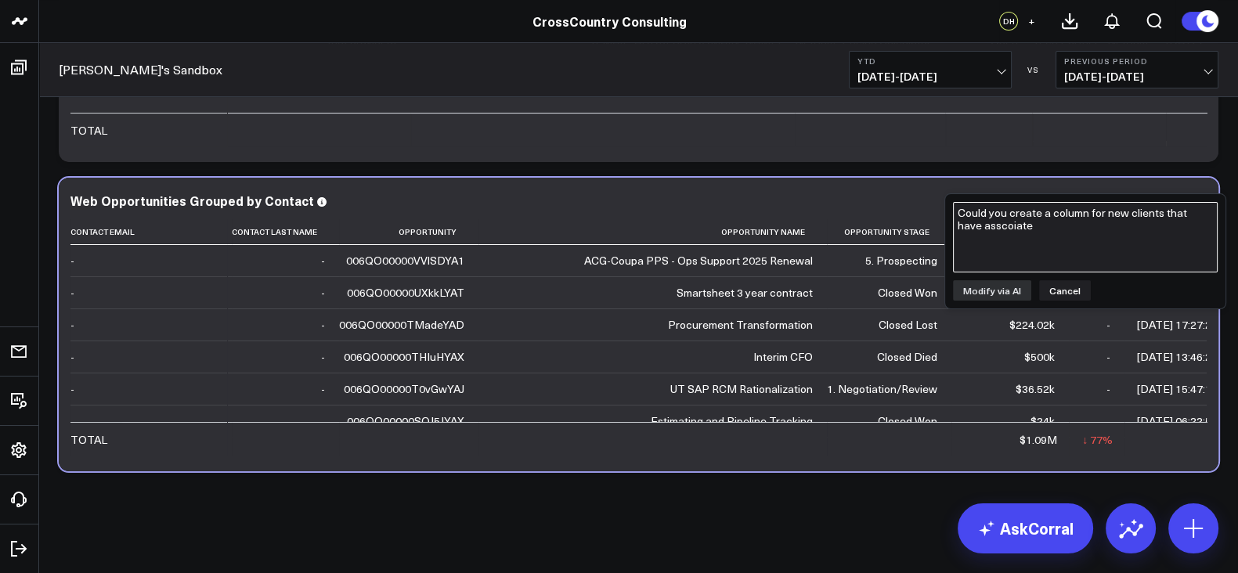
click at [1079, 246] on textarea "Could you create a column for new clients that have asscoiate" at bounding box center [1085, 237] width 265 height 70
type textarea "C"
type textarea "c"
type textarea "Could you add a column for new clients associated with these opportuntiies"
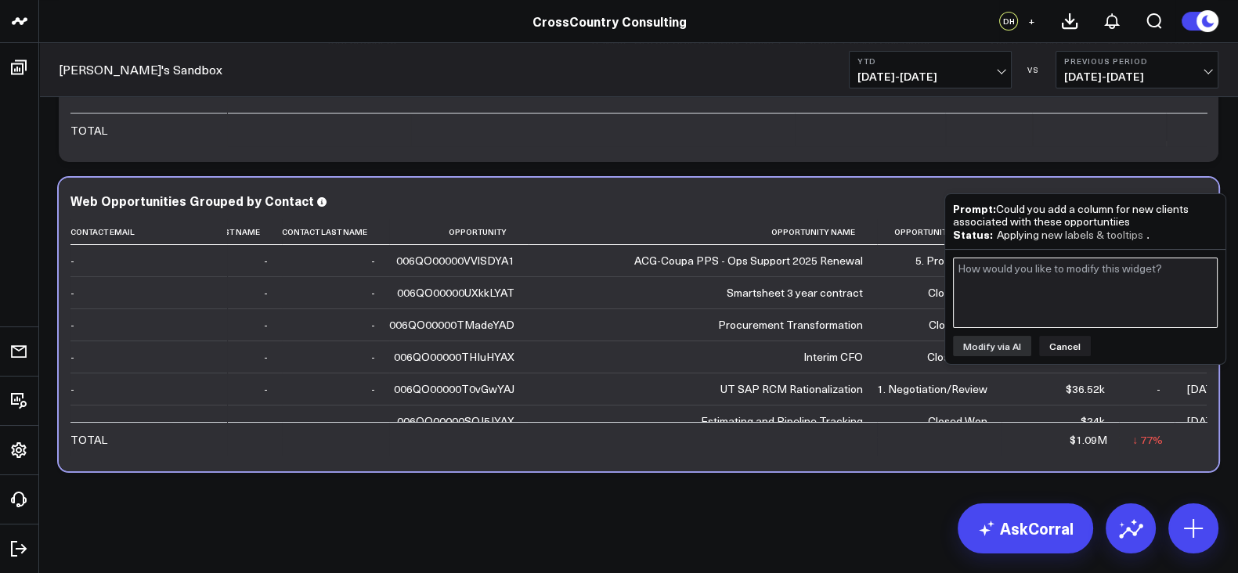
scroll to position [0, 59]
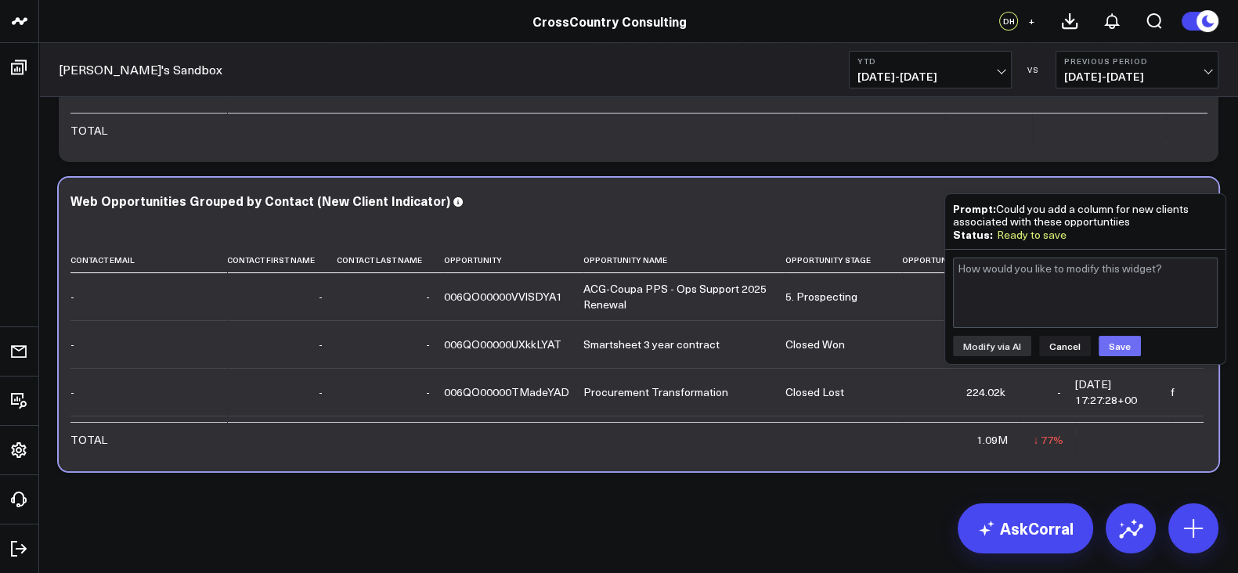
click at [1127, 340] on button "Save" at bounding box center [1119, 346] width 42 height 20
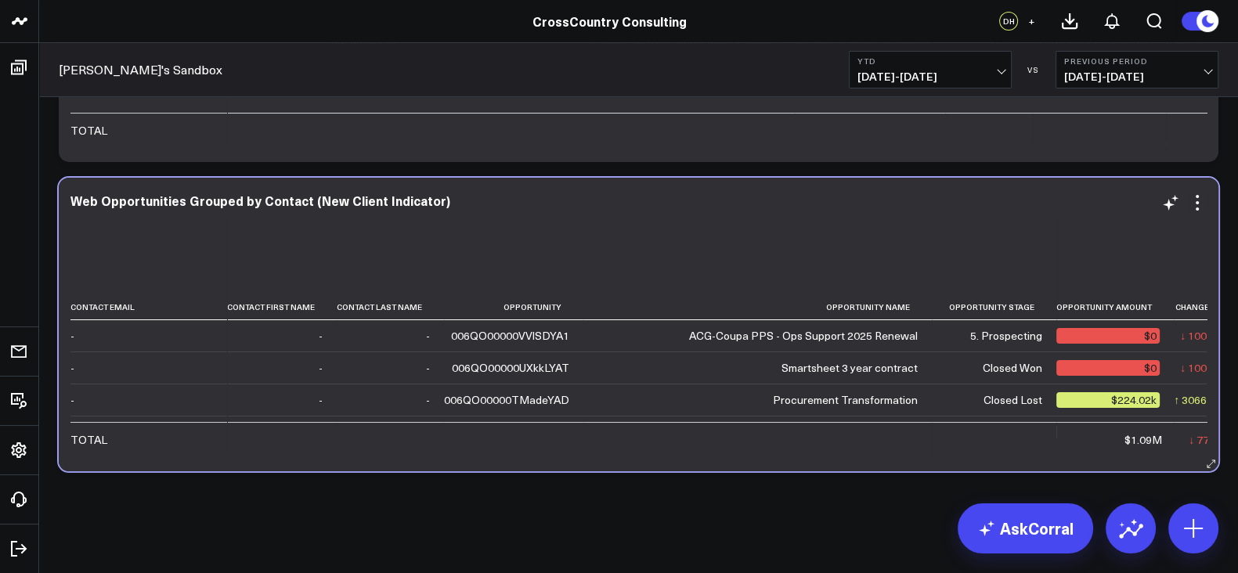
click at [838, 211] on div "Web Opportunities Grouped by Contact (New Client Indicator) Contact Email Conta…" at bounding box center [638, 324] width 1136 height 262
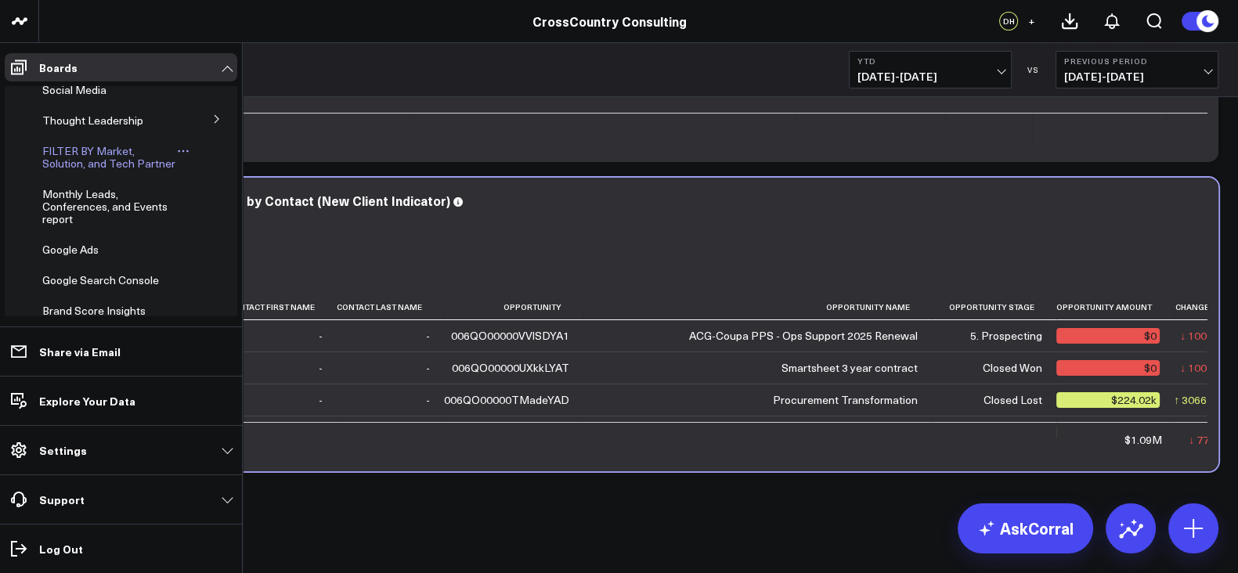
scroll to position [552, 0]
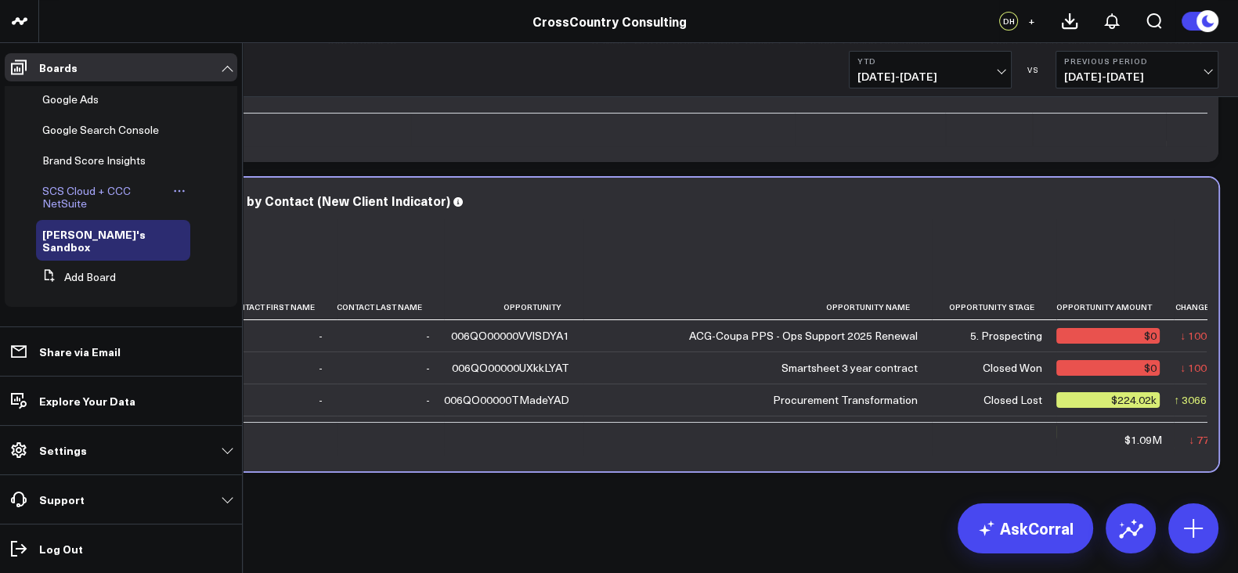
click at [69, 201] on span "SCS Cloud + CCC NetSuite" at bounding box center [86, 196] width 88 height 27
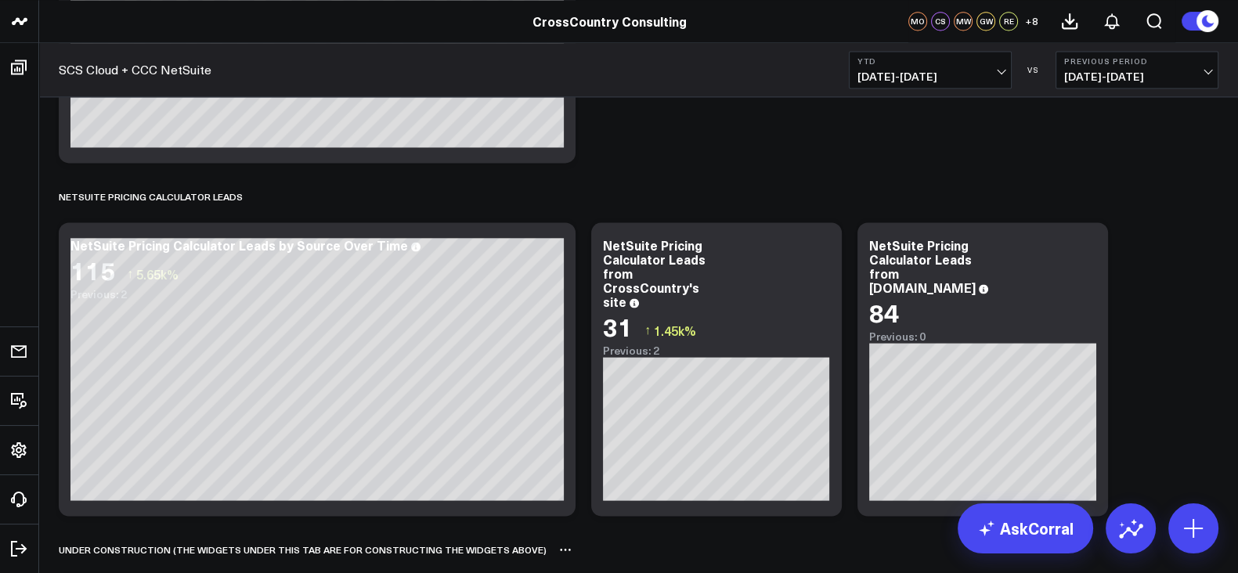
scroll to position [2810, 0]
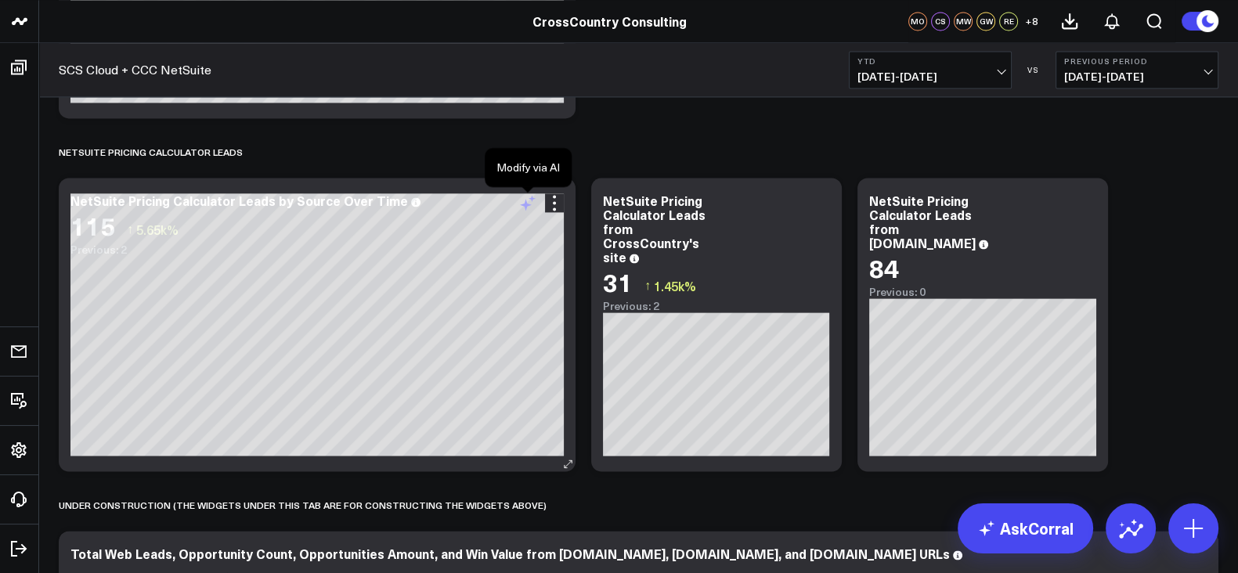
click at [532, 207] on icon at bounding box center [527, 202] width 19 height 19
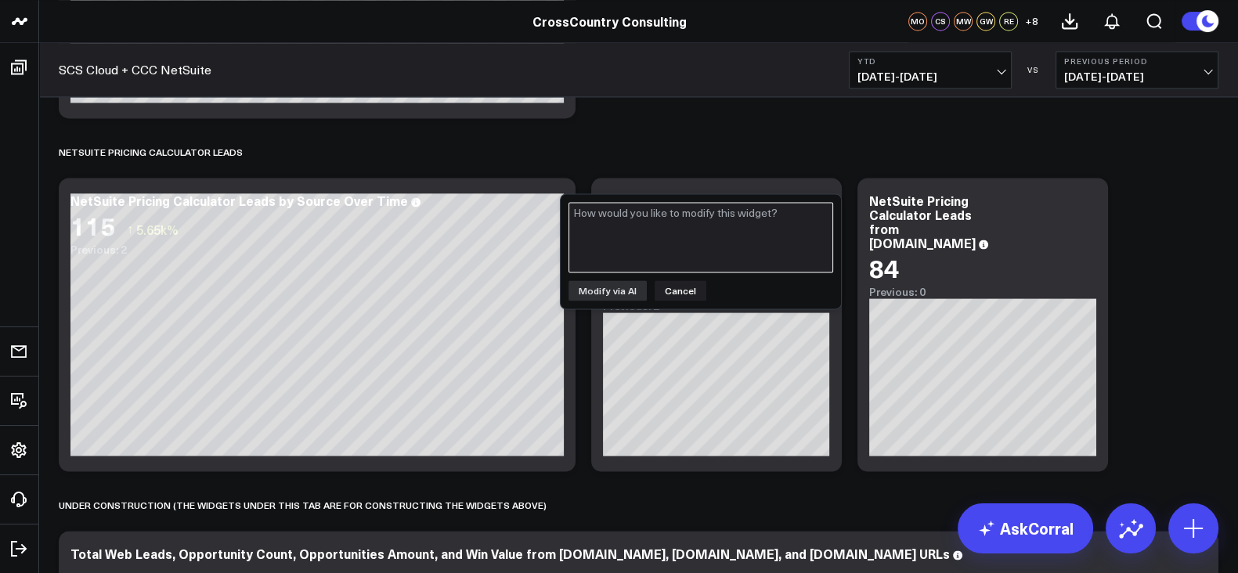
click at [638, 219] on textarea at bounding box center [700, 237] width 265 height 70
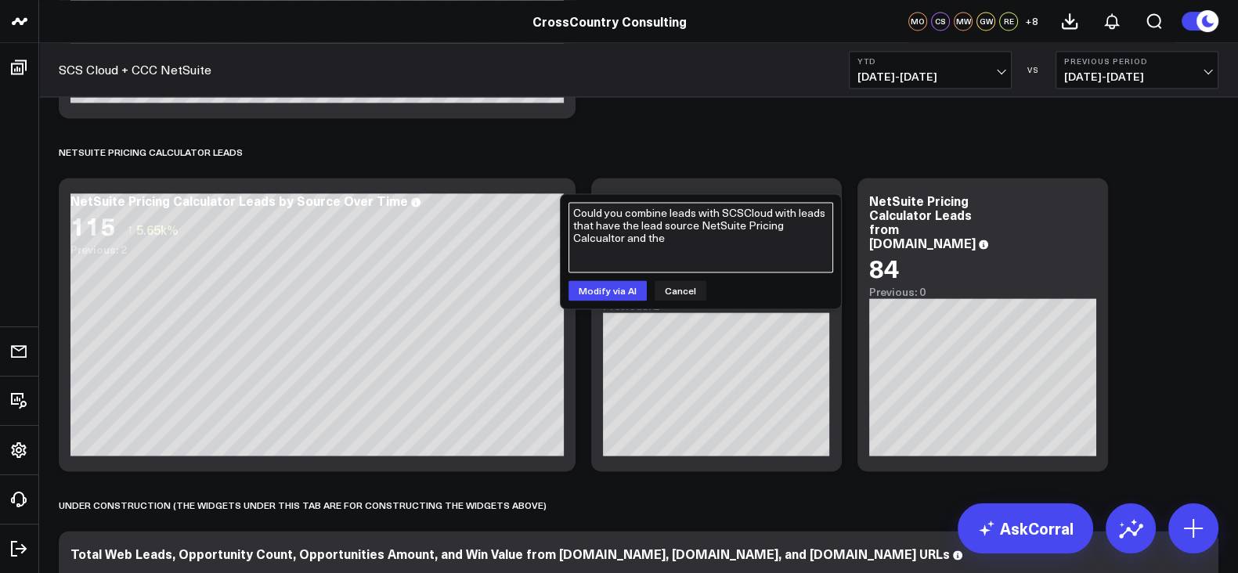
paste textarea "PROPERTY HS SOURCE ANALYTIC"
click at [684, 254] on textarea "Could you combine leads with SCSCloud with leads that have the lead source NetS…" at bounding box center [700, 237] width 265 height 70
paste textarea "OFFLINE"
click at [629, 256] on textarea "Could you combine leads with SCSCloud with leads that have the lead source NetS…" at bounding box center [700, 237] width 265 height 70
click at [712, 262] on textarea "Could you combine leads with SCSCloud with leads that have the lead source NetS…" at bounding box center [700, 237] width 265 height 70
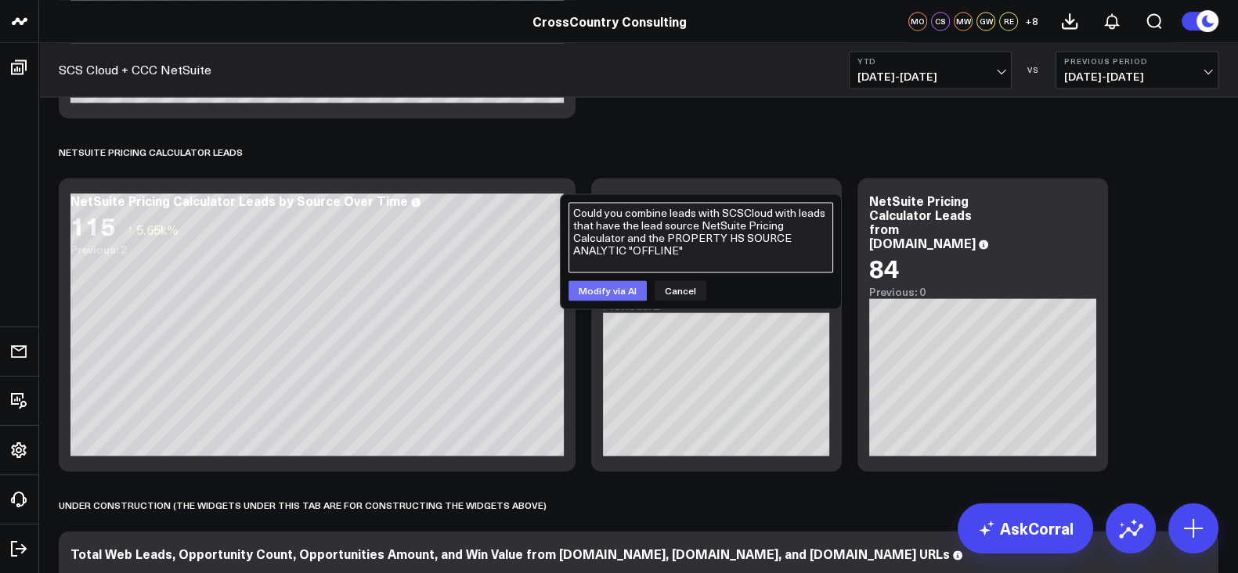
type textarea "Could you combine leads with SCSCloud with leads that have the lead source NetS…"
click at [607, 280] on button "Modify via AI" at bounding box center [607, 290] width 78 height 20
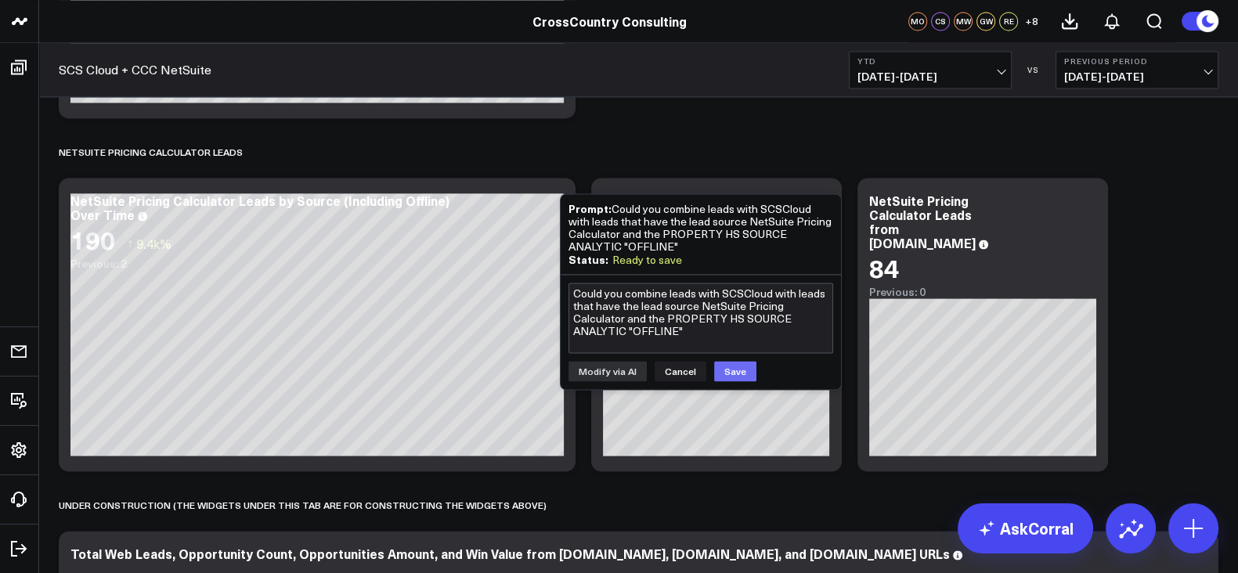
click at [732, 373] on button "Save" at bounding box center [735, 371] width 42 height 20
click at [535, 161] on div "NetSuite Pricing Calculator Leads" at bounding box center [638, 152] width 1159 height 36
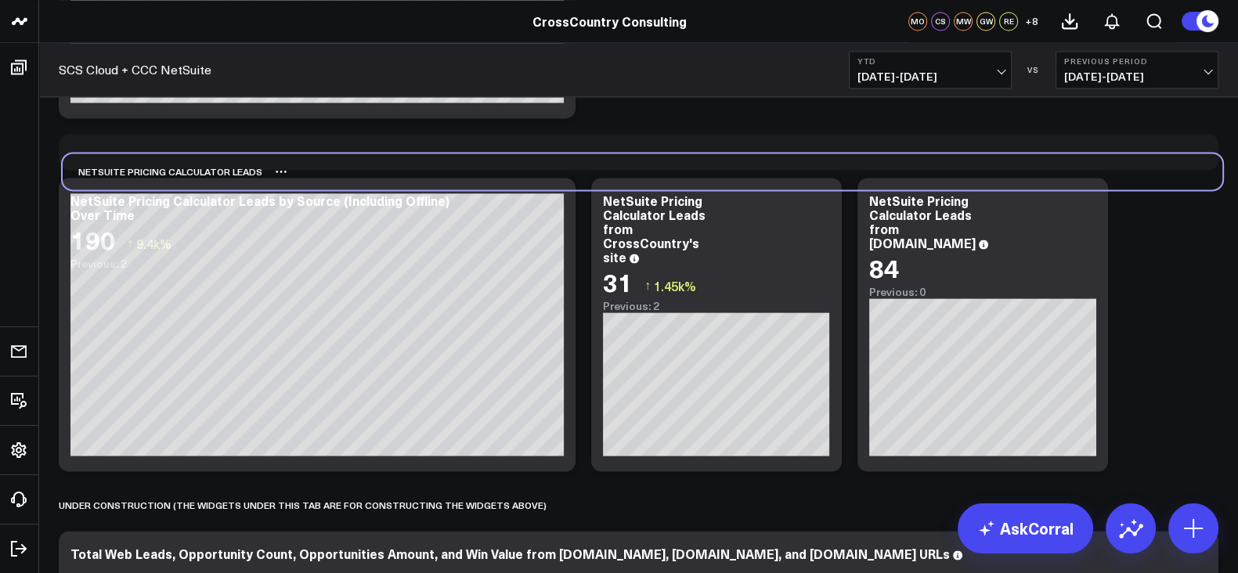
drag, startPoint x: 528, startPoint y: 230, endPoint x: 532, endPoint y: 164, distance: 65.9
click at [532, 164] on div "NetSuite Pricing Calculator Leads" at bounding box center [642, 171] width 1159 height 36
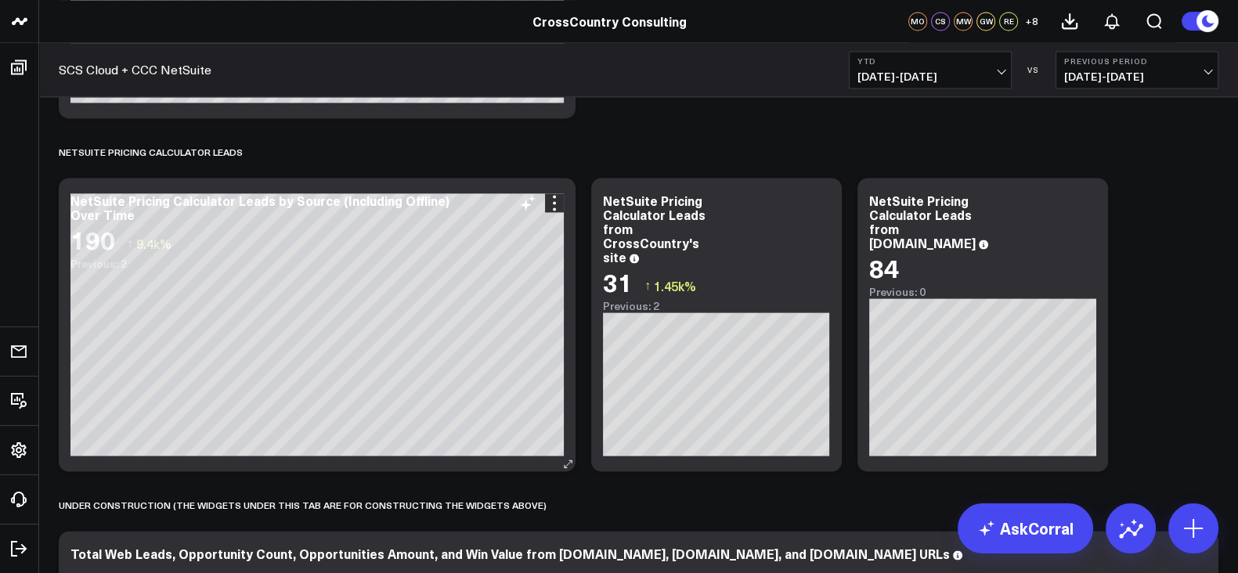
scroll to position [2854, 0]
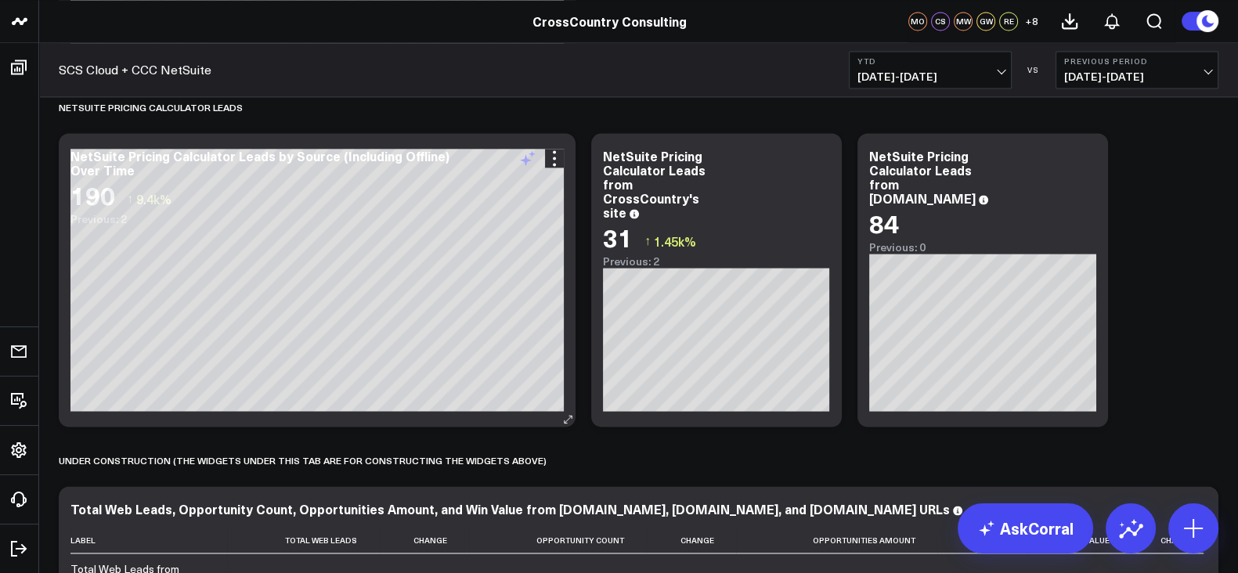
click at [530, 164] on icon at bounding box center [527, 158] width 19 height 19
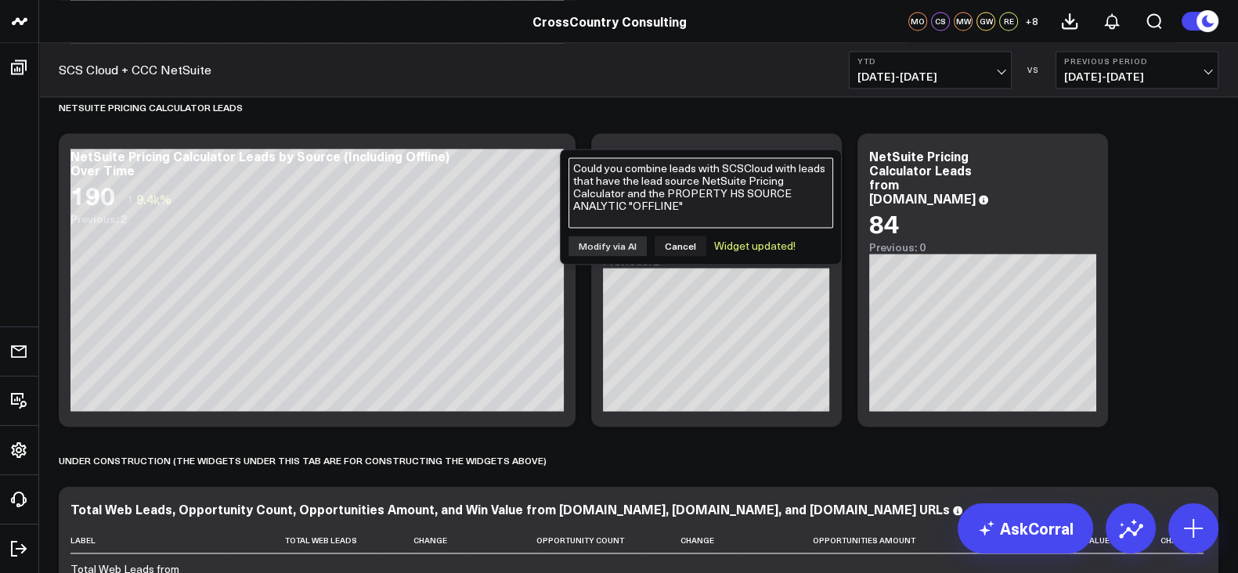
click at [642, 186] on textarea "Could you combine leads with SCSCloud with leads that have the lead source NetS…" at bounding box center [700, 192] width 265 height 70
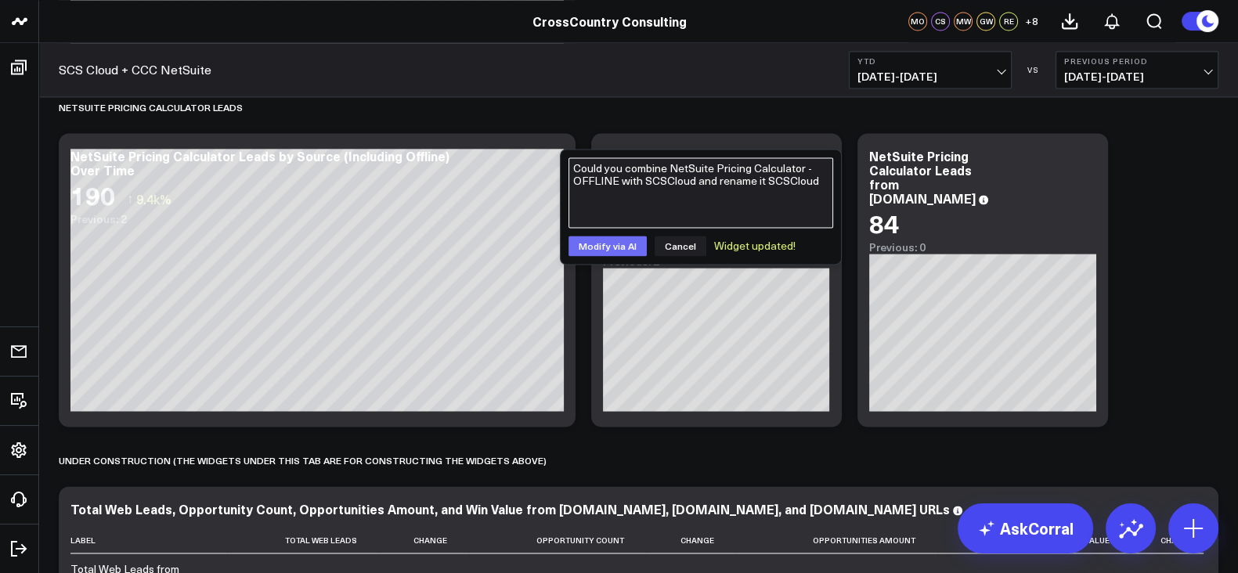
type textarea "Could you combine NetSuite Pricing Calculator - OFFLINE with SCSCloud and renam…"
click at [613, 245] on button "Modify via AI" at bounding box center [607, 246] width 78 height 20
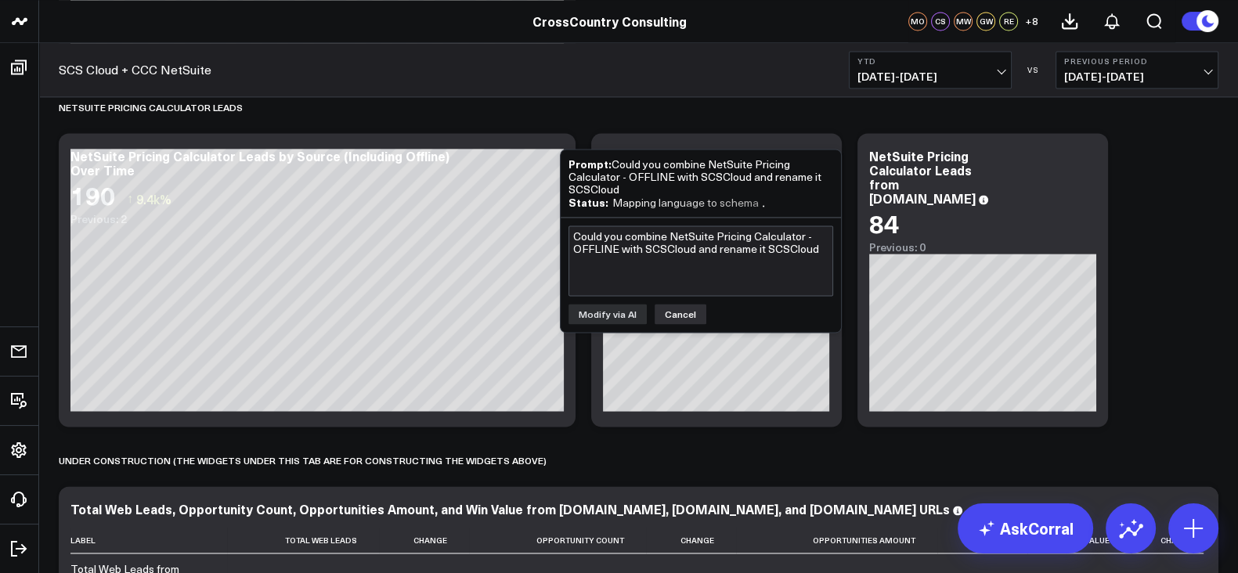
click at [669, 318] on button "Cancel" at bounding box center [680, 314] width 52 height 20
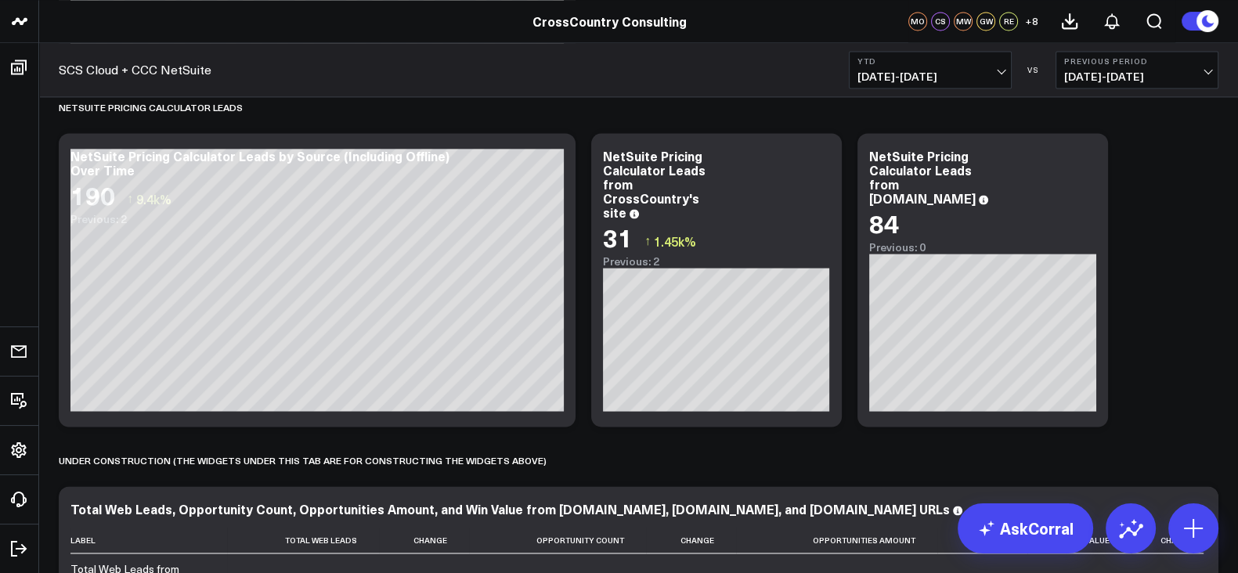
scroll to position [4090, 0]
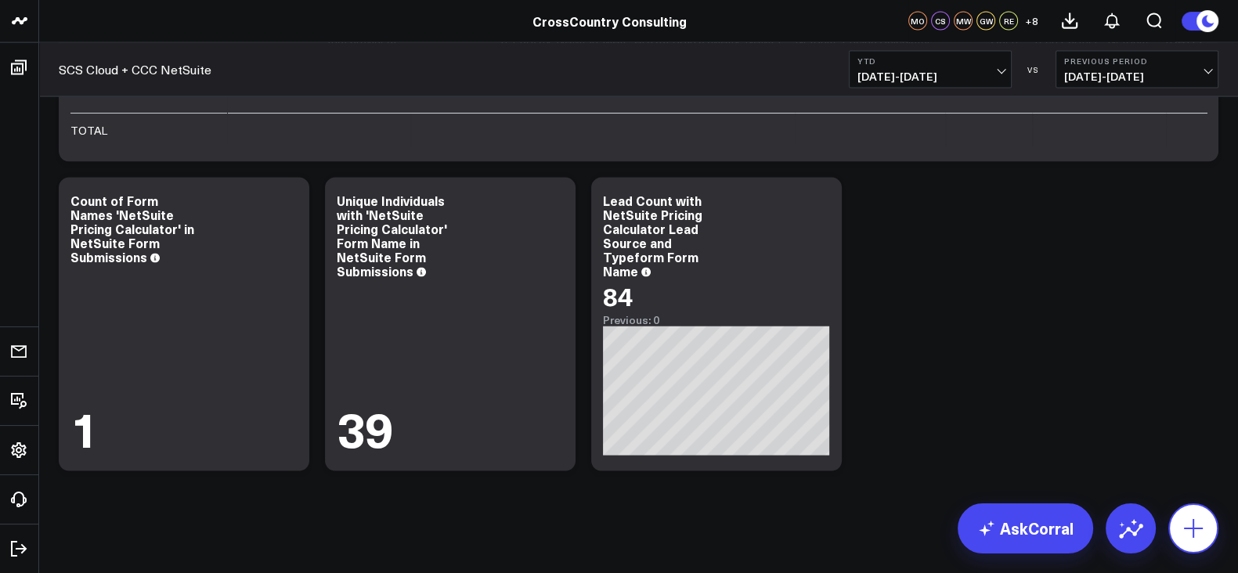
click at [1187, 527] on icon at bounding box center [1193, 528] width 19 height 19
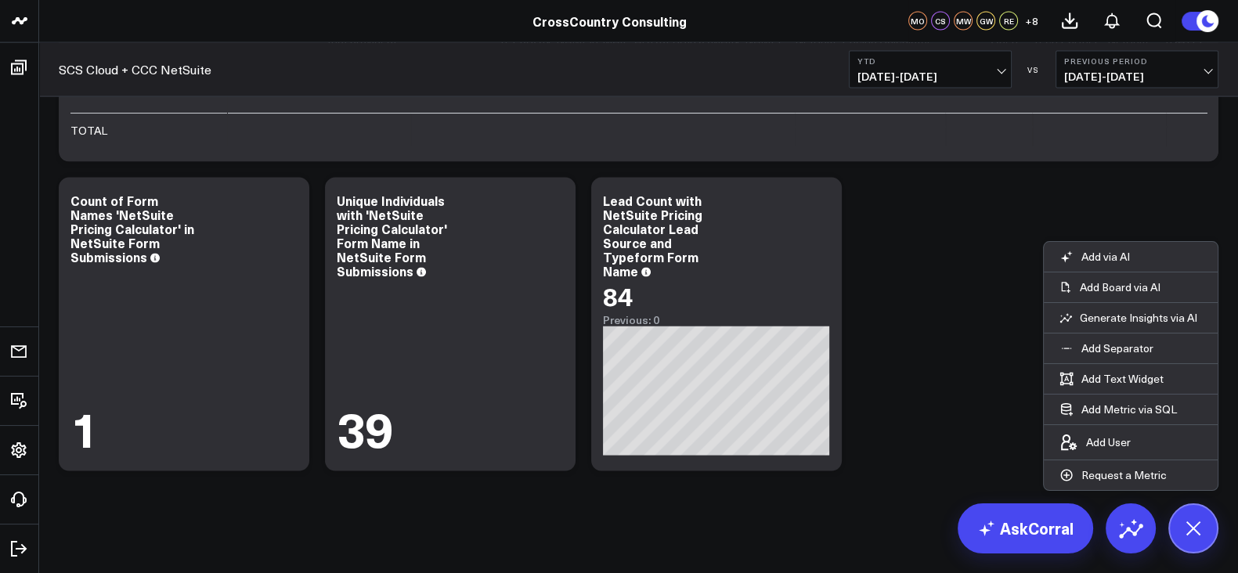
click at [1150, 263] on li "Add via AI" at bounding box center [1131, 257] width 174 height 30
click at [1122, 253] on p "Add via AI" at bounding box center [1105, 257] width 49 height 14
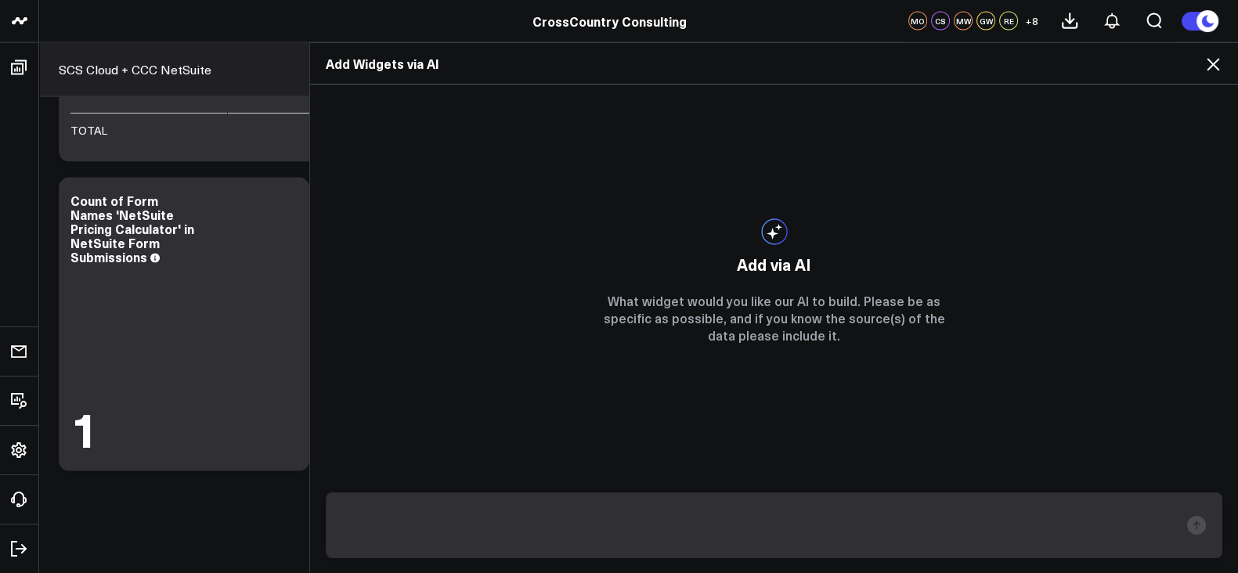
scroll to position [700, 0]
click at [670, 525] on textarea "Could you add a comparison bar widget" at bounding box center [760, 525] width 837 height 41
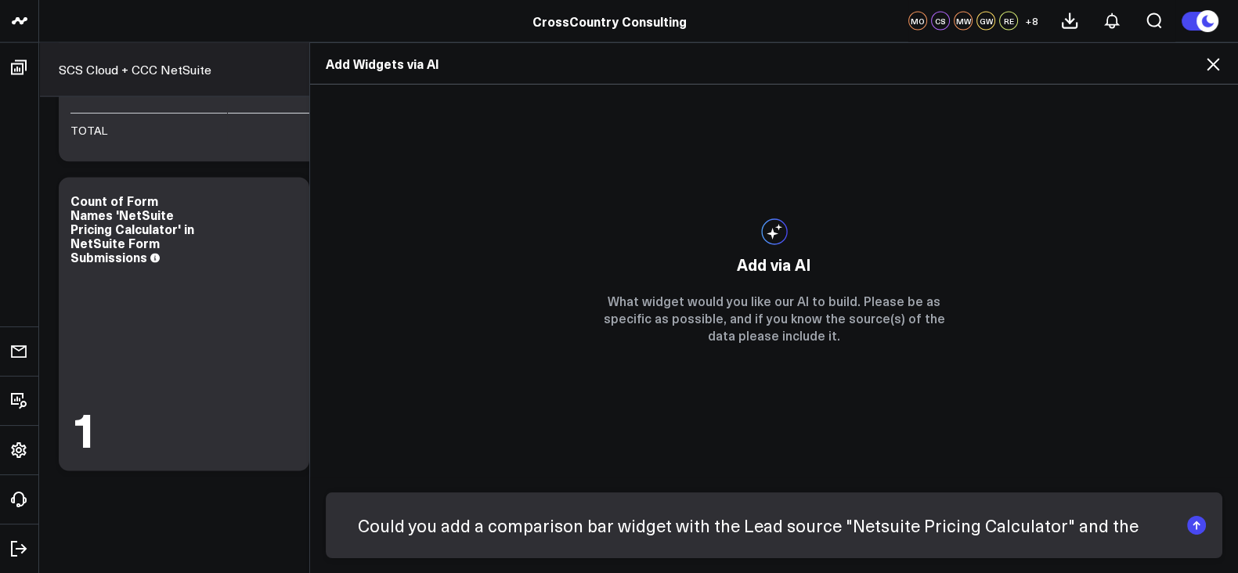
paste textarea "PROPERTY HS SOURCE ANALYTIC"
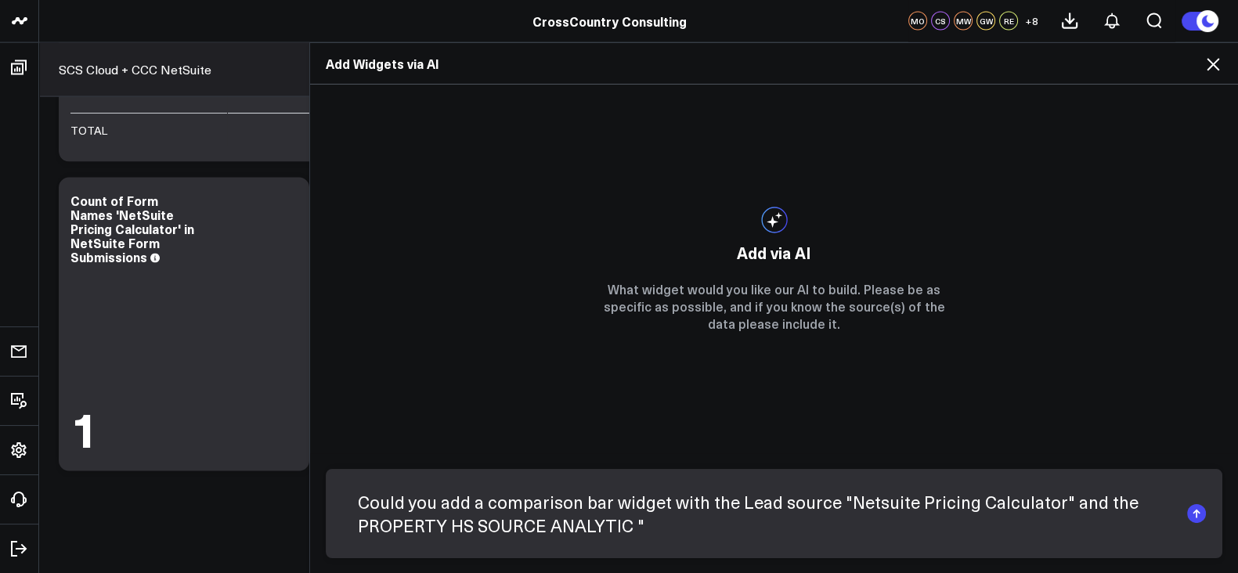
paste textarea "OFFLINE"
type textarea "Could you add a comparison bar widget with the Lead source "Netsuite Pricing Ca…"
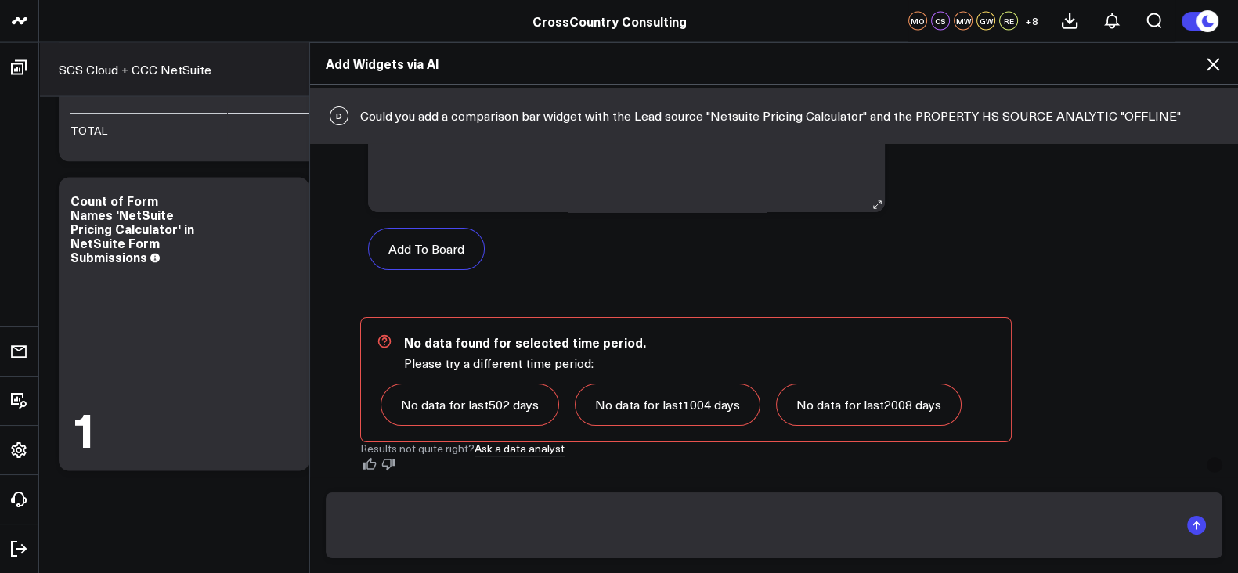
scroll to position [100, 0]
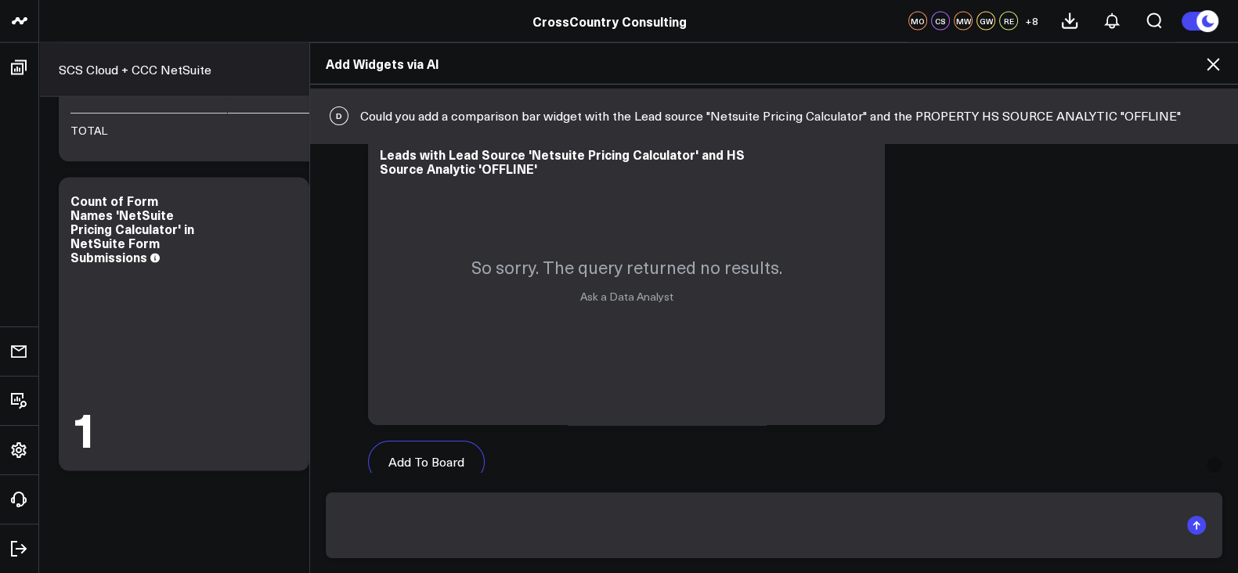
click at [1215, 80] on div "Add Widgets via AI" at bounding box center [774, 63] width 928 height 41
click at [1214, 78] on div "Add Widgets via AI" at bounding box center [774, 63] width 928 height 41
click at [1213, 66] on icon at bounding box center [1212, 64] width 19 height 19
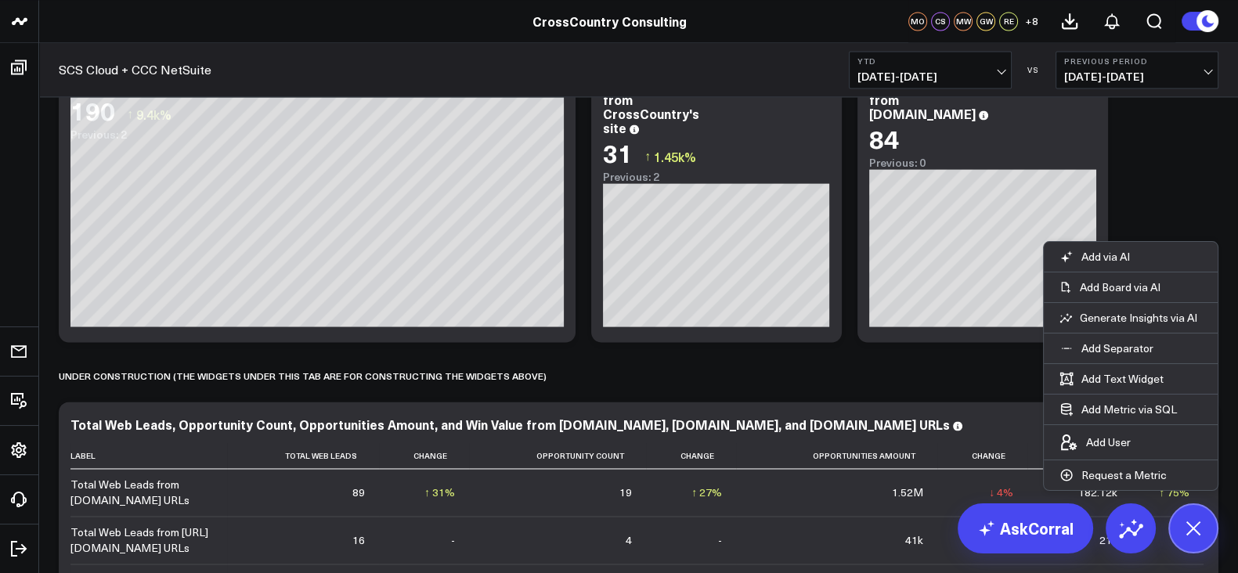
scroll to position [2890, 0]
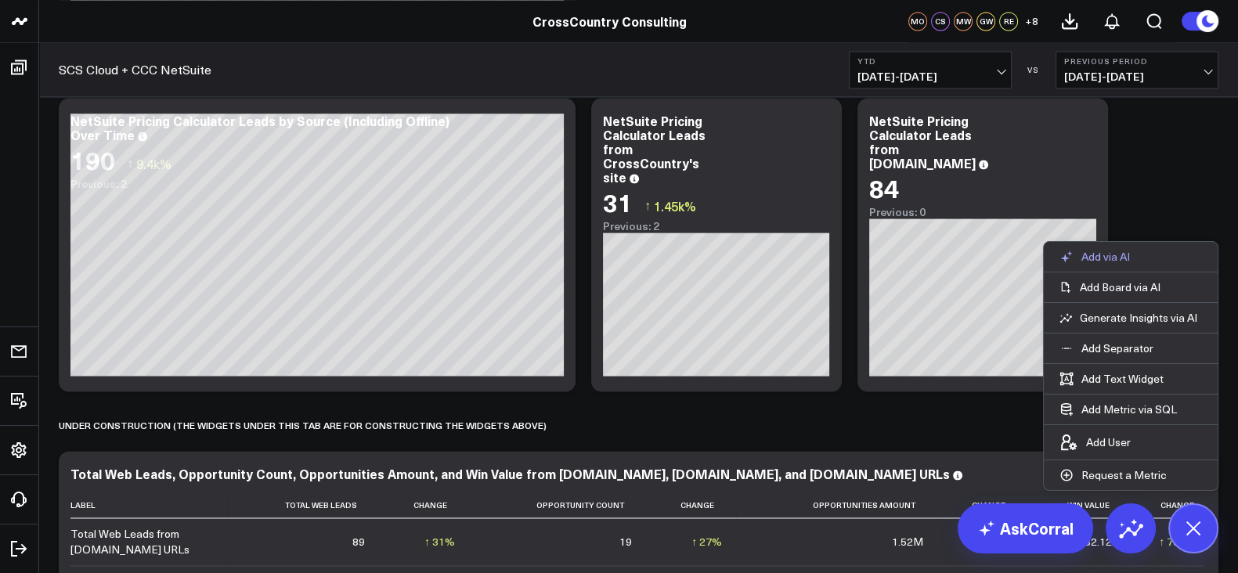
click at [1110, 258] on p "Add via AI" at bounding box center [1105, 257] width 49 height 14
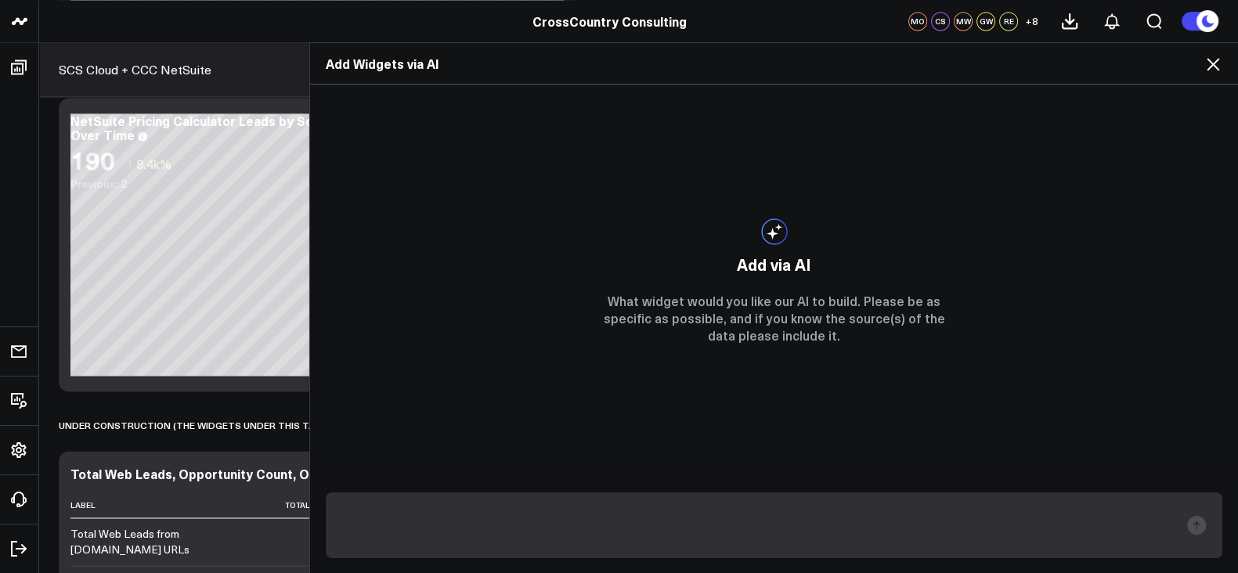
scroll to position [700, 0]
click at [1220, 59] on icon at bounding box center [1212, 64] width 19 height 19
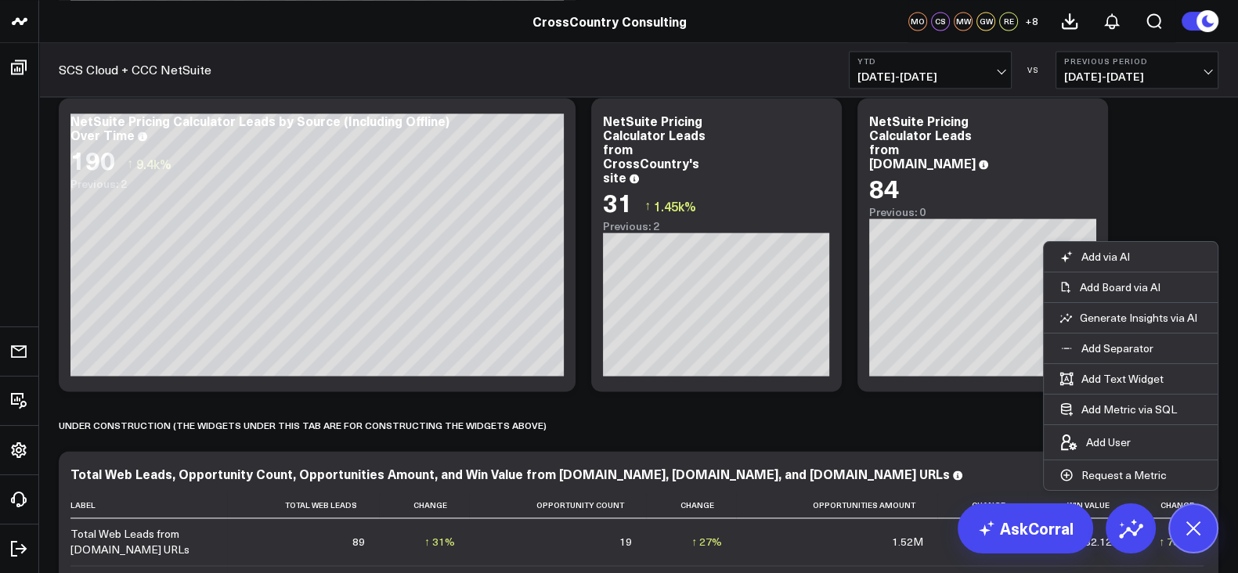
scroll to position [1264, 0]
